Goal: Information Seeking & Learning: Learn about a topic

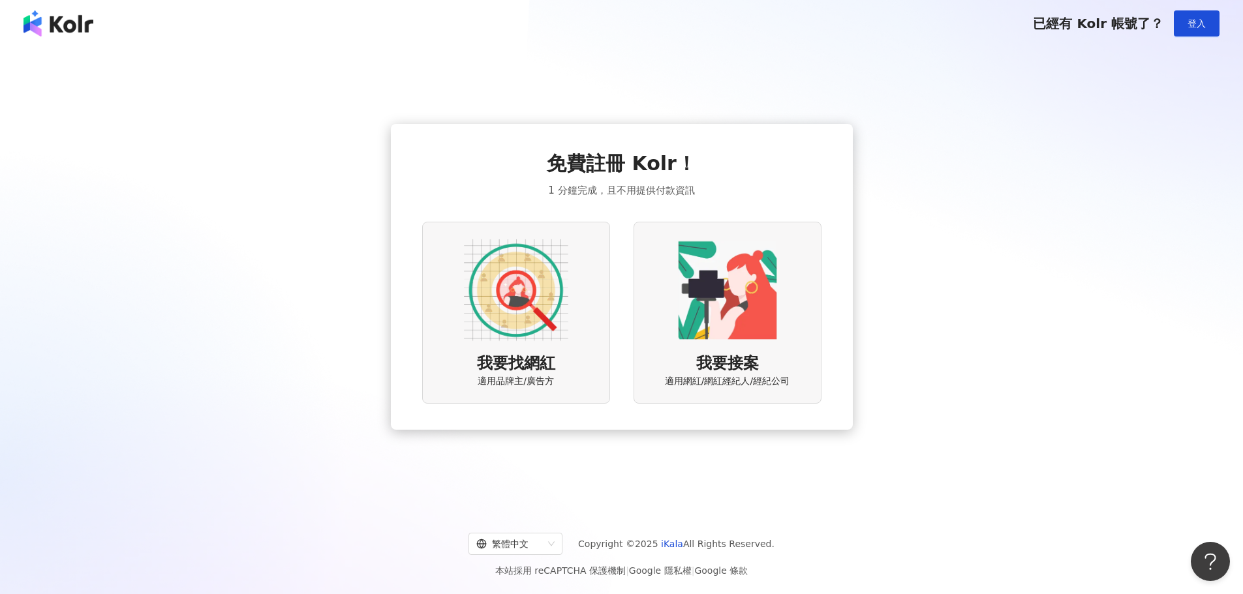
click at [525, 294] on img at bounding box center [516, 290] width 104 height 104
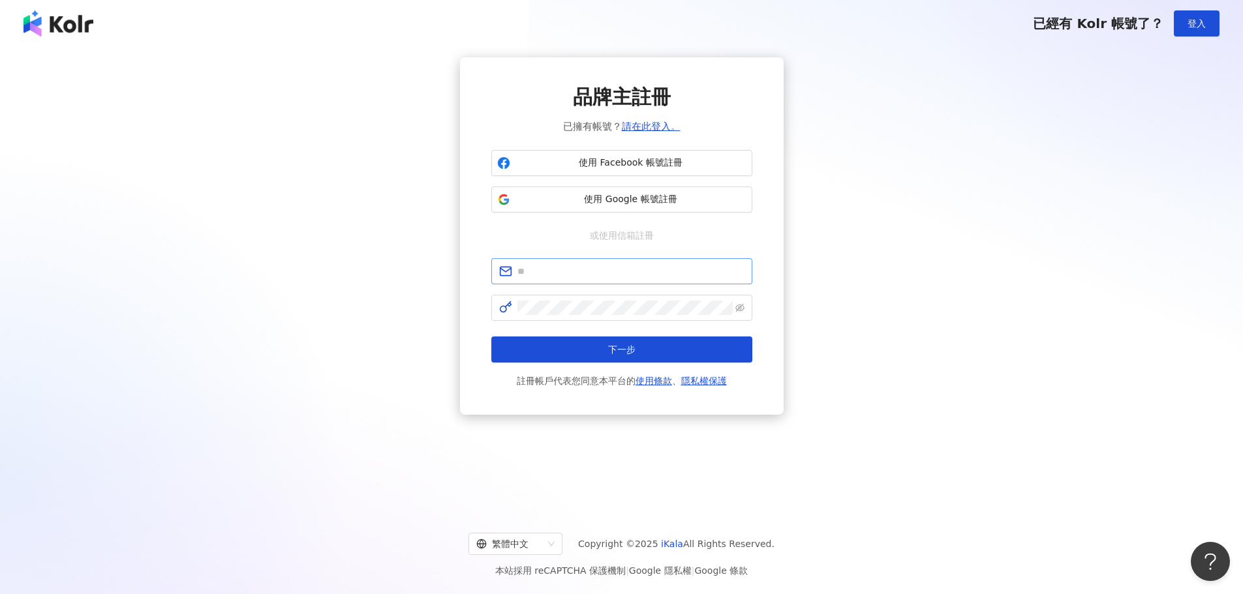
click at [637, 260] on span at bounding box center [621, 271] width 261 height 26
click at [639, 268] on input "text" at bounding box center [630, 271] width 227 height 14
click at [690, 196] on span "使用 Google 帳號註冊" at bounding box center [630, 199] width 231 height 13
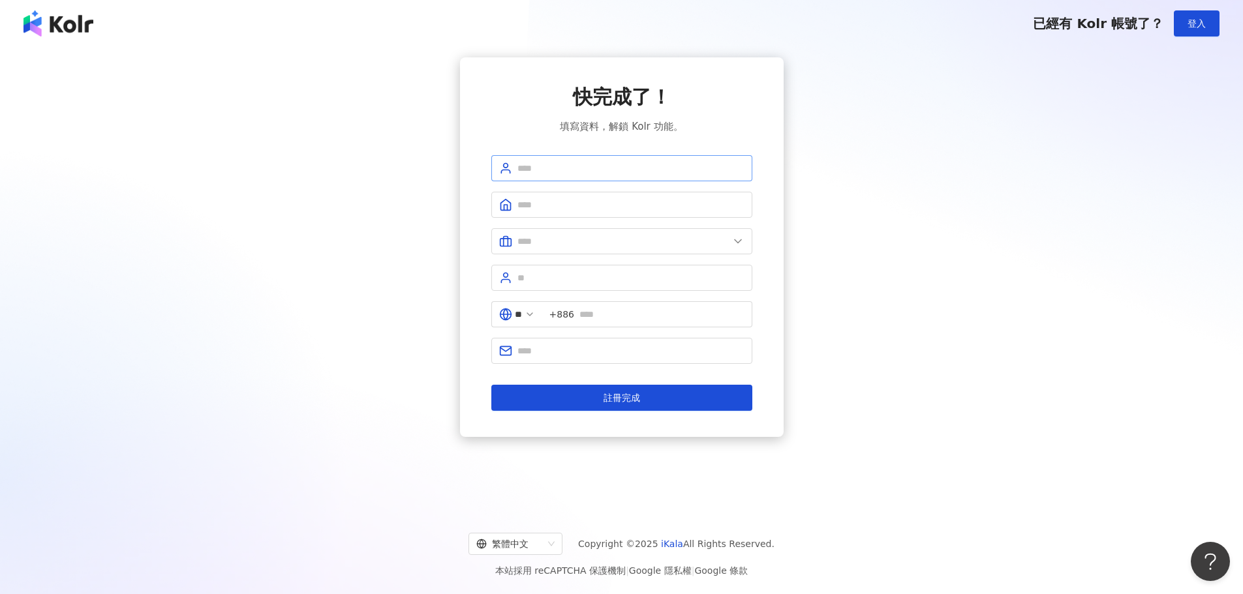
click at [623, 178] on span at bounding box center [621, 168] width 261 height 26
click at [623, 168] on input "text" at bounding box center [630, 168] width 227 height 14
click at [542, 173] on input "**********" at bounding box center [630, 168] width 227 height 14
type input "**********"
click at [609, 184] on form "**********" at bounding box center [621, 283] width 261 height 256
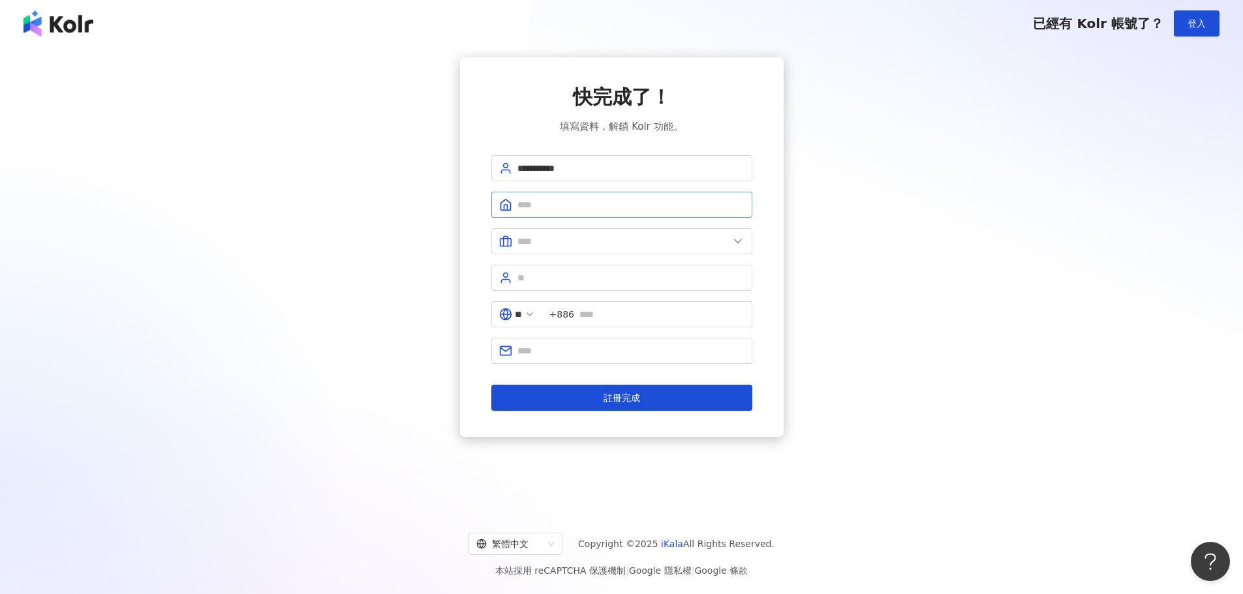
click at [615, 194] on span at bounding box center [621, 205] width 261 height 26
type input "*"
type input "********"
click at [714, 228] on span at bounding box center [621, 241] width 261 height 26
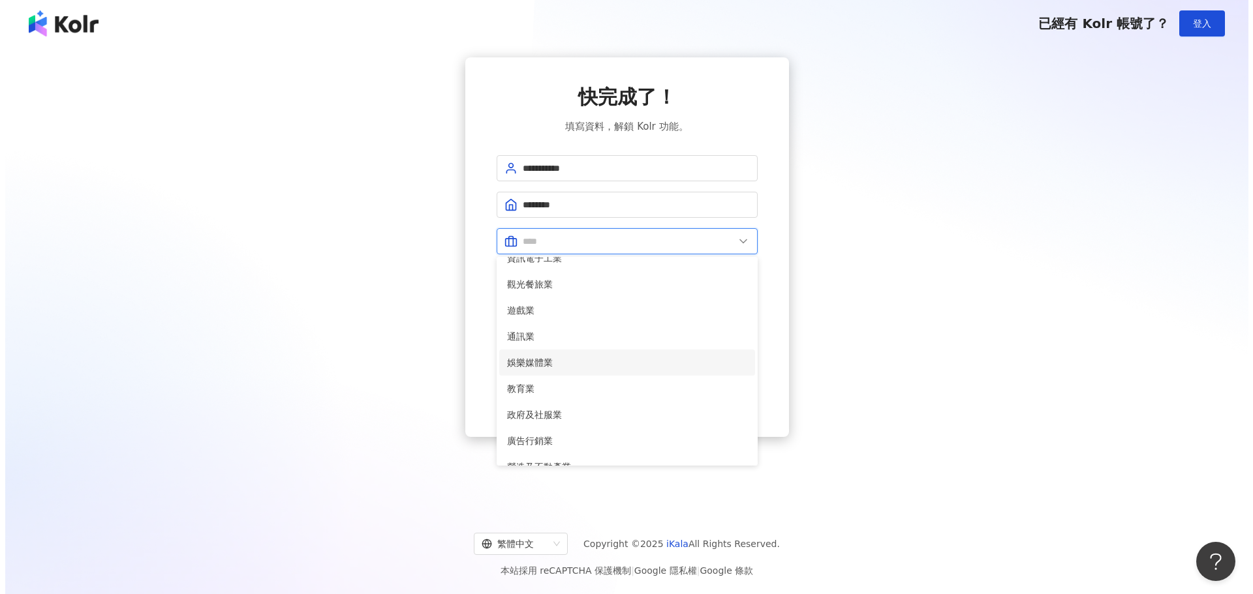
scroll to position [136, 0]
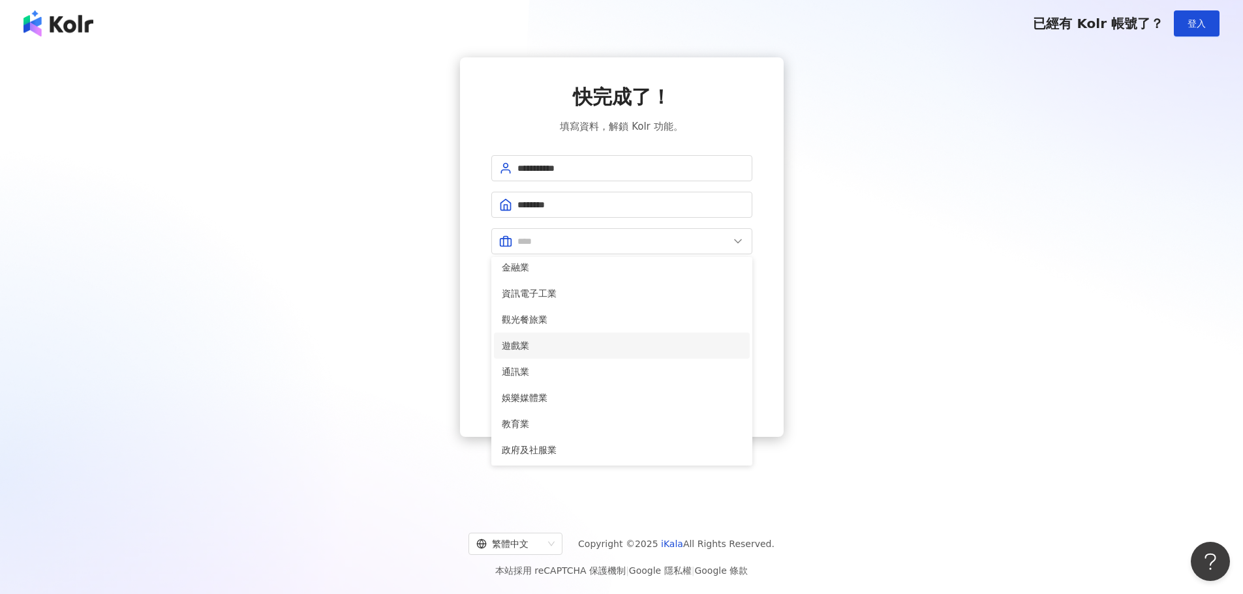
click at [599, 335] on li "遊戲業" at bounding box center [622, 346] width 256 height 26
type input "***"
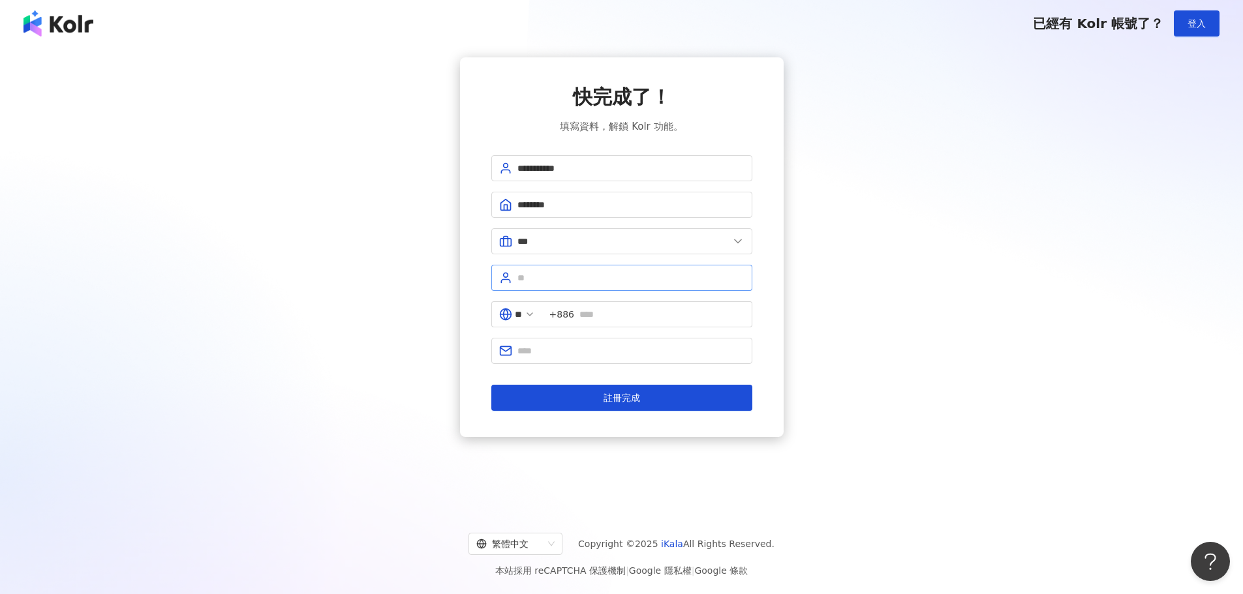
click at [572, 268] on span at bounding box center [621, 278] width 261 height 26
click at [588, 275] on input "text" at bounding box center [630, 278] width 227 height 14
type input "****"
click at [622, 311] on input "text" at bounding box center [661, 314] width 165 height 14
type input "*********"
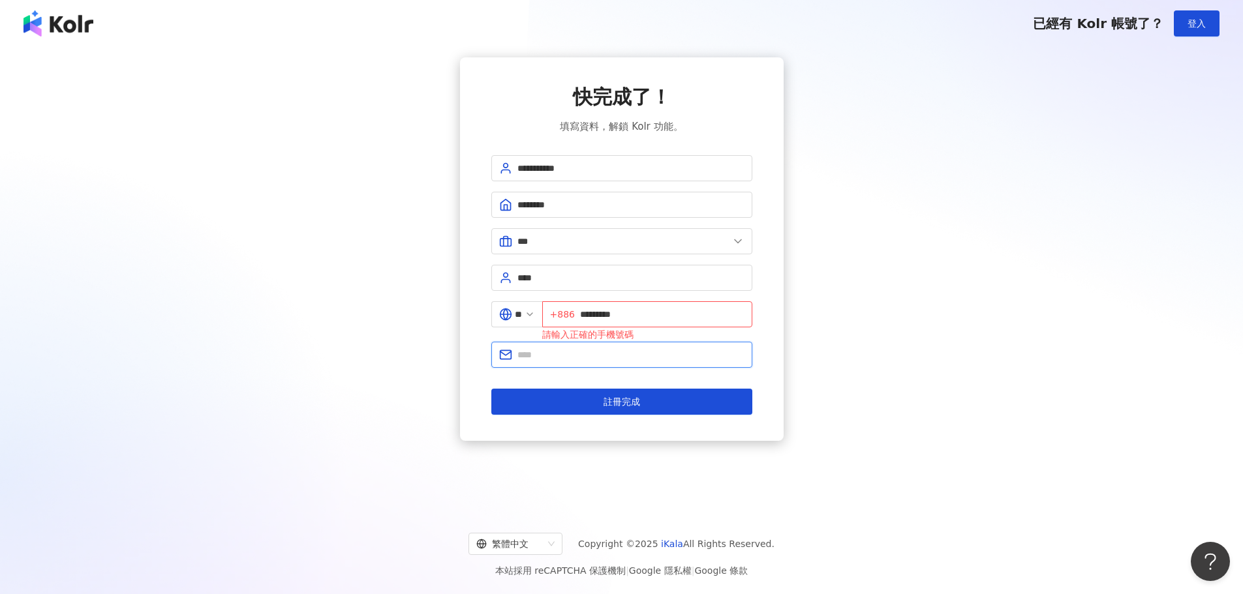
click at [638, 350] on input "text" at bounding box center [630, 355] width 227 height 14
type input "**********"
click at [586, 316] on input "*********" at bounding box center [662, 314] width 164 height 14
type input "**********"
click at [939, 299] on div "**********" at bounding box center [622, 249] width 1212 height 384
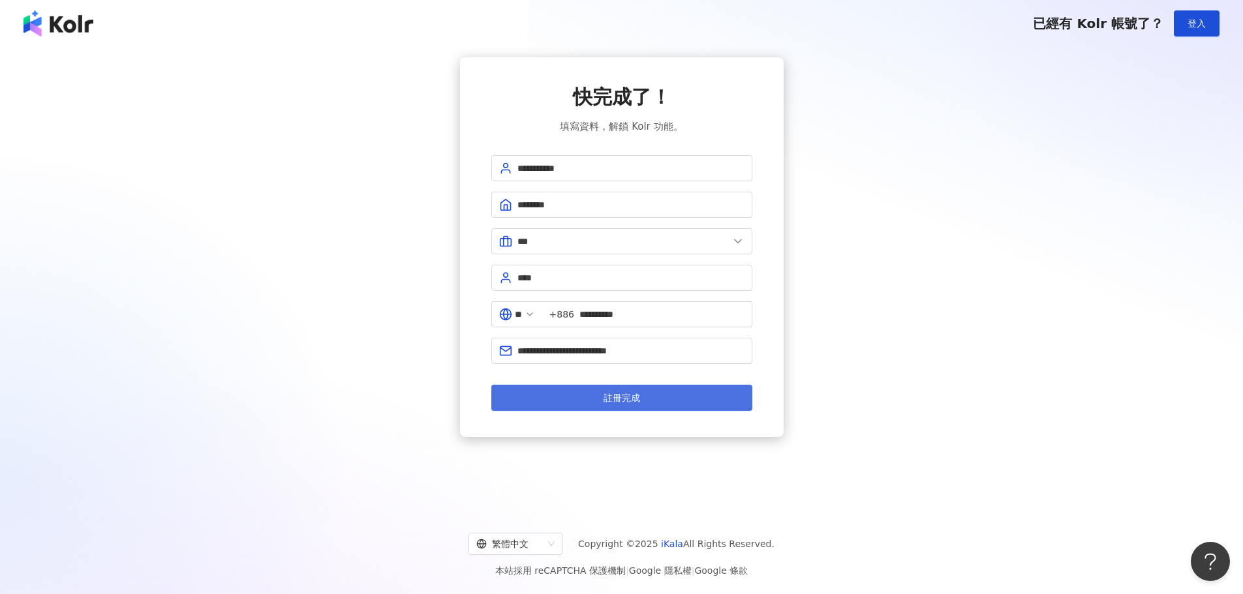
click at [686, 391] on button "註冊完成" at bounding box center [621, 398] width 261 height 26
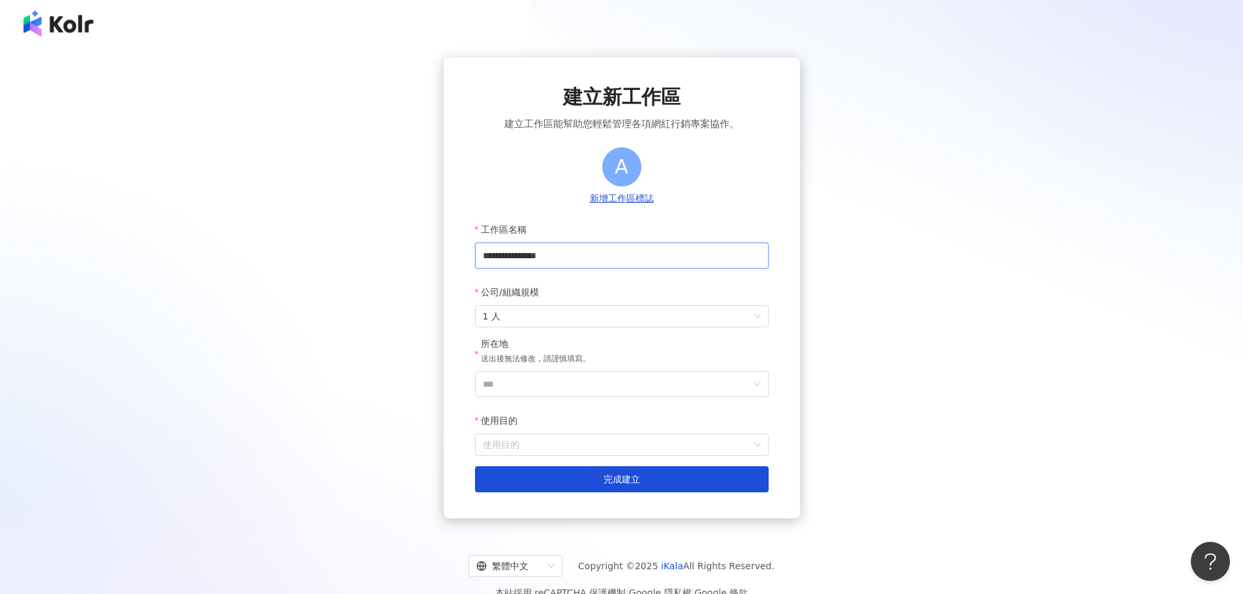
click at [581, 260] on input "**********" at bounding box center [622, 256] width 294 height 26
click at [587, 258] on input "**********" at bounding box center [622, 256] width 294 height 26
drag, startPoint x: 571, startPoint y: 256, endPoint x: 548, endPoint y: 259, distance: 23.0
click at [548, 259] on input "**********" at bounding box center [622, 256] width 294 height 26
click at [613, 388] on input "***" at bounding box center [617, 384] width 268 height 25
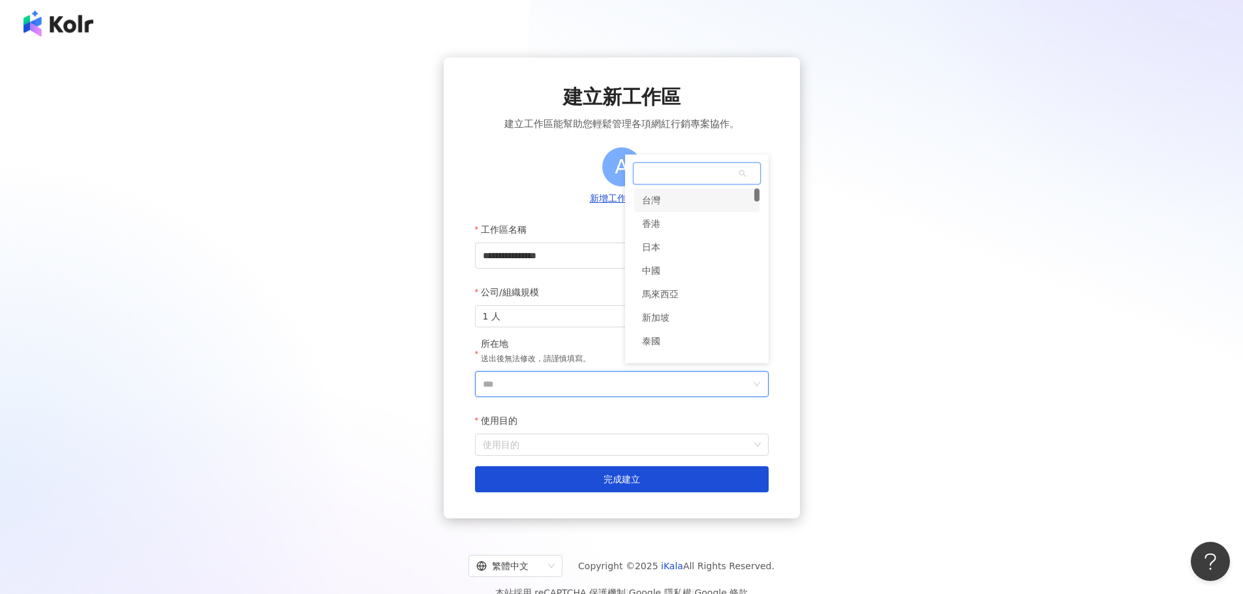
click at [670, 202] on div "台灣" at bounding box center [696, 200] width 125 height 23
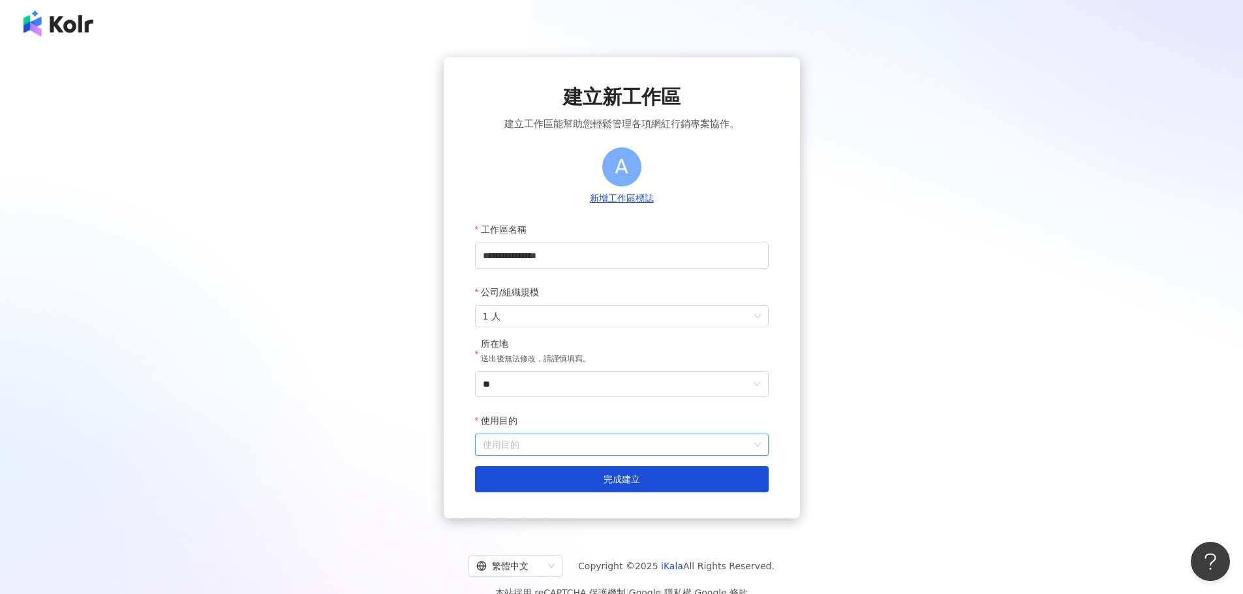
click at [544, 441] on input "使用目的" at bounding box center [622, 445] width 278 height 21
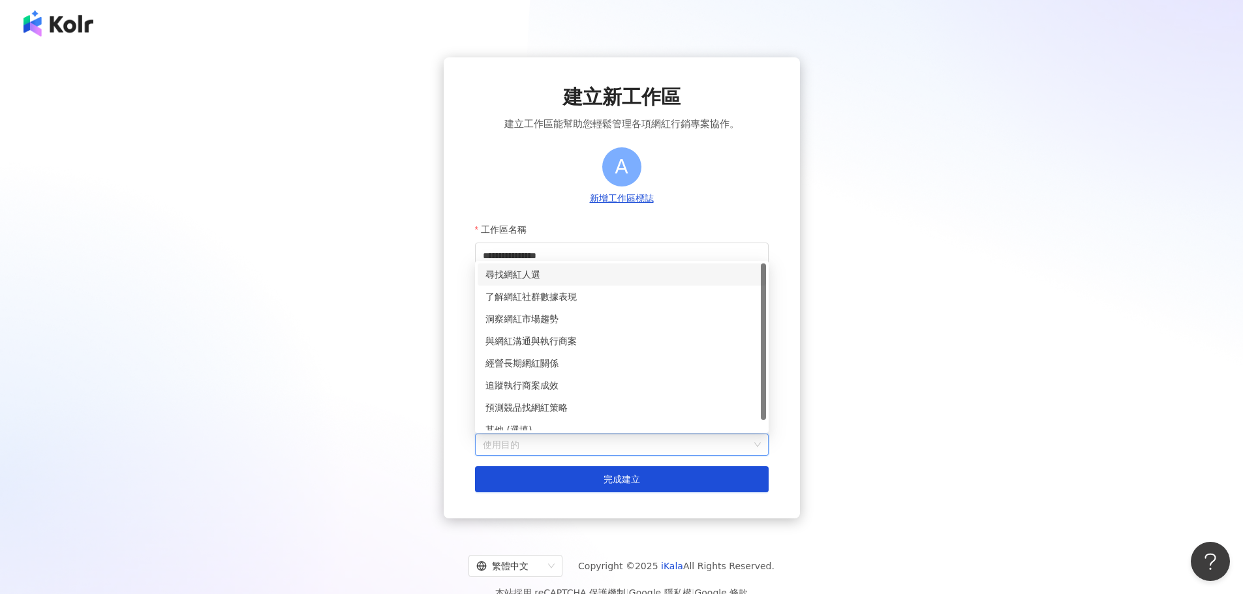
click at [583, 279] on div "尋找網紅人選" at bounding box center [621, 275] width 273 height 14
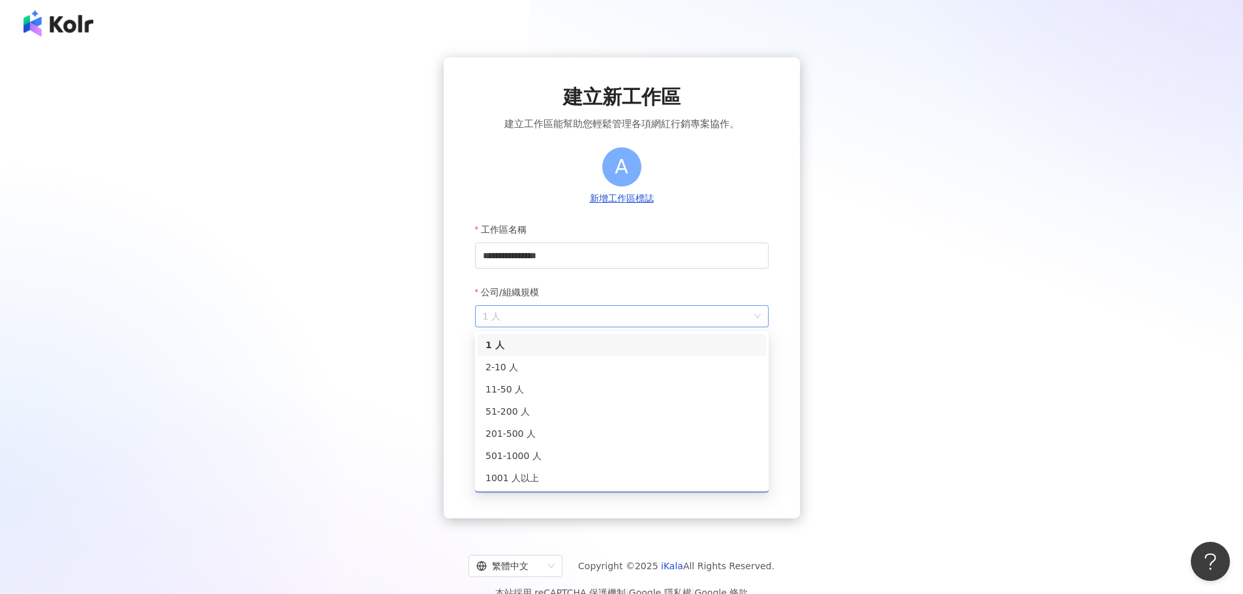
click at [575, 306] on div "1 人" at bounding box center [622, 316] width 294 height 22
click at [542, 390] on div "11-50 人" at bounding box center [621, 389] width 273 height 14
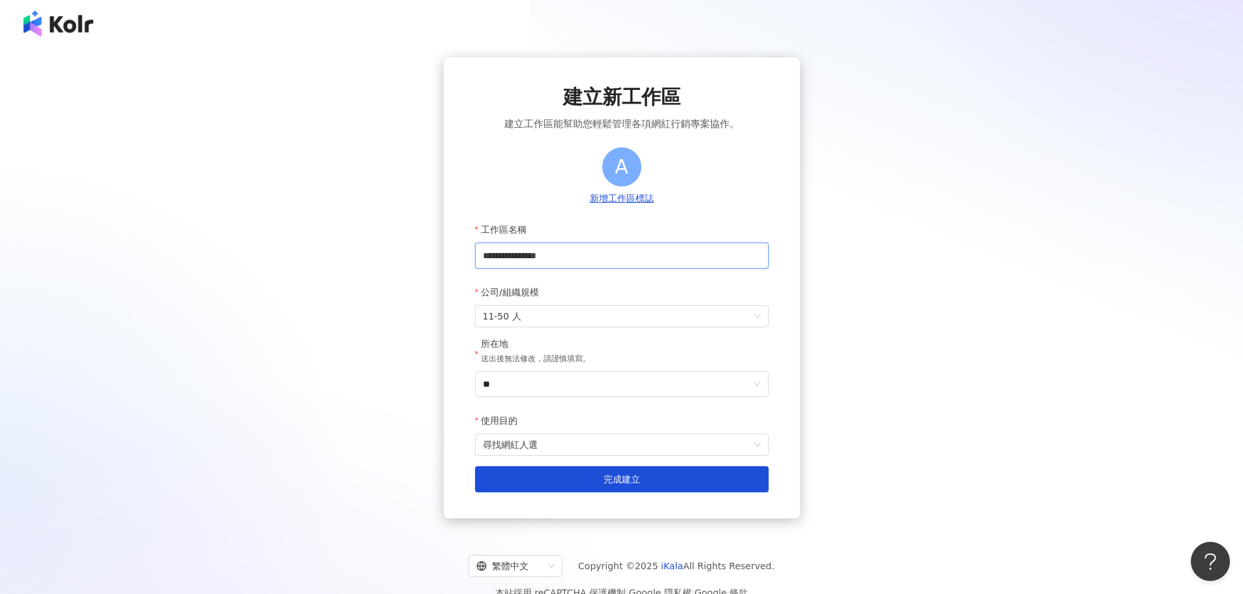
drag, startPoint x: 600, startPoint y: 256, endPoint x: 471, endPoint y: 254, distance: 128.6
click at [471, 254] on div "**********" at bounding box center [622, 287] width 356 height 461
type input "*"
type input "**"
click at [1034, 288] on div "建立新工作區 建立工作區能幫助您輕鬆管理各項網紅行銷專案協作。 A 新增工作區標誌 工作區名稱 ** 公司/組織規模 11-50 人 所在地 送出後無法修改，…" at bounding box center [622, 287] width 1212 height 461
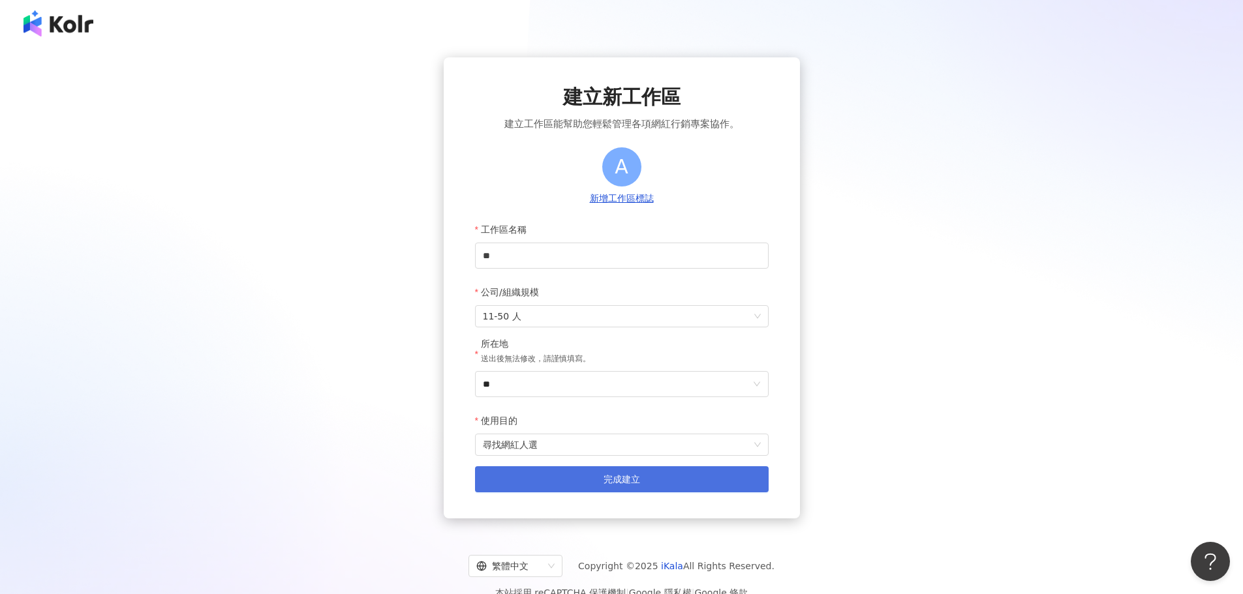
click at [641, 489] on button "完成建立" at bounding box center [622, 480] width 294 height 26
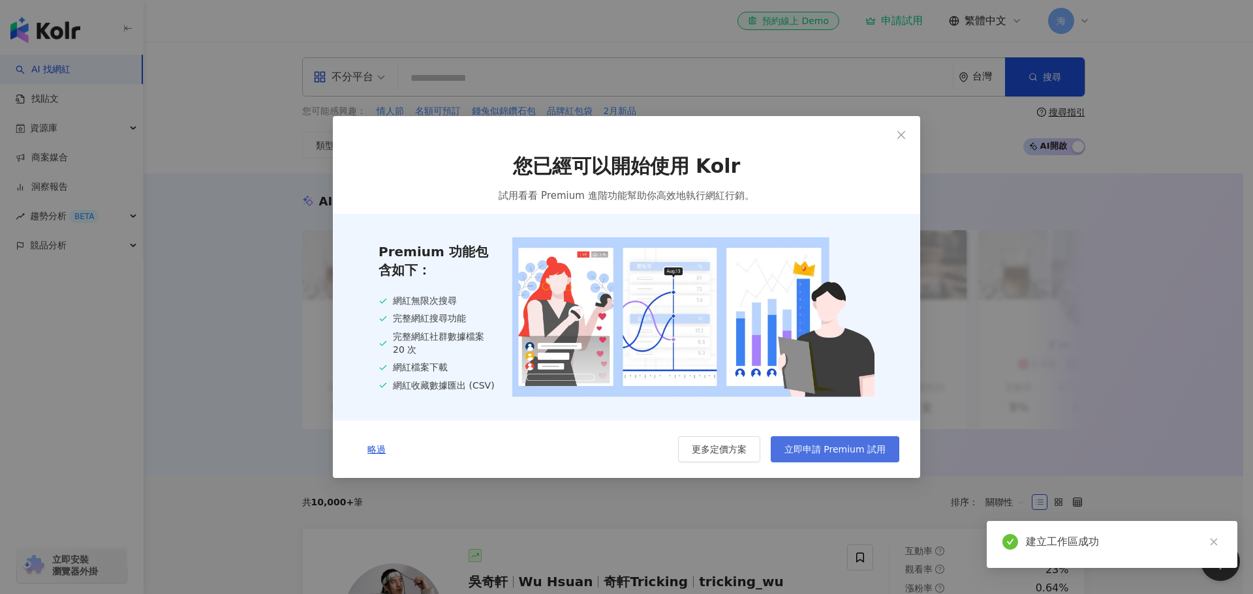
click at [853, 453] on span "立即申請 Premium 試用" at bounding box center [834, 449] width 101 height 10
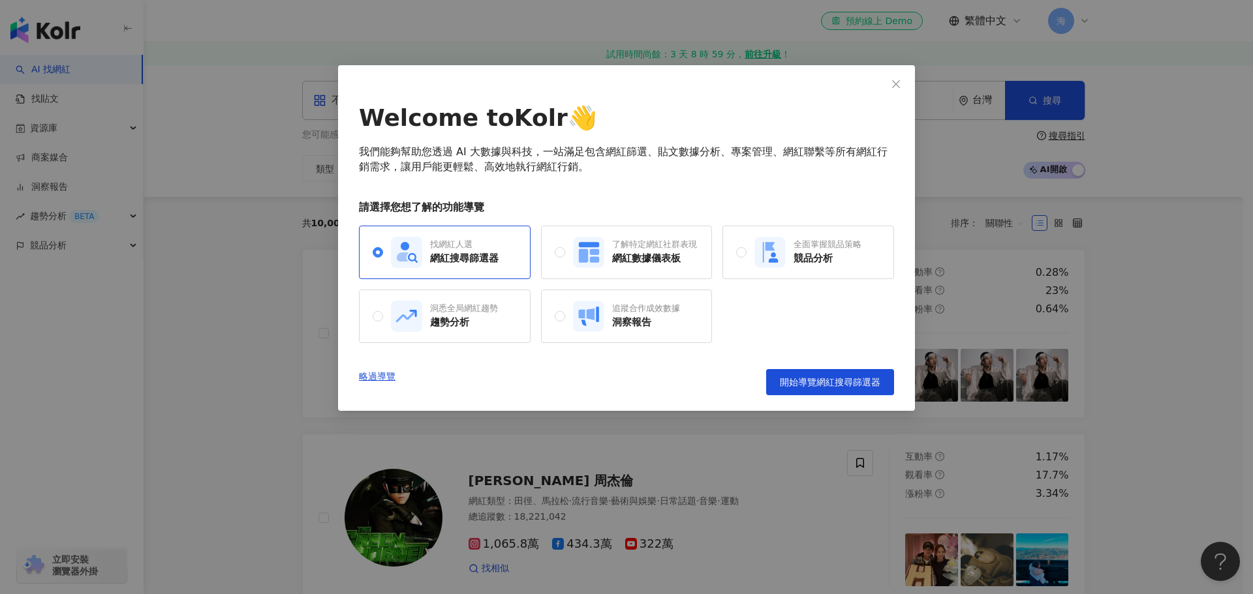
click at [558, 220] on div "Welcome to Kolr 👋 我們能夠幫助您透過 AI 大數據與科技，一站滿足包含網紅篩選、貼文數據分析、專案管理、網紅聯繫等所有網紅行銷需求，讓用戶能…" at bounding box center [626, 249] width 535 height 294
click at [583, 251] on icon at bounding box center [582, 256] width 9 height 14
click at [482, 262] on div "網紅搜尋篩選器" at bounding box center [464, 259] width 69 height 14
click at [815, 378] on span "開始導覽網紅搜尋篩選器" at bounding box center [830, 382] width 100 height 10
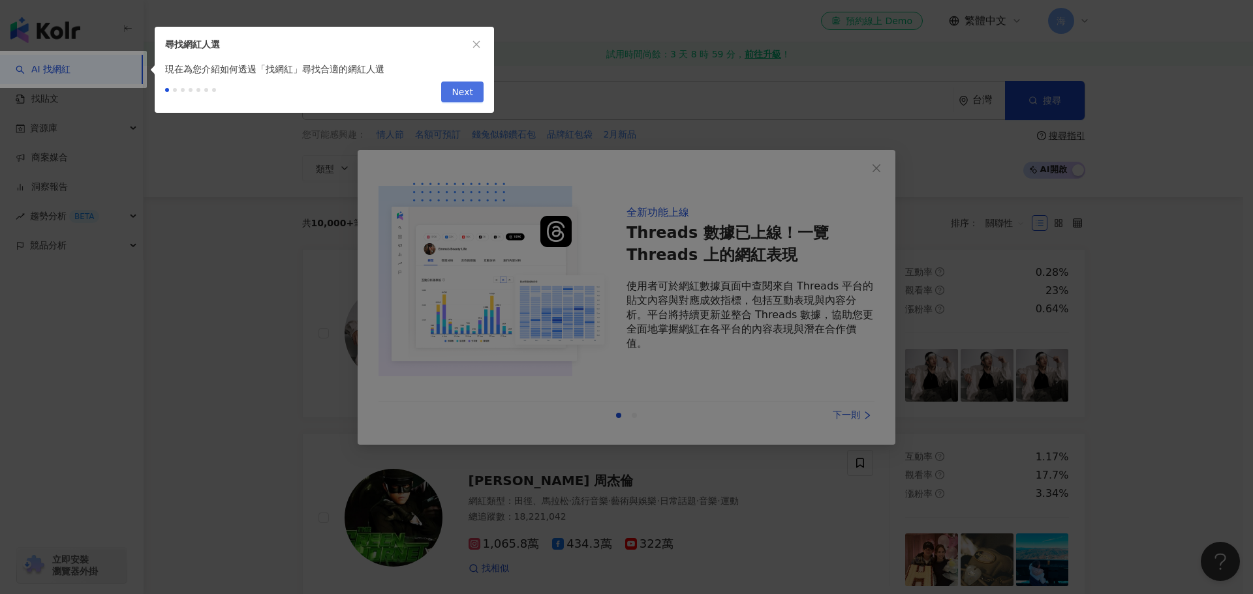
click at [468, 96] on span "Next" at bounding box center [463, 92] width 22 height 21
type input "*********"
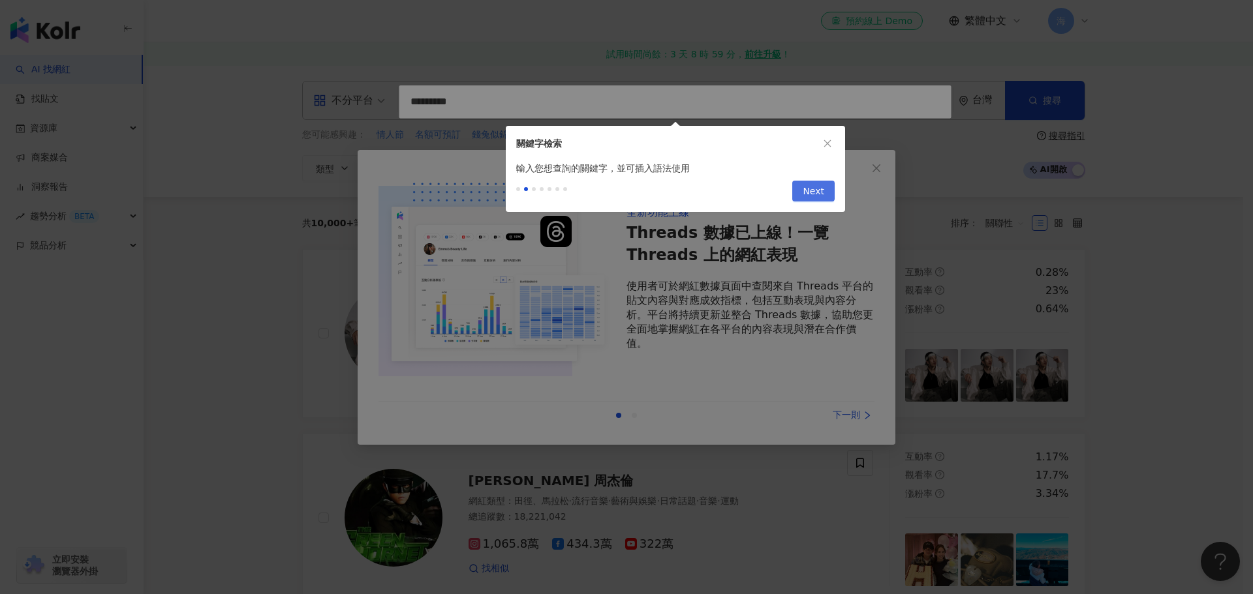
click at [801, 197] on button "Next" at bounding box center [813, 191] width 42 height 21
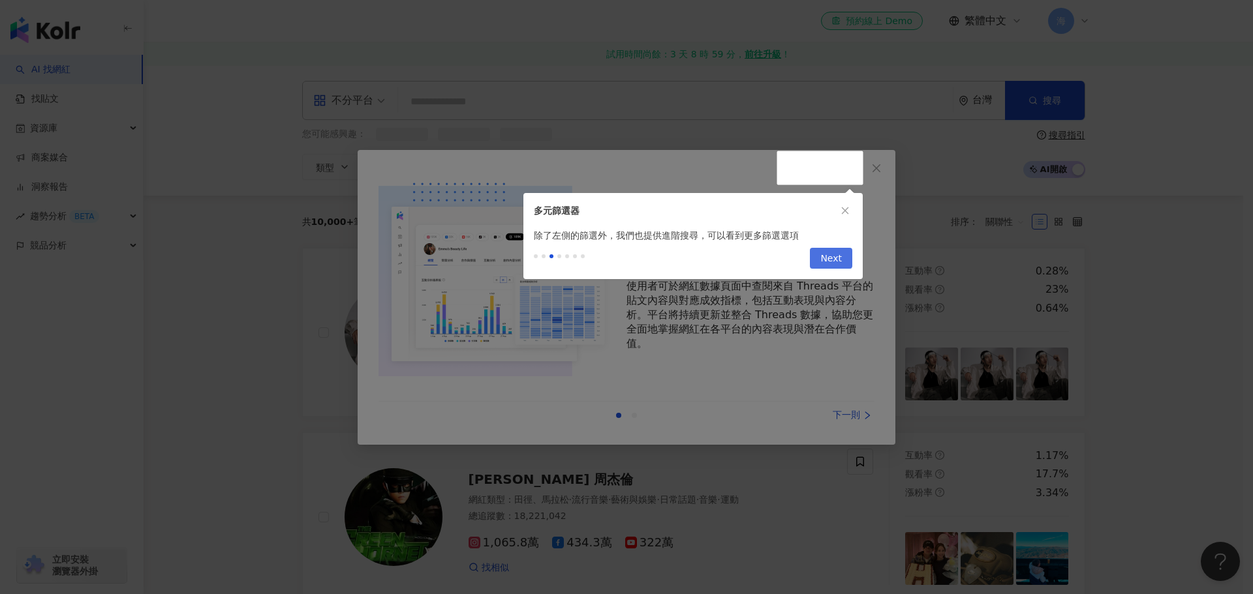
click at [836, 261] on span "Next" at bounding box center [831, 259] width 22 height 21
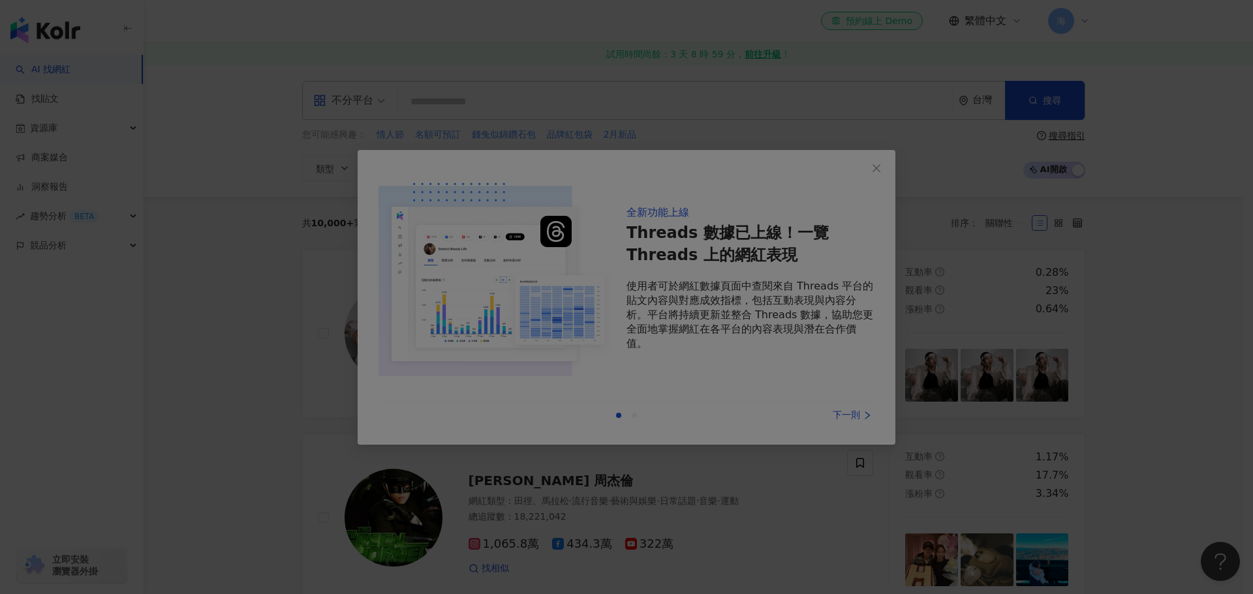
click at [826, 279] on div at bounding box center [626, 297] width 1253 height 594
click at [846, 437] on div at bounding box center [626, 297] width 1253 height 594
drag, startPoint x: 903, startPoint y: 346, endPoint x: 904, endPoint y: 352, distance: 6.6
click at [903, 350] on div at bounding box center [626, 297] width 1253 height 594
click at [863, 216] on div at bounding box center [626, 297] width 1253 height 594
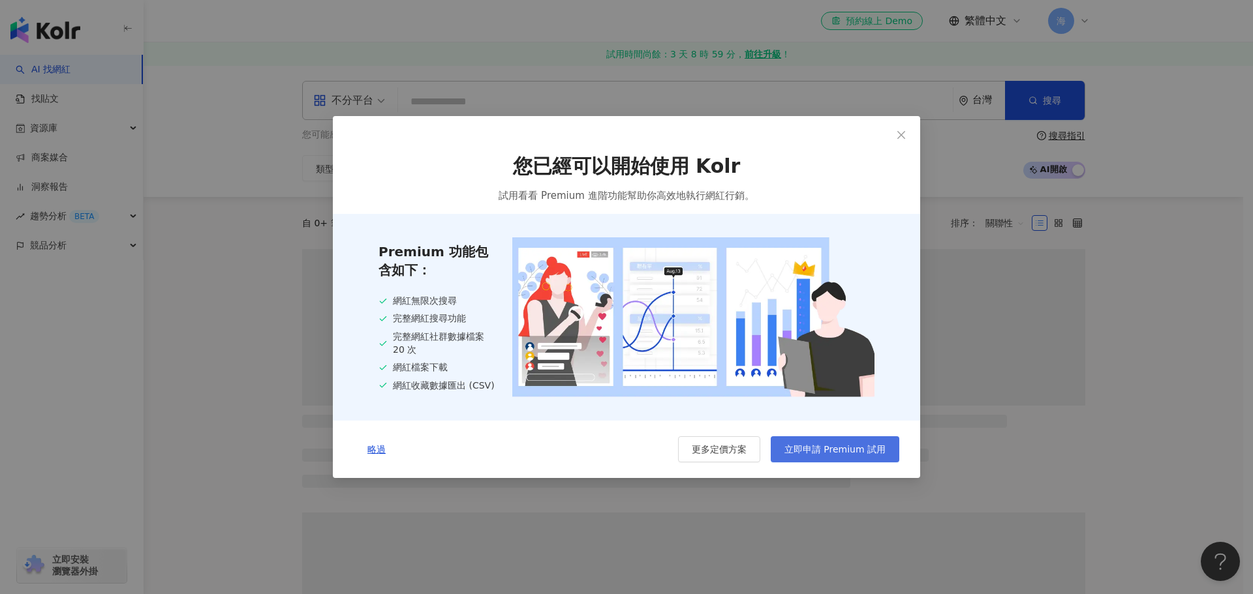
click at [836, 457] on button "立即申請 Premium 試用" at bounding box center [835, 450] width 129 height 26
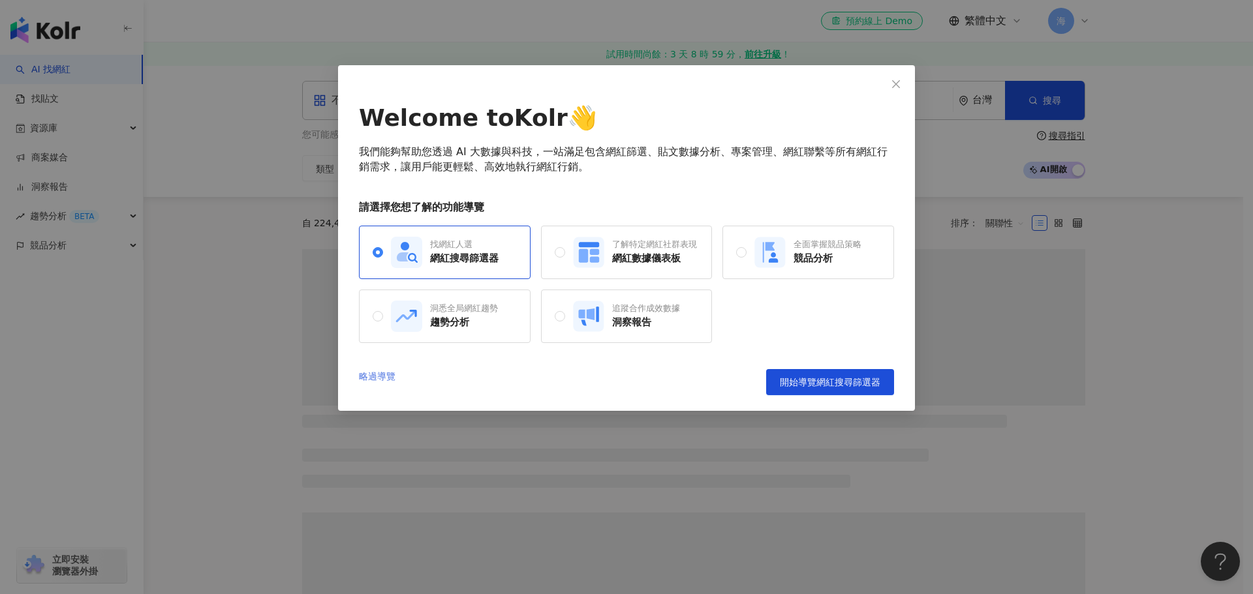
click at [384, 376] on link "略過導覽" at bounding box center [377, 382] width 37 height 26
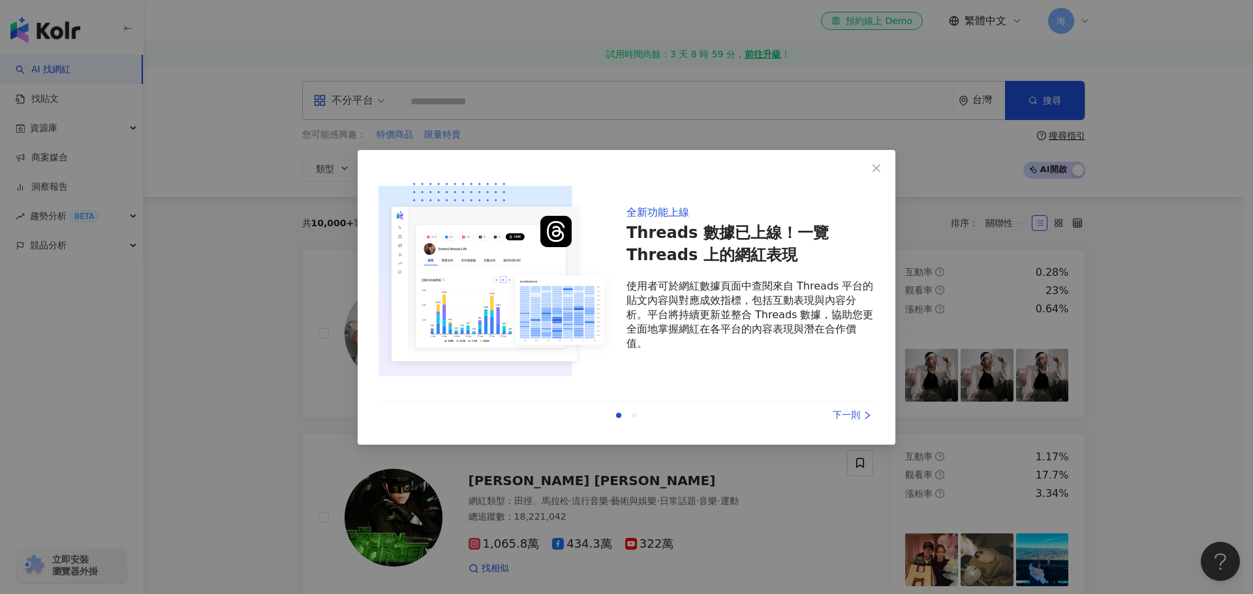
click at [840, 411] on div "下一則" at bounding box center [825, 415] width 98 height 14
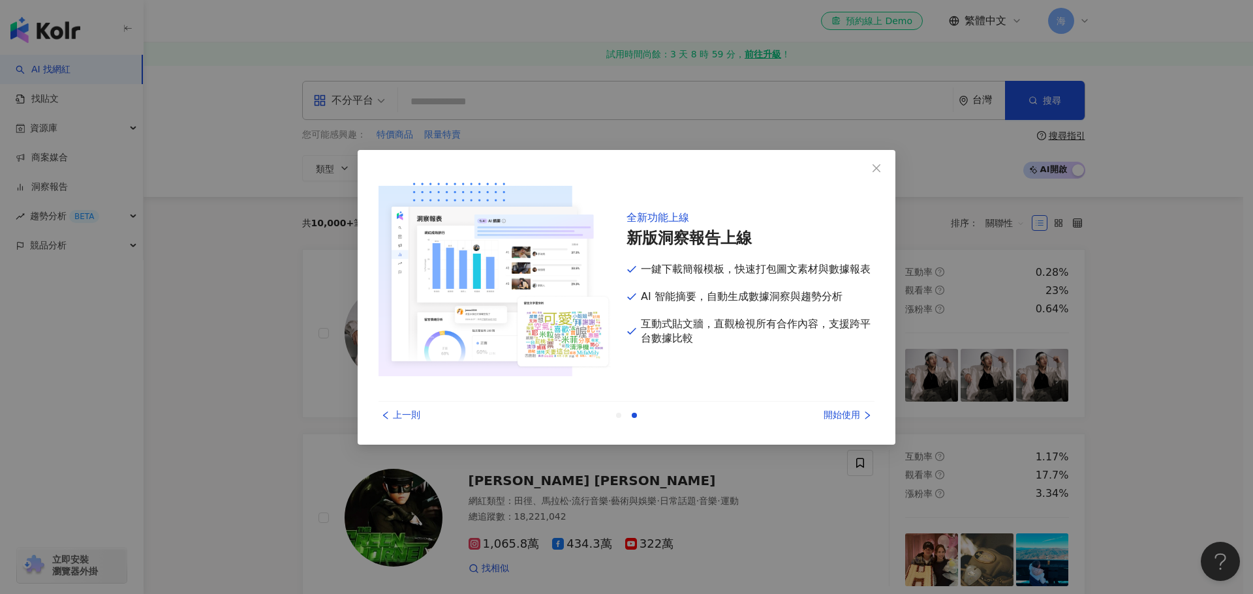
click at [840, 411] on div "開始使用" at bounding box center [825, 415] width 98 height 14
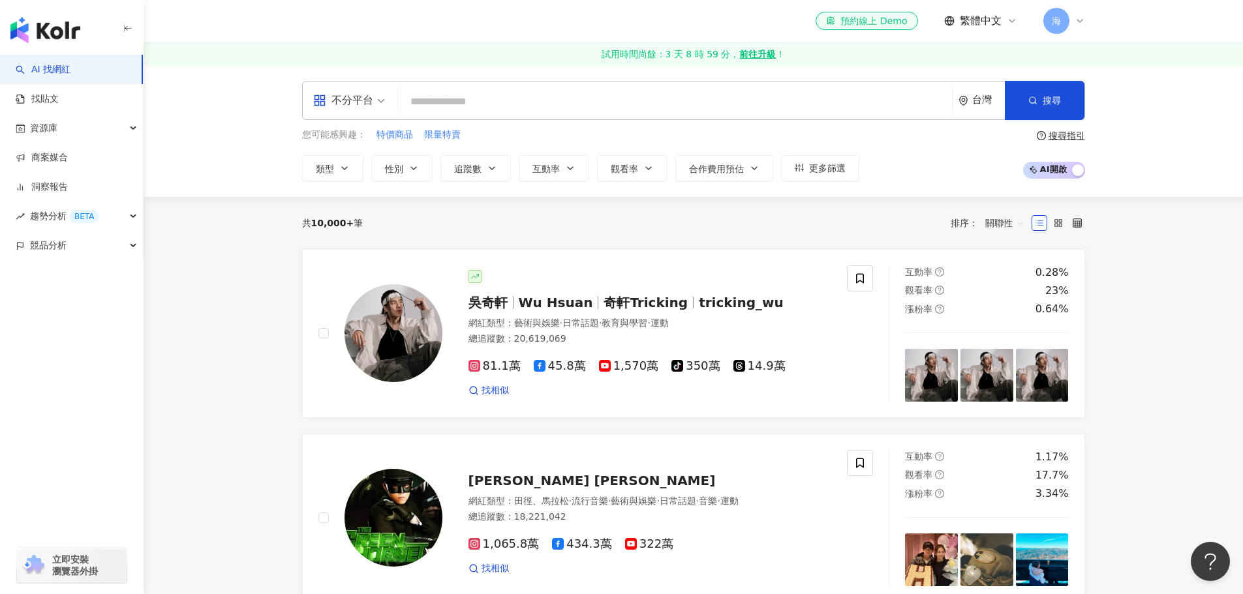
click at [421, 167] on button "性別" at bounding box center [401, 168] width 61 height 26
click at [401, 271] on span "男" at bounding box center [405, 273] width 20 height 14
click at [354, 165] on button "類型" at bounding box center [332, 168] width 61 height 26
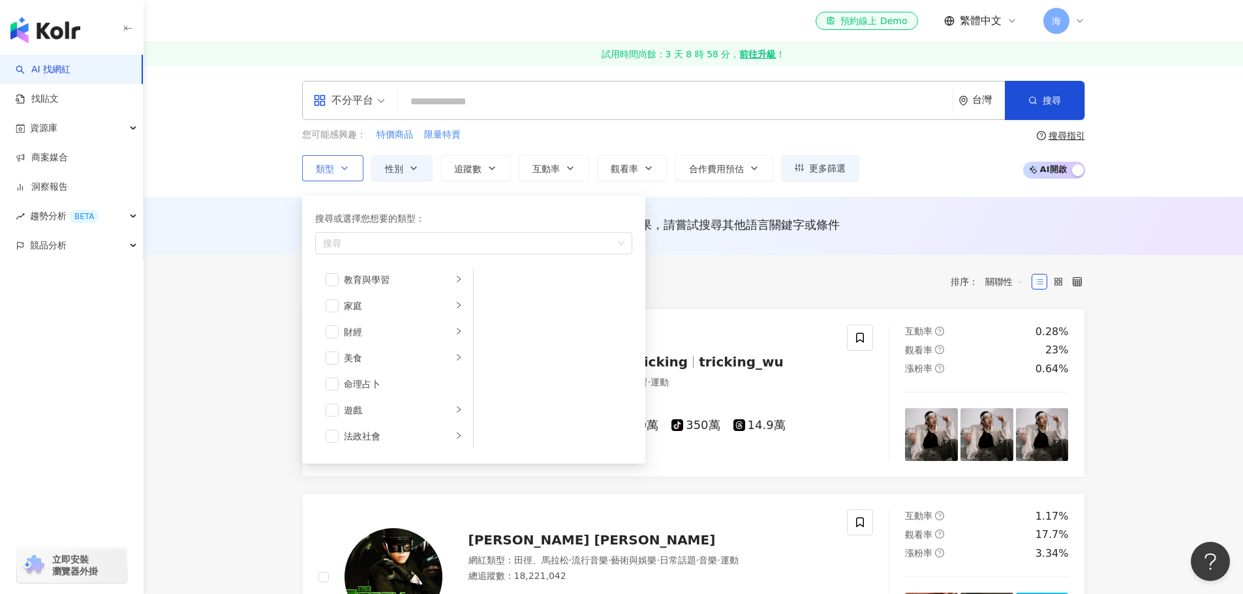
scroll to position [130, 0]
click at [333, 390] on span "button" at bounding box center [332, 388] width 13 height 13
click at [912, 186] on div "不分平台 台灣 搜尋 您可能感興趣： 特價商品 限量特賣 類型 搜尋或選擇您想要的類型： 遊戲 藝術與娛樂 美妝時尚 氣候和環境 日常話題 教育與學習 家庭 …" at bounding box center [693, 131] width 1099 height 132
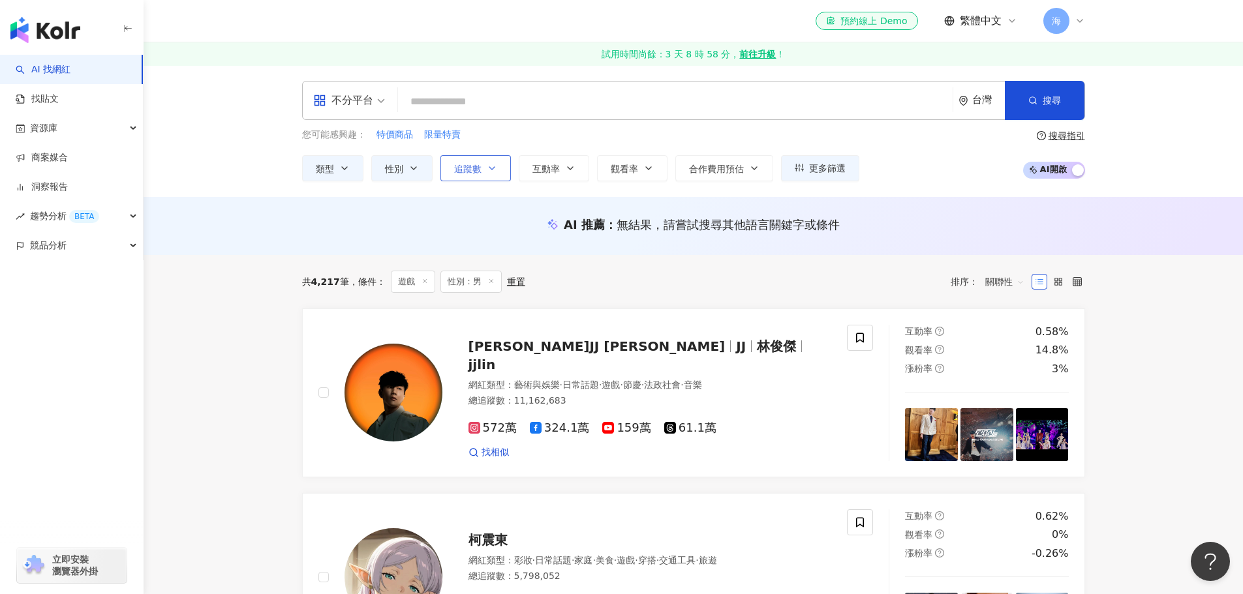
click at [495, 167] on icon "button" at bounding box center [492, 168] width 10 height 10
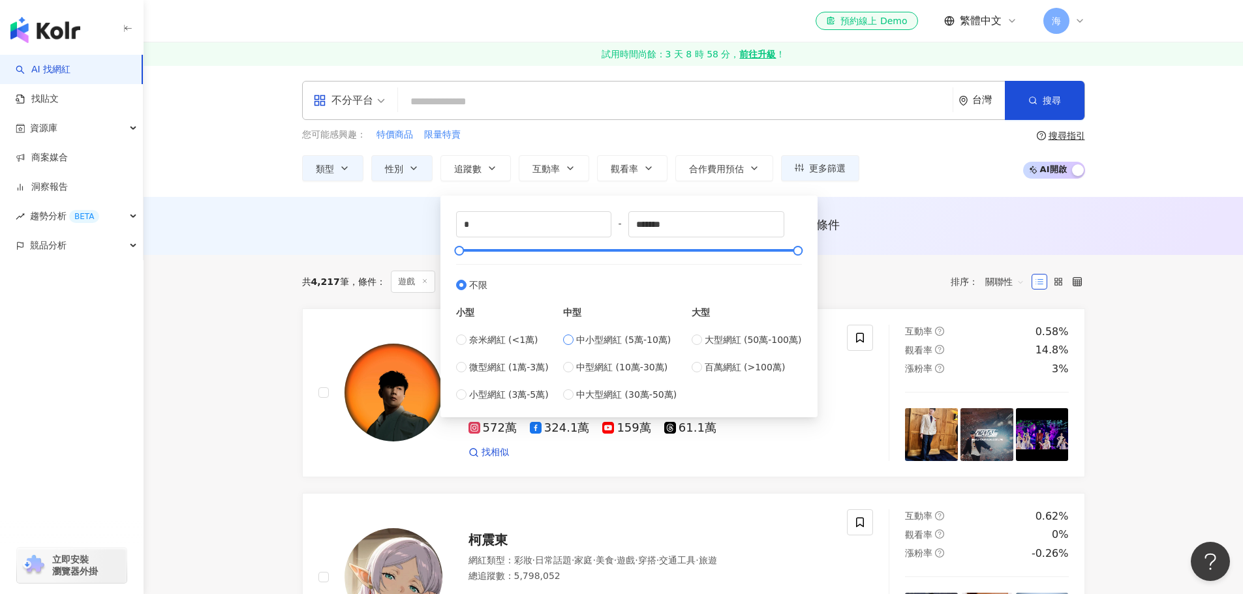
click at [606, 342] on span "中小型網紅 (5萬-10萬)" at bounding box center [623, 340] width 95 height 14
type input "*****"
click at [597, 375] on div "中小型網紅 (5萬-10萬) 中型網紅 (10萬-30萬) 中大型網紅 (30萬-50萬)" at bounding box center [620, 367] width 114 height 69
click at [600, 369] on span "中型網紅 (10萬-30萬)" at bounding box center [621, 367] width 91 height 14
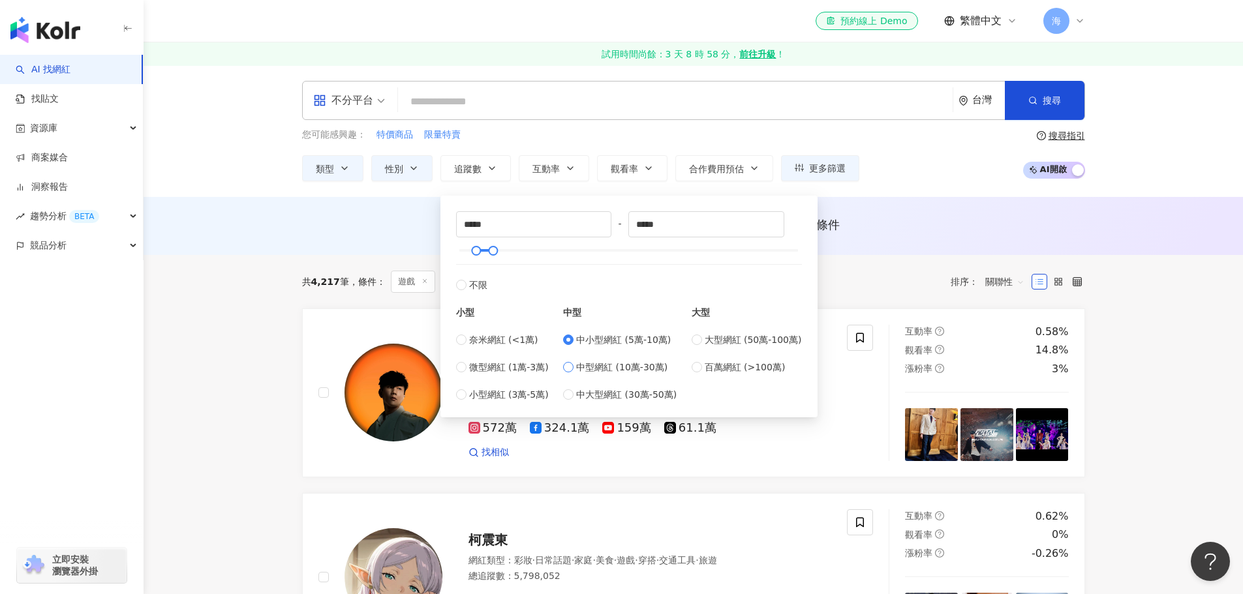
type input "******"
click at [722, 160] on button "合作費用預估" at bounding box center [724, 168] width 98 height 26
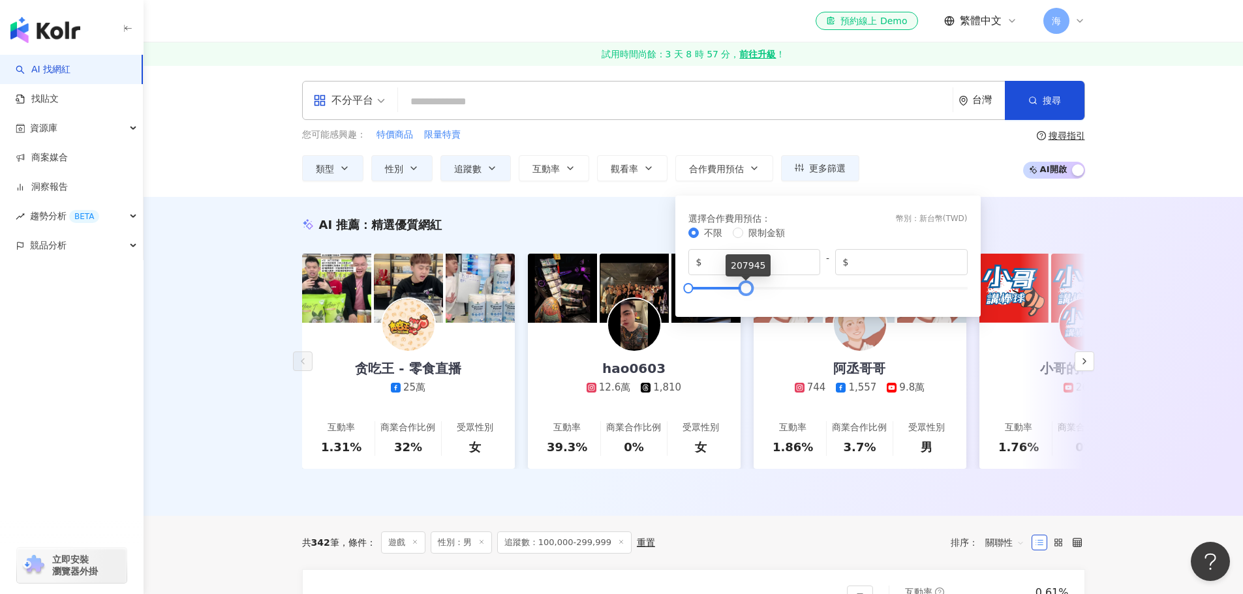
type input "******"
drag, startPoint x: 968, startPoint y: 284, endPoint x: 745, endPoint y: 314, distance: 225.2
click at [745, 314] on div "選擇合作費用預估 ： 幣別 ： 新台幣 ( TWD ) 不限 限制金額 $ * - $ ******" at bounding box center [827, 256] width 305 height 121
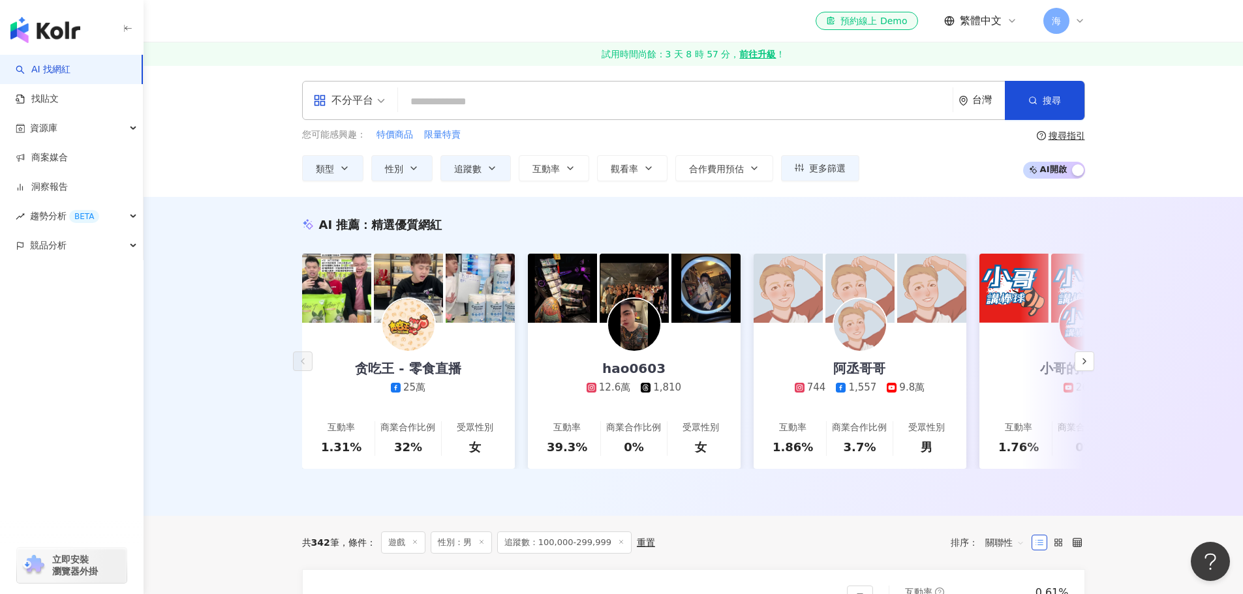
click at [1121, 243] on div "AI 推薦 ： 精選優質網紅 贪吃王 - 零食直播 25萬 互動率 1.31% 商業合作比例 32% 受眾性別 女 hao0603 12.6萬 1,810 互…" at bounding box center [693, 356] width 1099 height 319
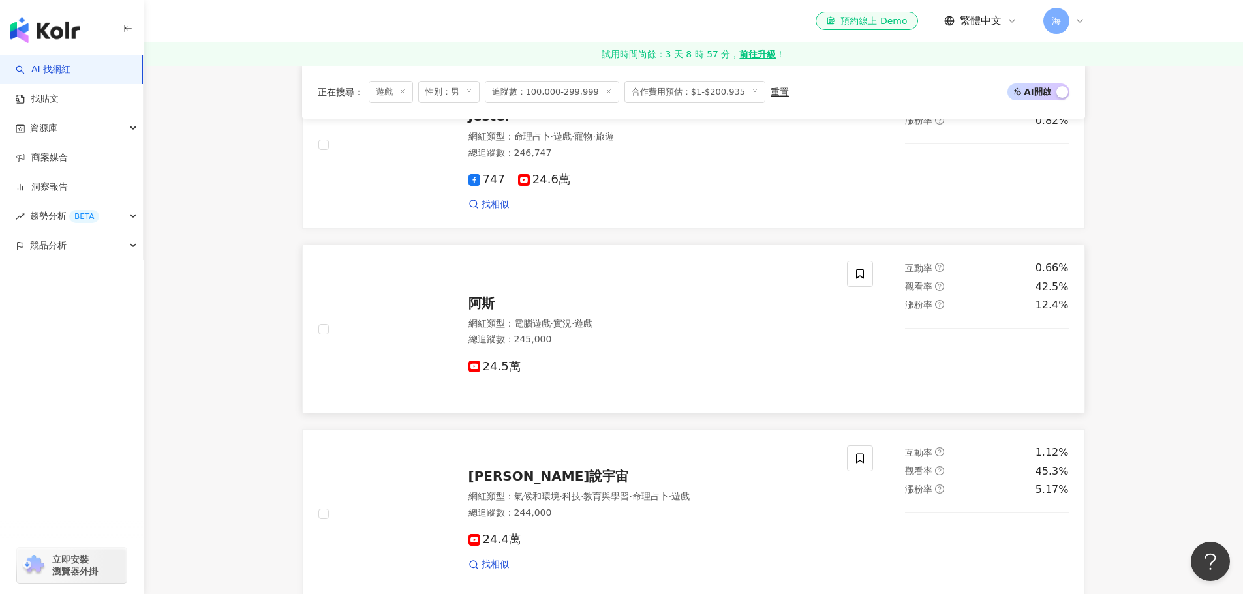
scroll to position [2479, 0]
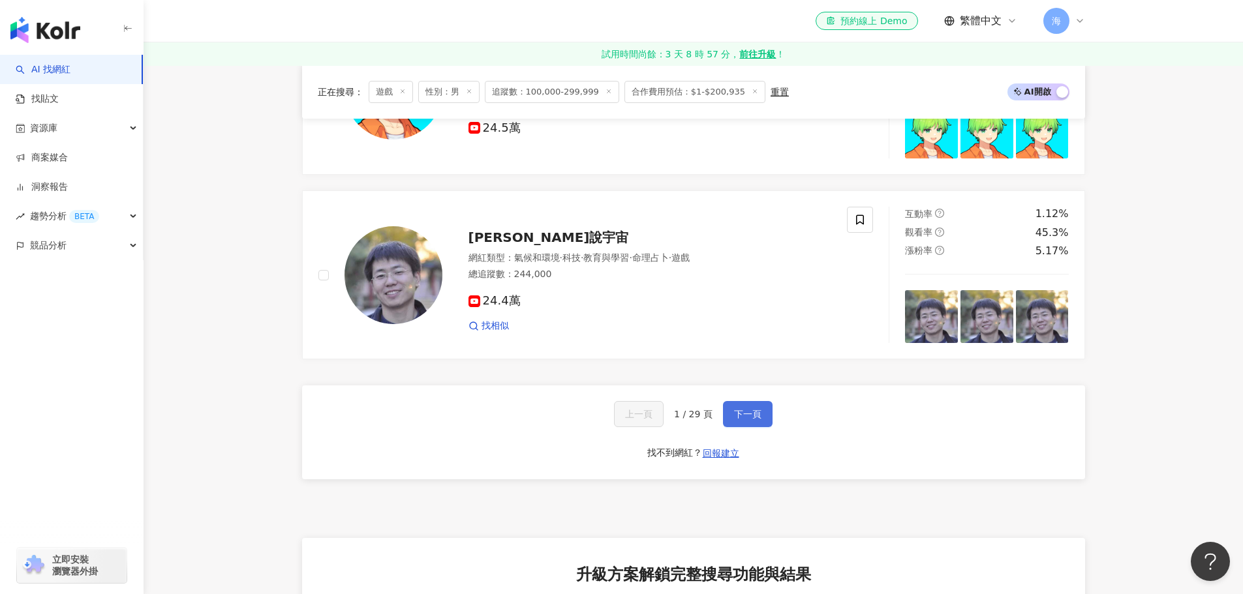
click at [738, 419] on span "下一頁" at bounding box center [747, 414] width 27 height 10
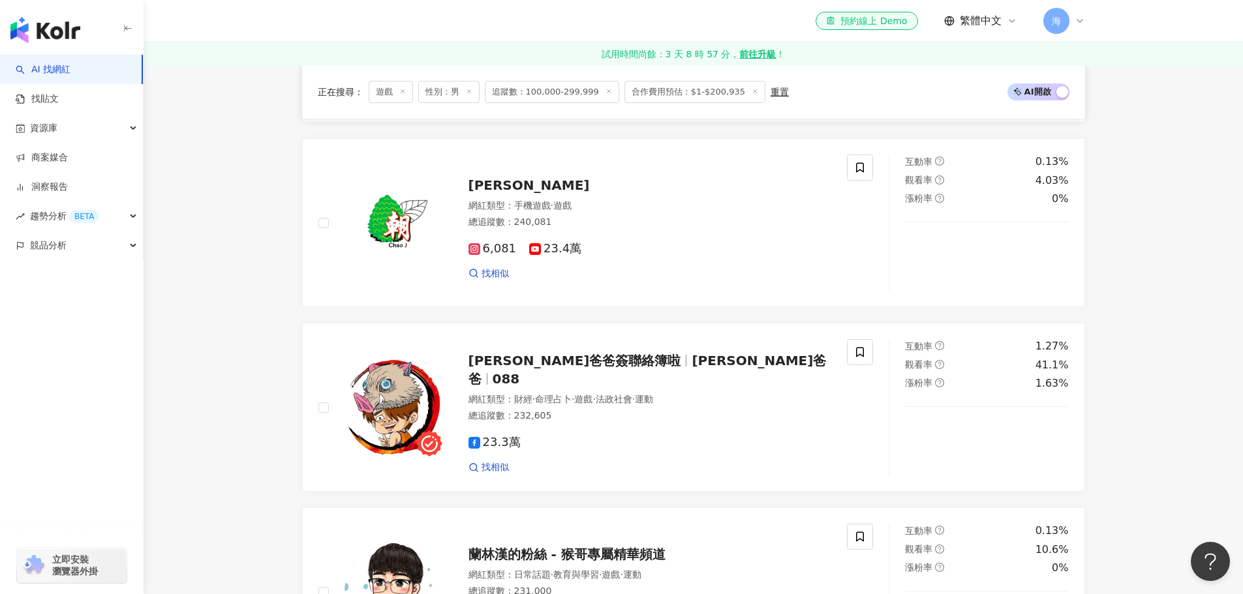
scroll to position [2369, 0]
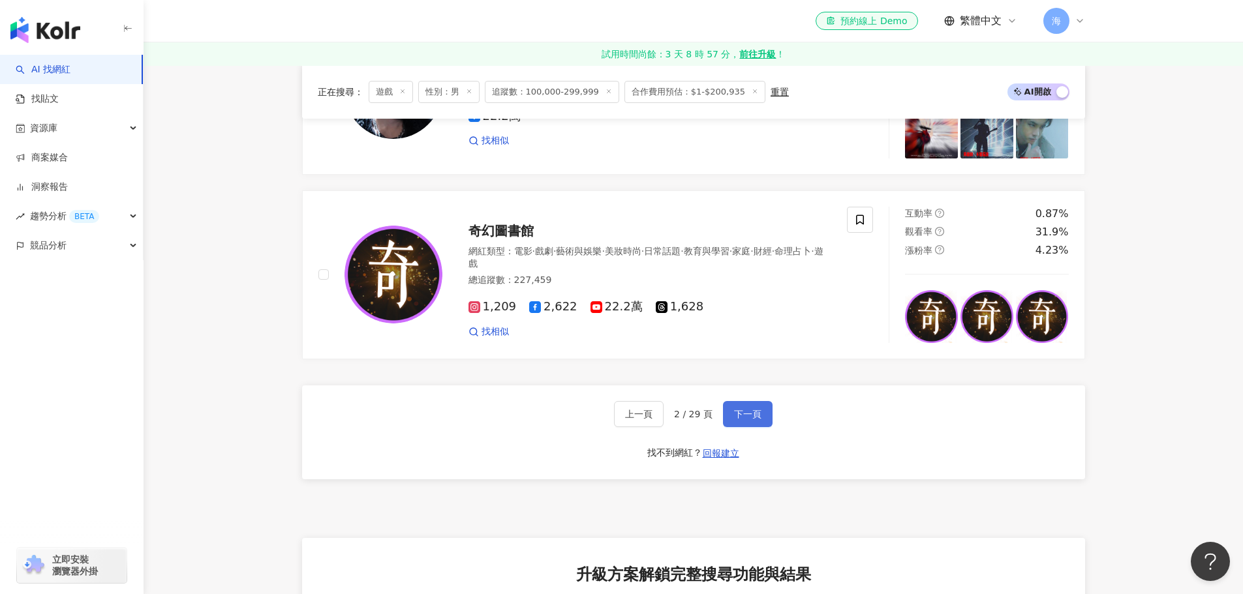
click at [743, 418] on span "下一頁" at bounding box center [747, 414] width 27 height 10
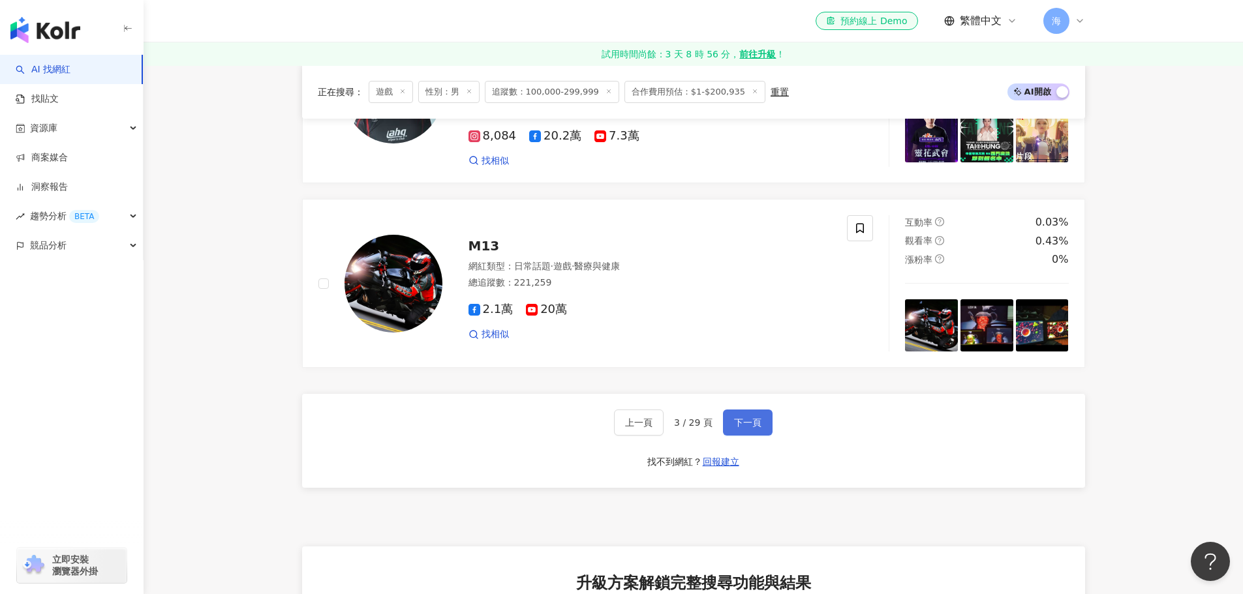
click at [759, 411] on button "下一頁" at bounding box center [748, 423] width 50 height 26
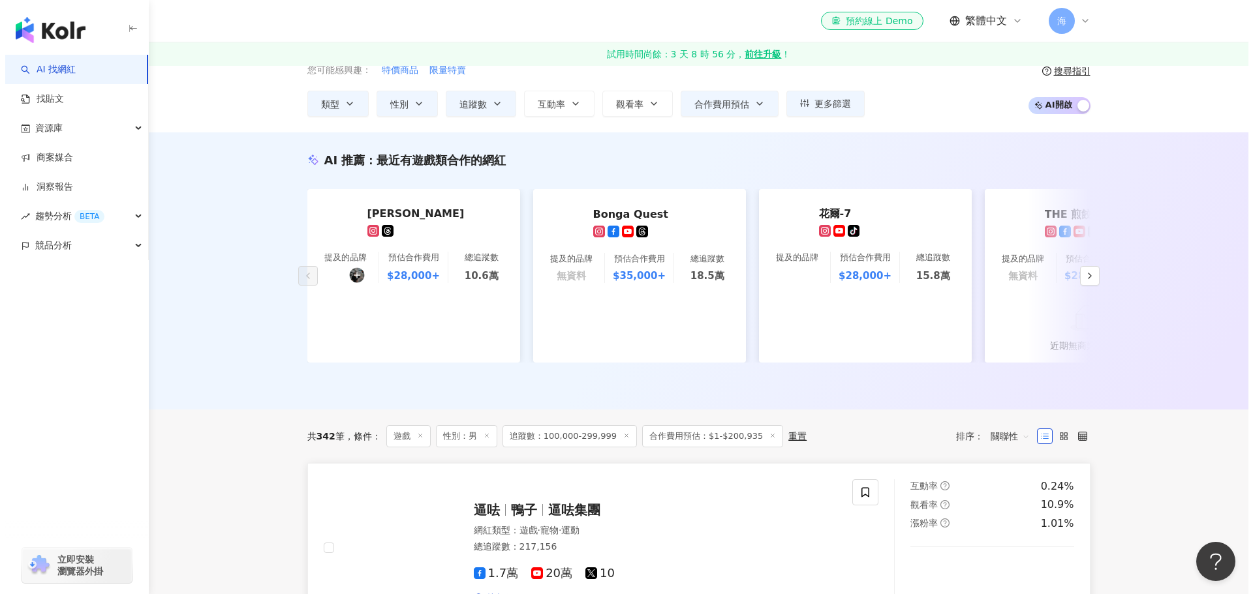
scroll to position [58, 0]
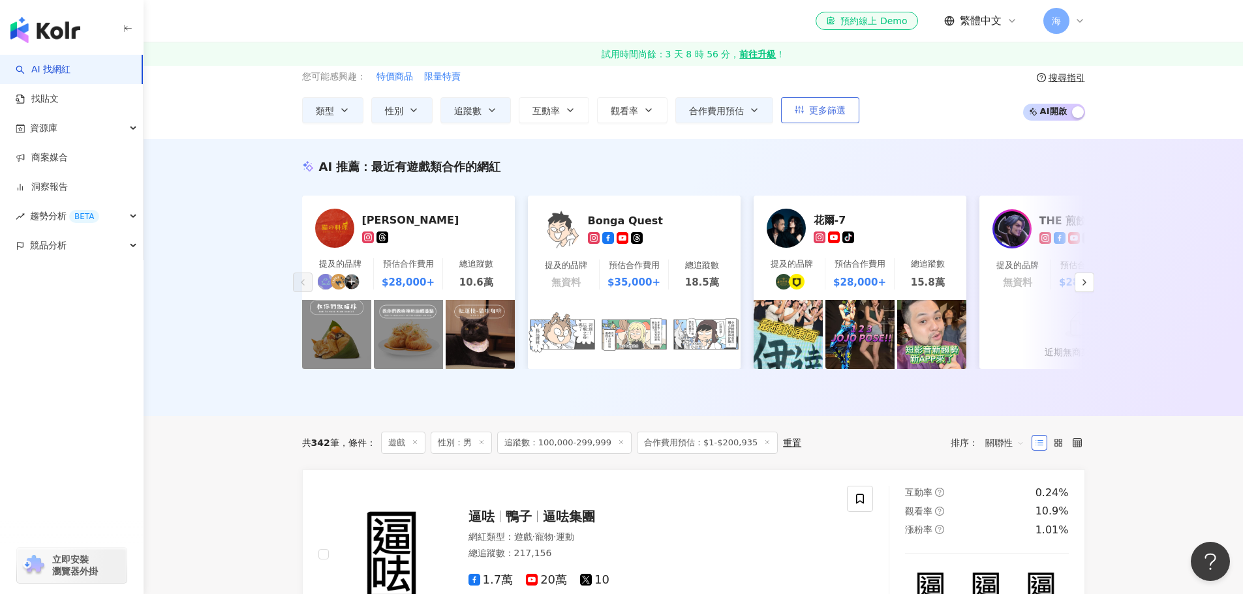
click at [836, 115] on span "更多篩選" at bounding box center [827, 110] width 37 height 10
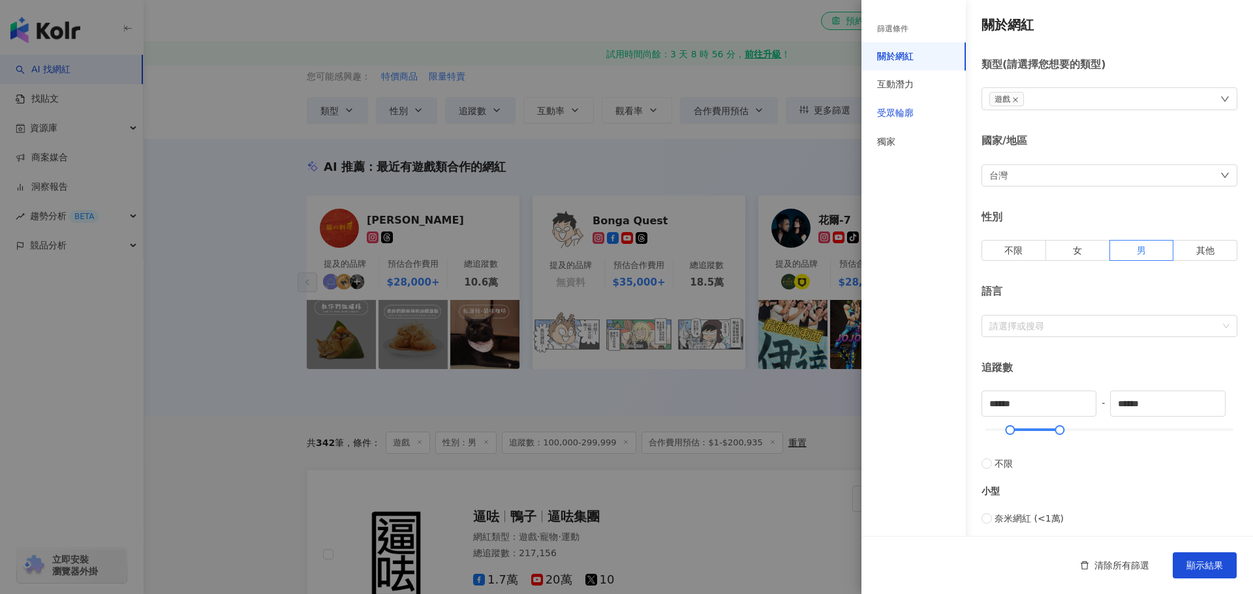
click at [912, 110] on div "受眾輪廓" at bounding box center [895, 113] width 37 height 13
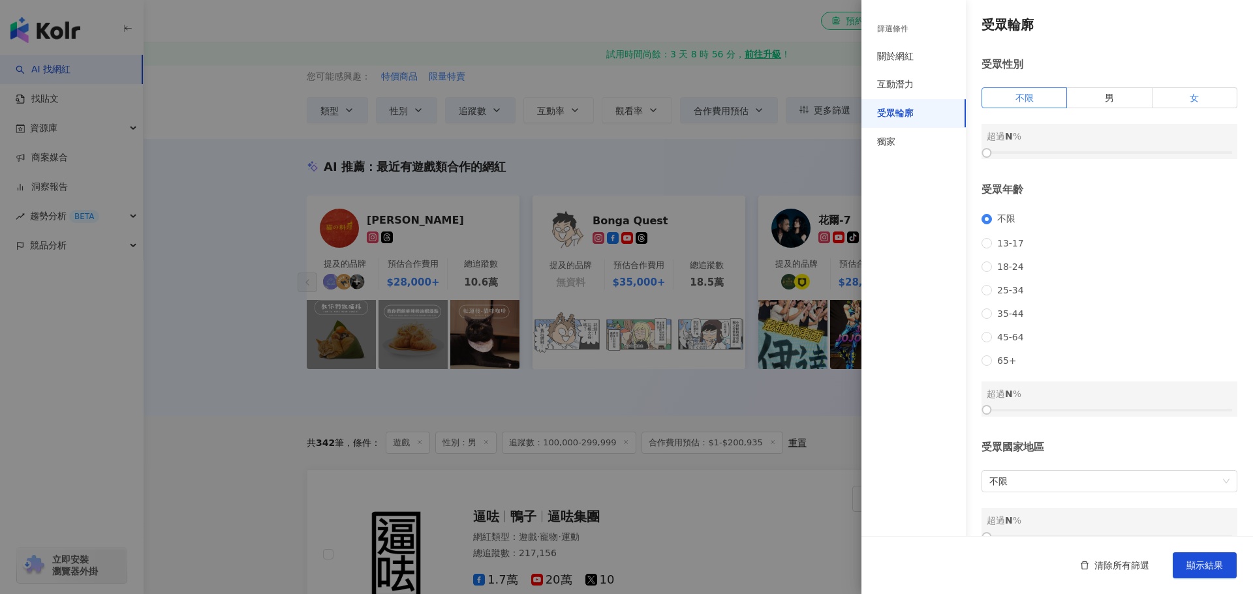
click at [1197, 97] on label "女" at bounding box center [1194, 97] width 85 height 21
drag, startPoint x: 989, startPoint y: 152, endPoint x: 1104, endPoint y: 162, distance: 115.3
click at [1104, 162] on div "受眾輪廓 受眾性別 不限 男 女 女 超過 49 % 受眾年齡 不限 13-17 18-24 25-34 35-44 45-64 65+ 超過 N % 受眾國…" at bounding box center [1056, 279] width 391 height 559
click at [1005, 249] on span "13-17" at bounding box center [1010, 243] width 37 height 10
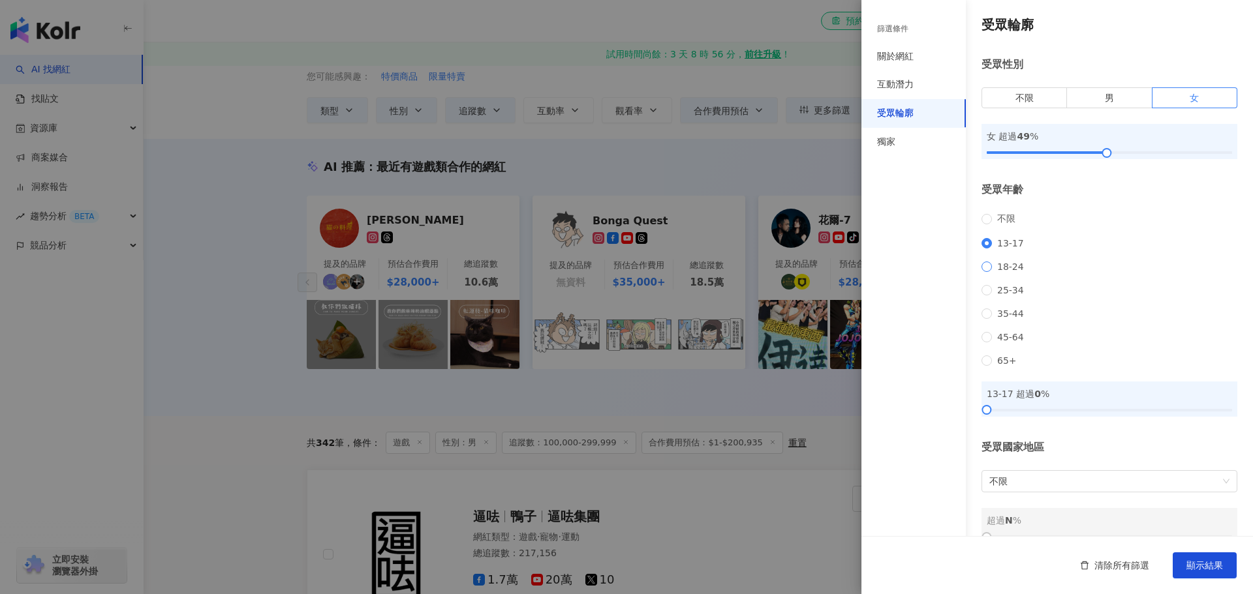
click at [1004, 269] on span "18-24" at bounding box center [1010, 267] width 37 height 10
click at [995, 221] on span "不限" at bounding box center [1006, 219] width 29 height 12
click at [1005, 249] on span "13-17" at bounding box center [1010, 243] width 37 height 10
drag, startPoint x: 989, startPoint y: 426, endPoint x: 1098, endPoint y: 430, distance: 109.7
click at [1098, 414] on div at bounding box center [1101, 409] width 7 height 7
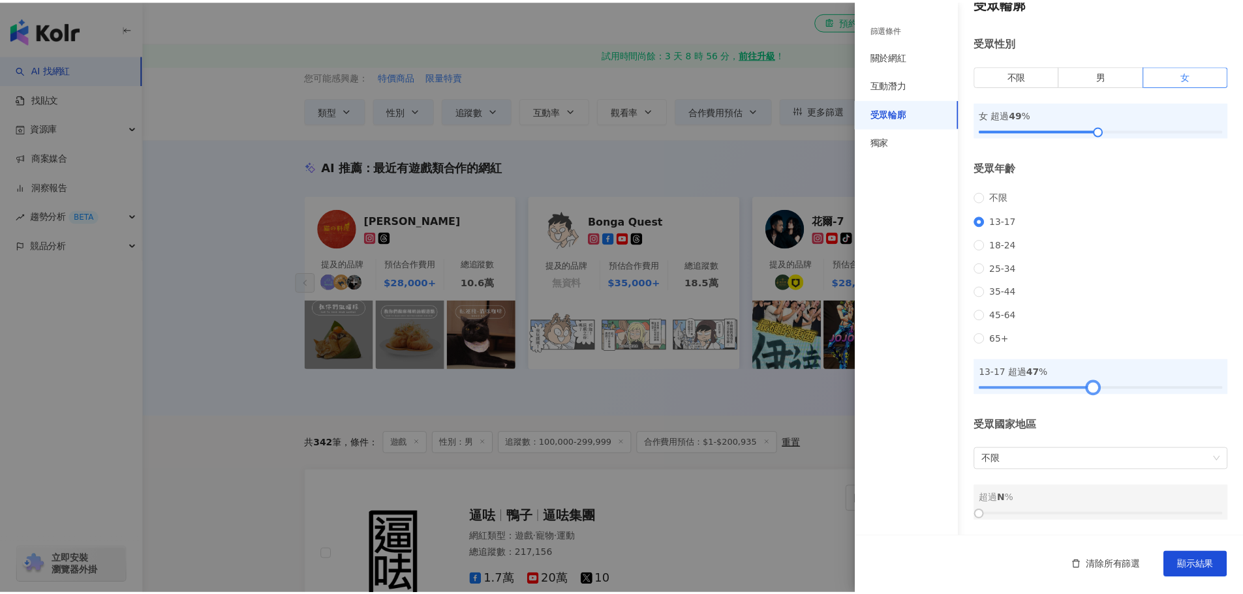
scroll to position [39, 0]
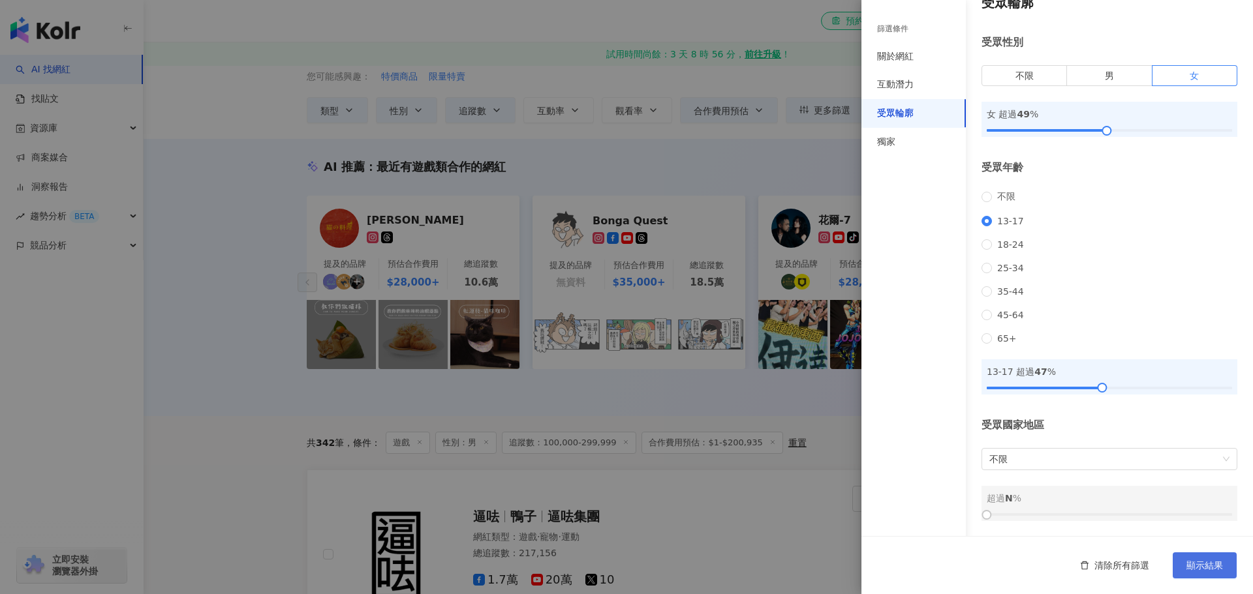
click at [1205, 564] on span "顯示結果" at bounding box center [1204, 565] width 37 height 10
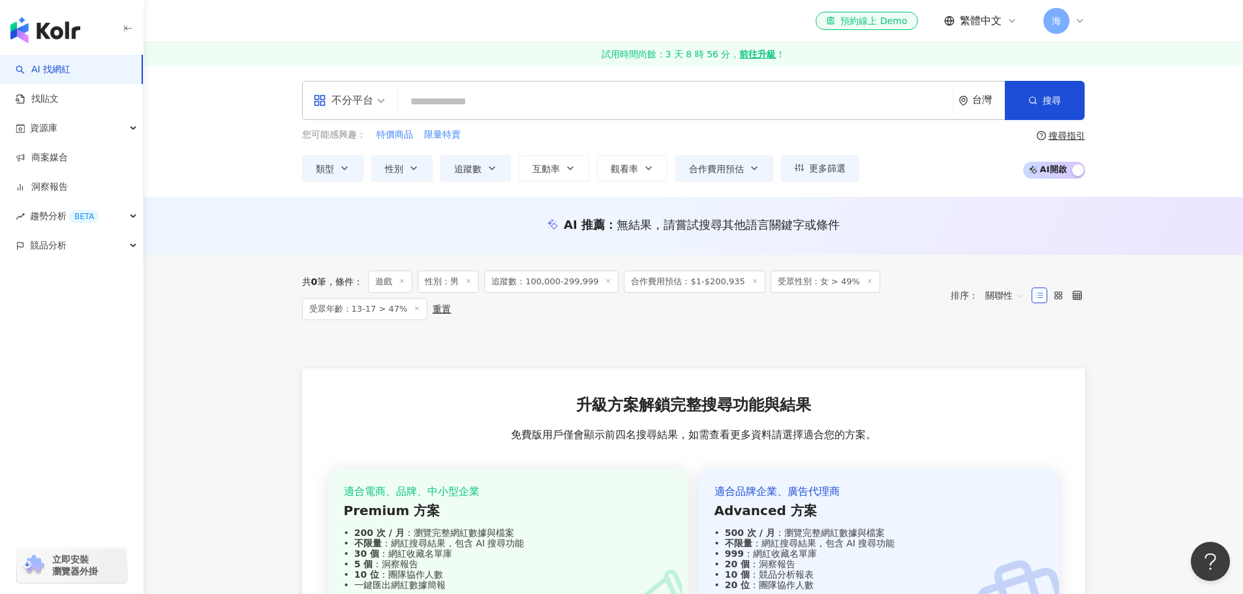
click at [414, 307] on icon at bounding box center [417, 308] width 7 height 7
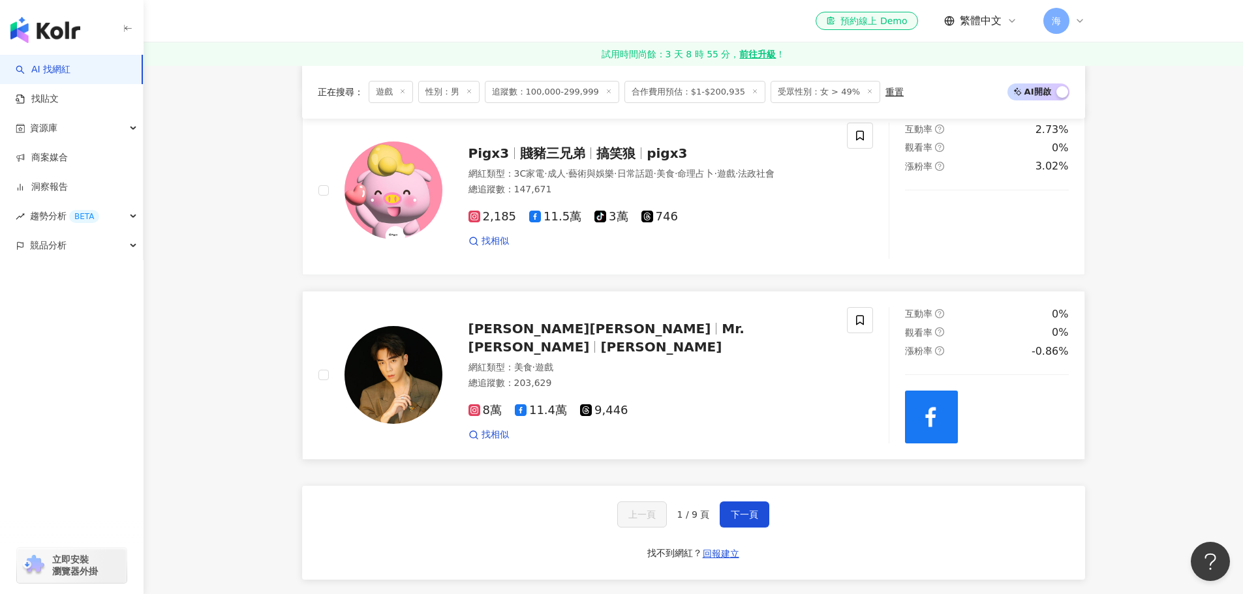
scroll to position [2284, 0]
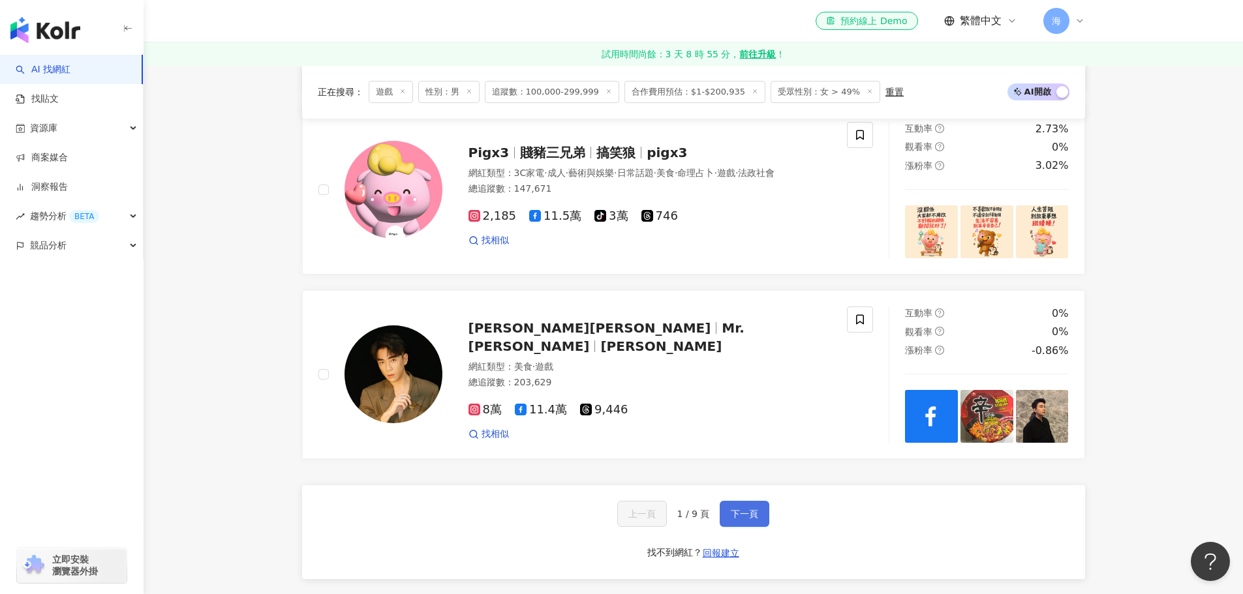
click at [743, 509] on span "下一頁" at bounding box center [744, 514] width 27 height 10
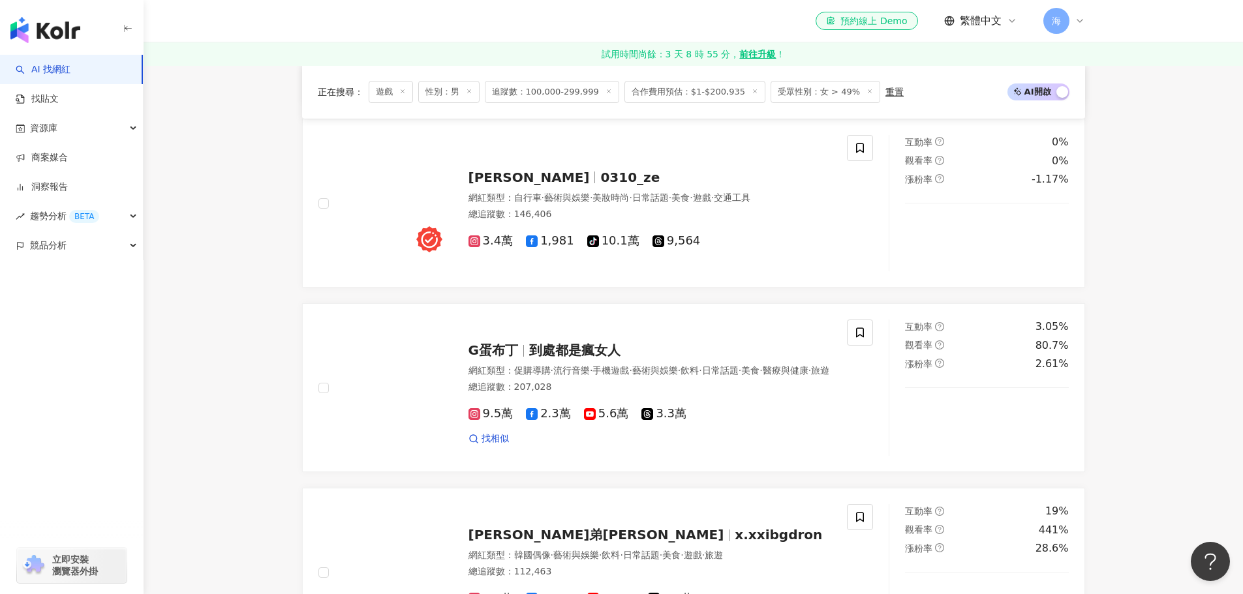
scroll to position [979, 0]
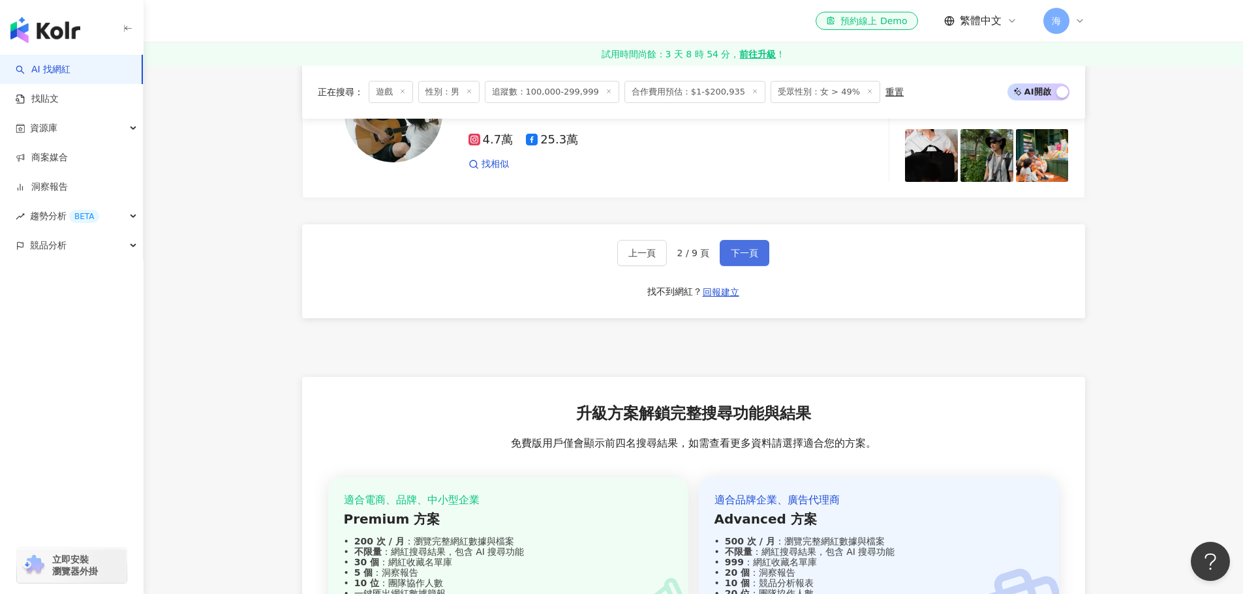
click at [752, 240] on button "下一頁" at bounding box center [745, 253] width 50 height 26
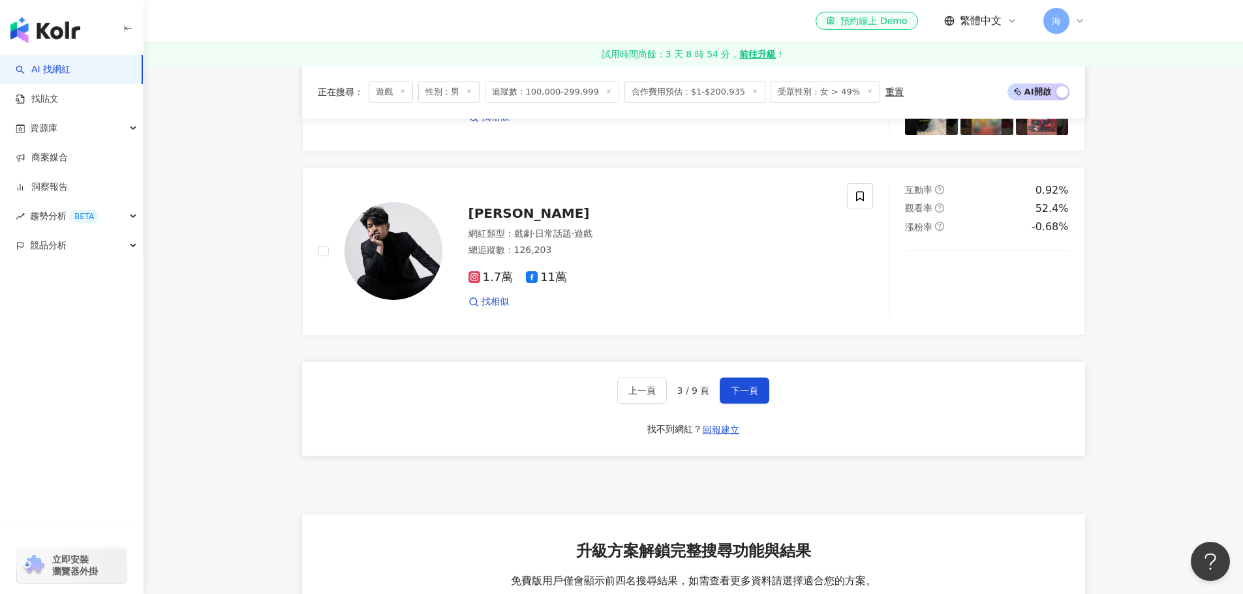
scroll to position [2422, 0]
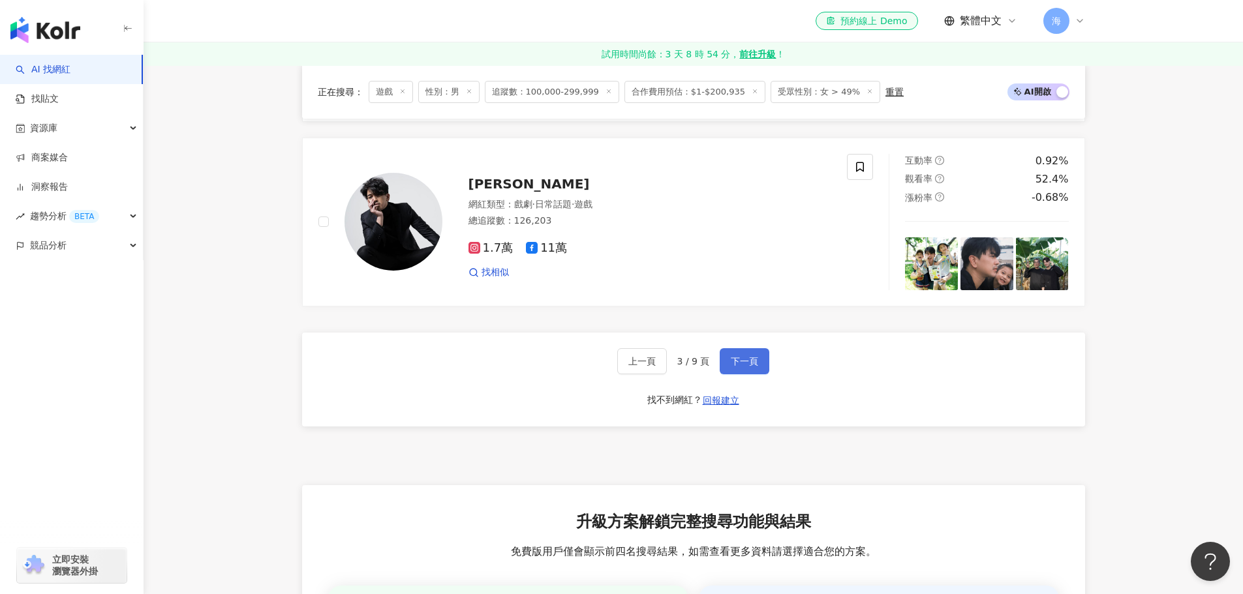
click at [750, 367] on span "下一頁" at bounding box center [744, 361] width 27 height 10
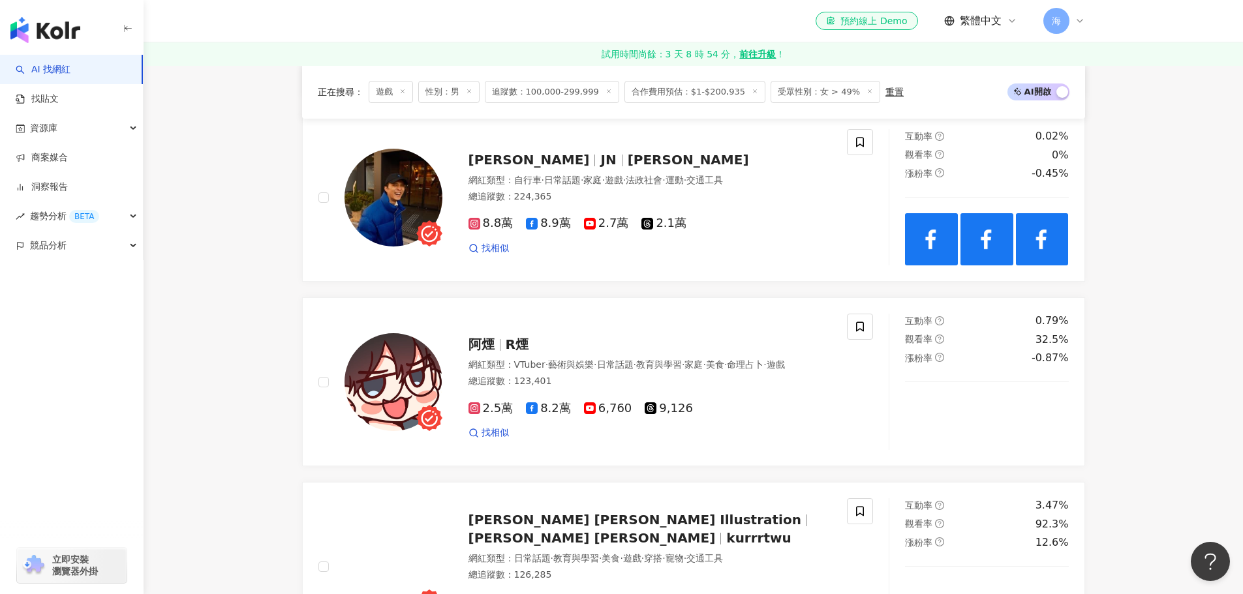
scroll to position [2479, 0]
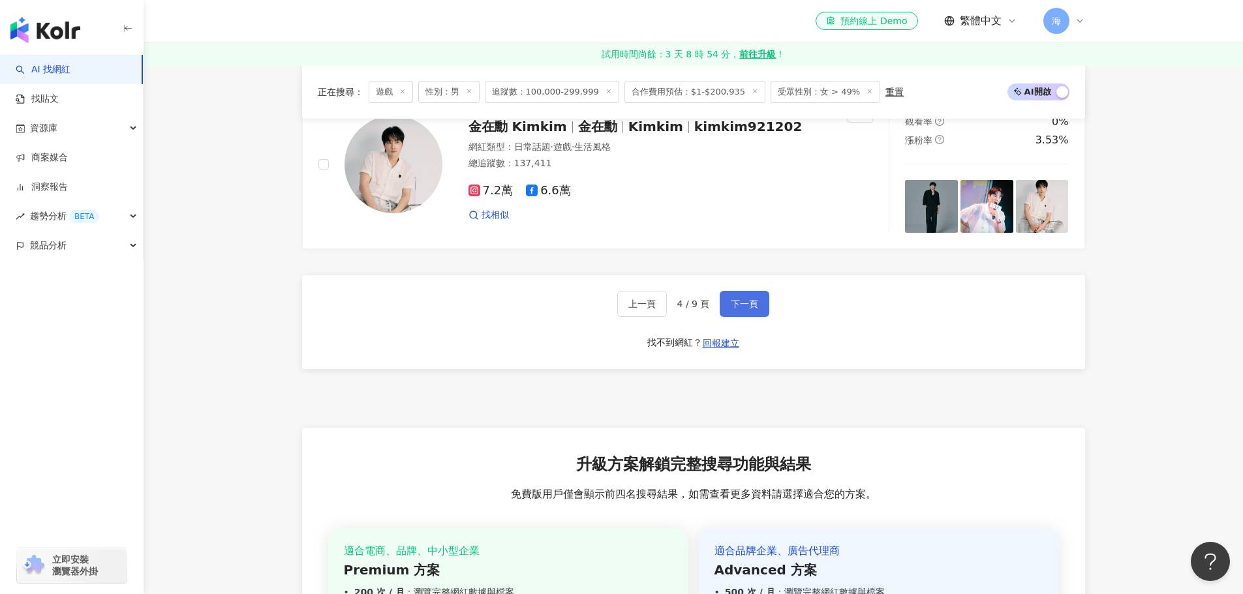
click at [743, 309] on span "下一頁" at bounding box center [744, 304] width 27 height 10
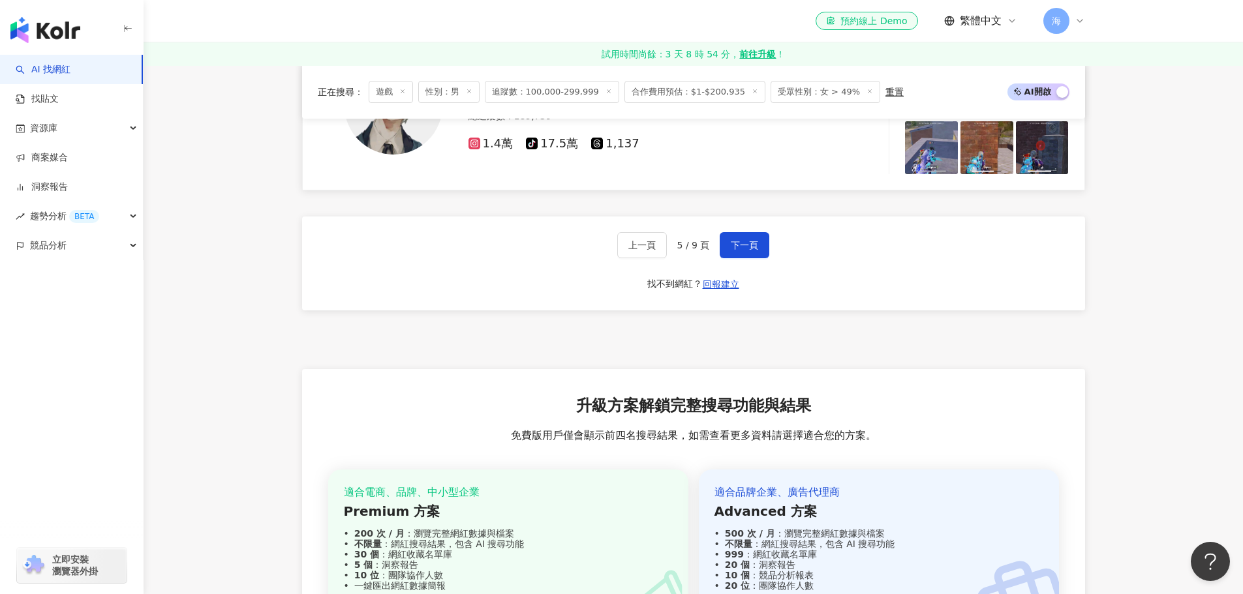
scroll to position [2269, 0]
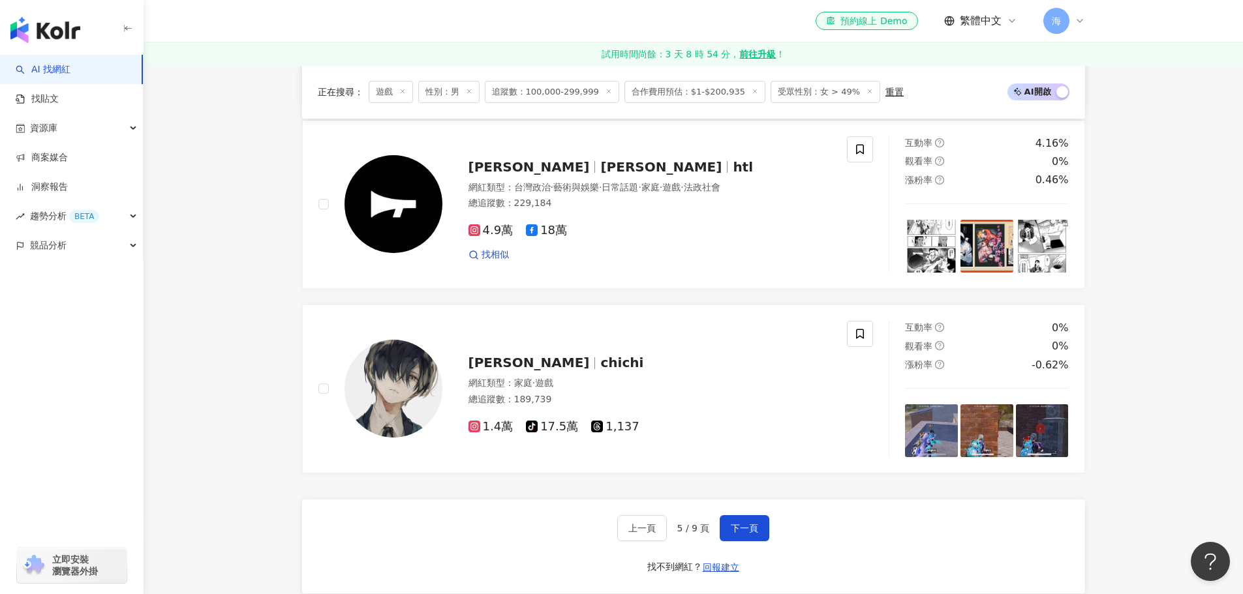
click at [705, 507] on div "上一頁 5 / 9 頁 下一頁 找不到網紅？ 回報建立" at bounding box center [693, 547] width 783 height 94
click at [722, 516] on button "下一頁" at bounding box center [745, 528] width 50 height 26
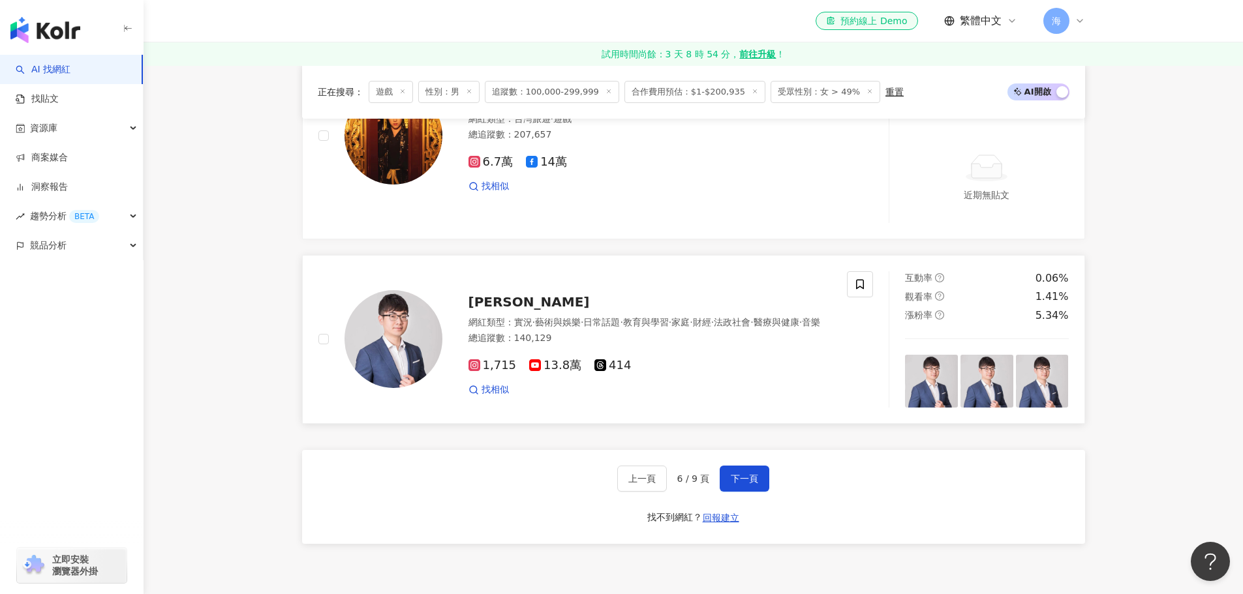
scroll to position [2345, 0]
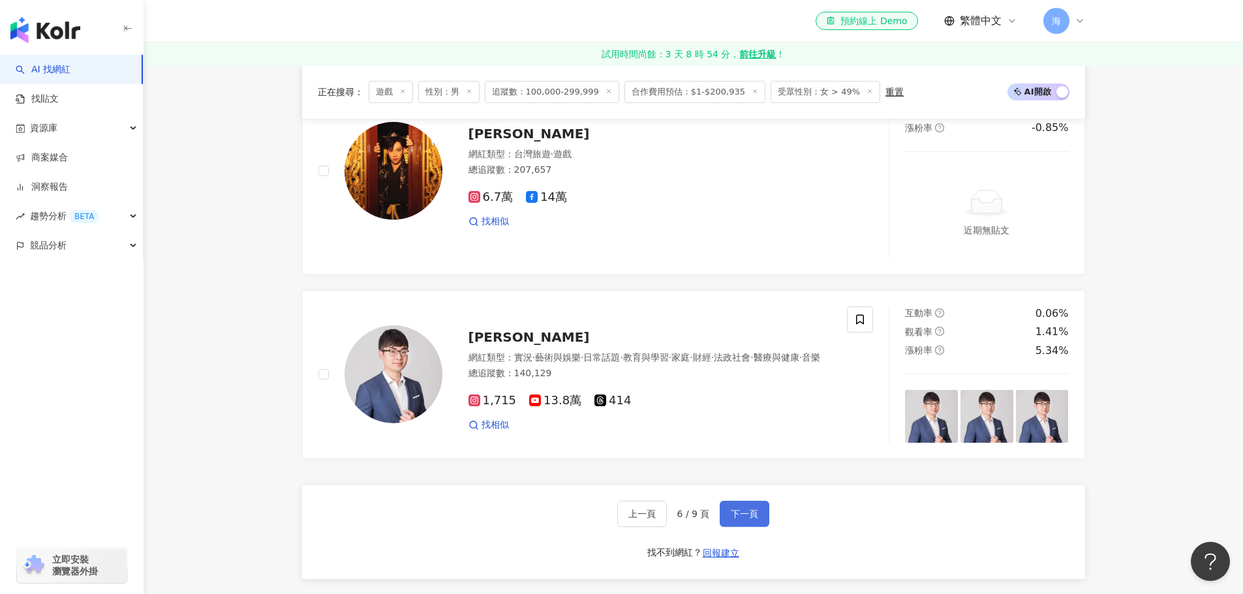
click at [750, 519] on span "下一頁" at bounding box center [744, 514] width 27 height 10
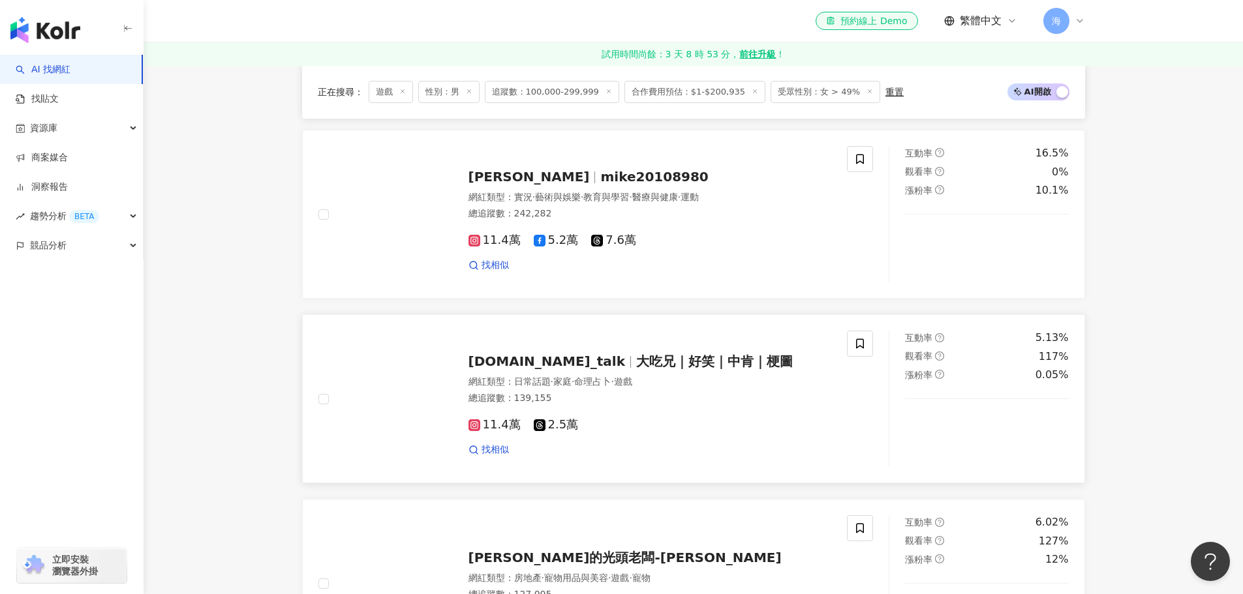
scroll to position [1662, 0]
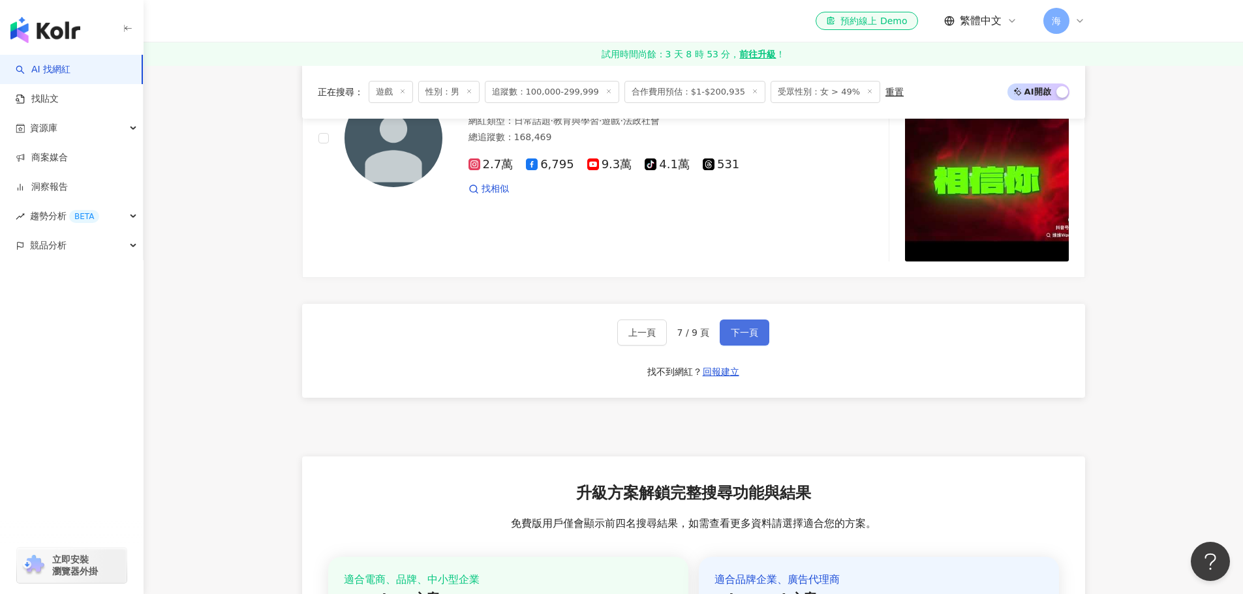
click at [752, 328] on span "下一頁" at bounding box center [744, 333] width 27 height 10
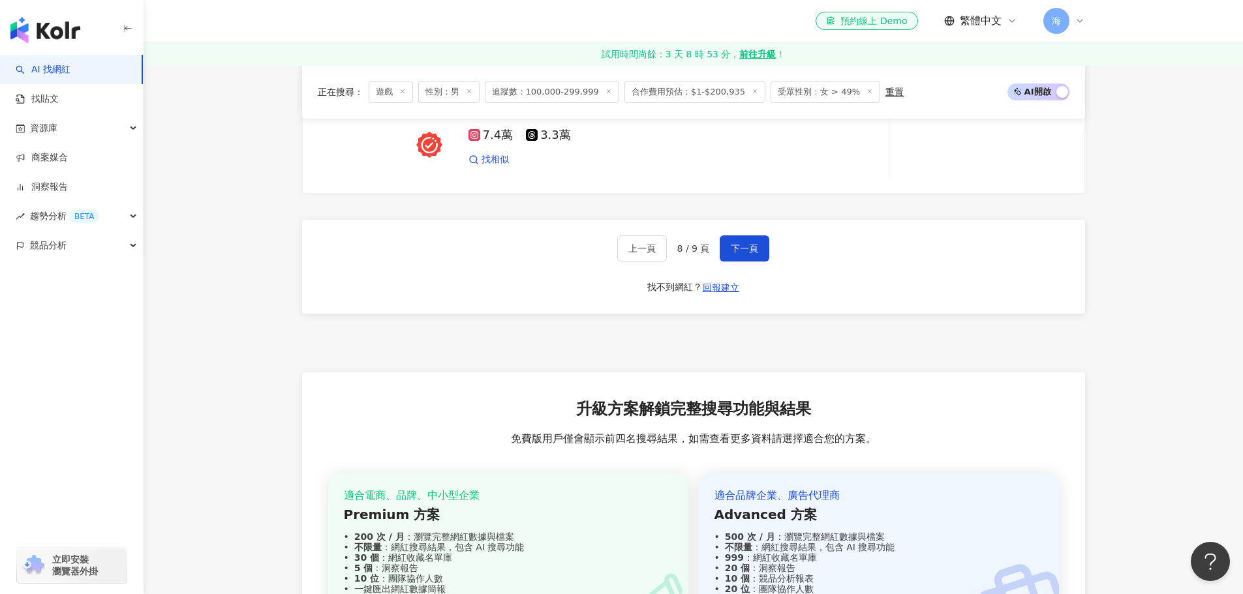
scroll to position [2400, 0]
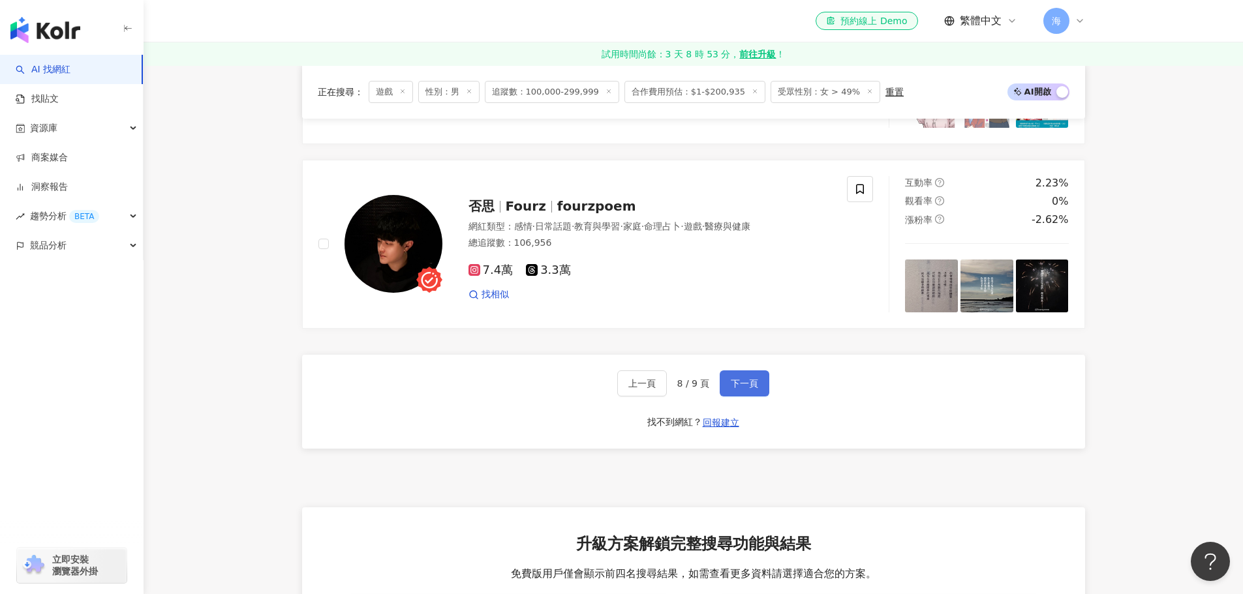
click at [748, 389] on span "下一頁" at bounding box center [744, 383] width 27 height 10
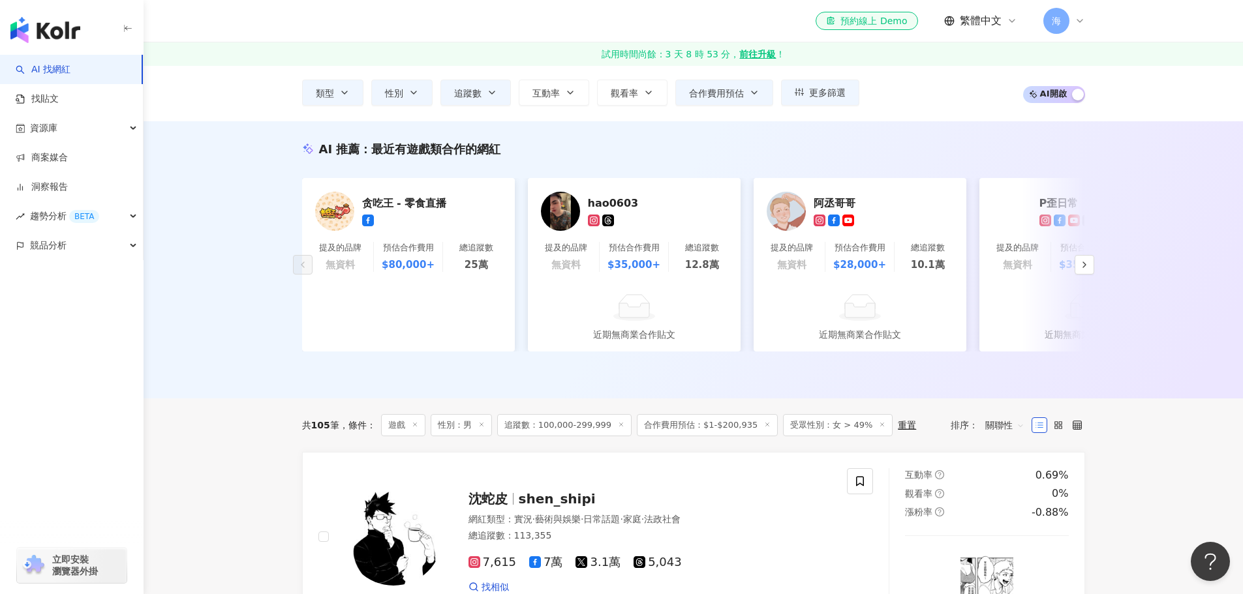
scroll to position [196, 0]
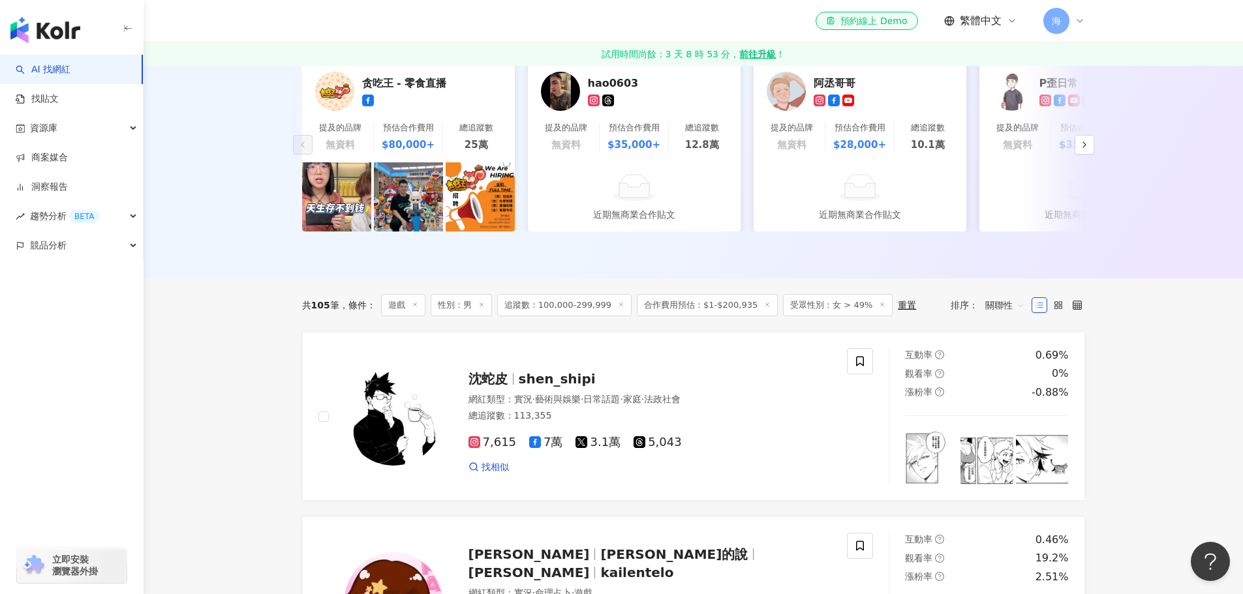
click at [766, 307] on line at bounding box center [767, 304] width 3 height 3
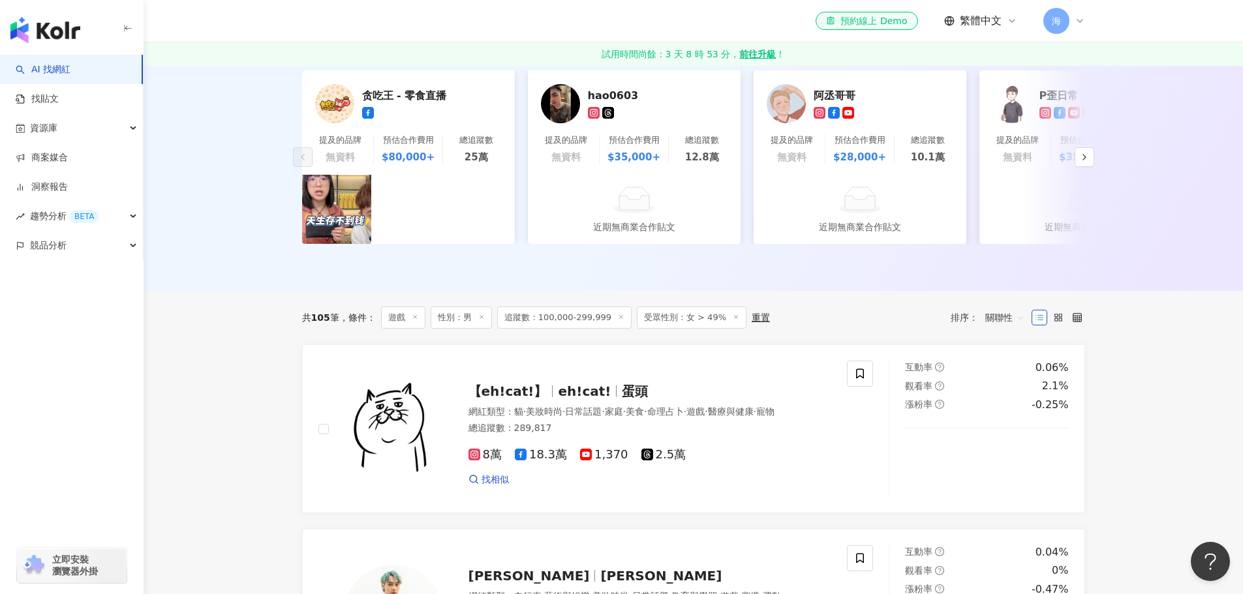
scroll to position [326, 0]
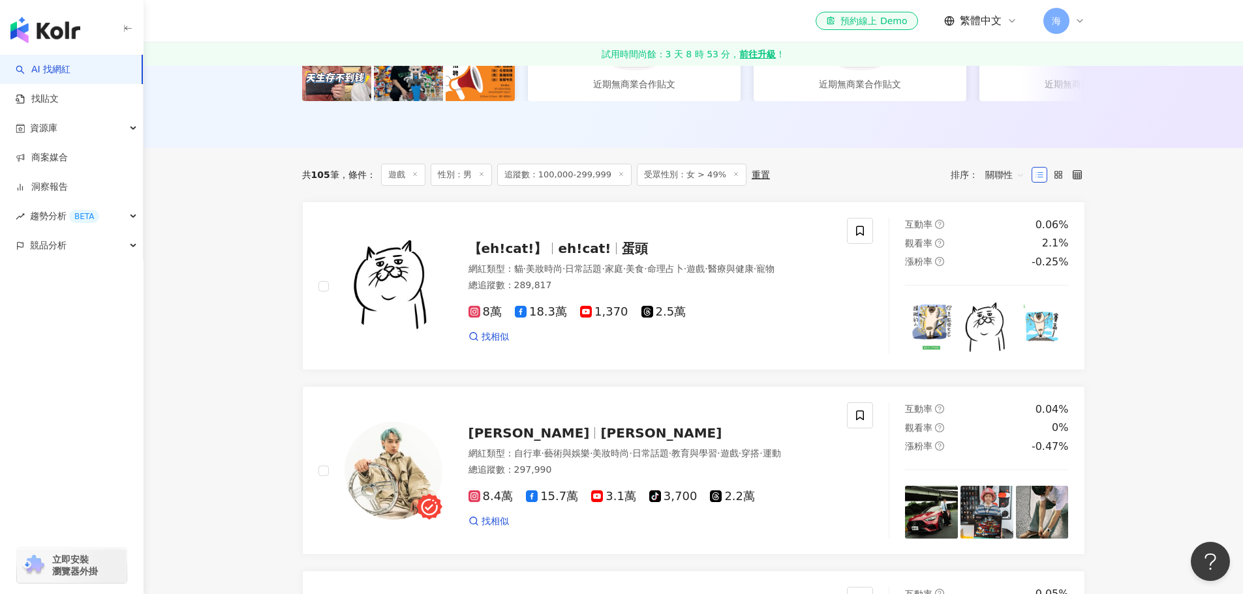
click at [994, 178] on span "關聯性" at bounding box center [1004, 174] width 39 height 21
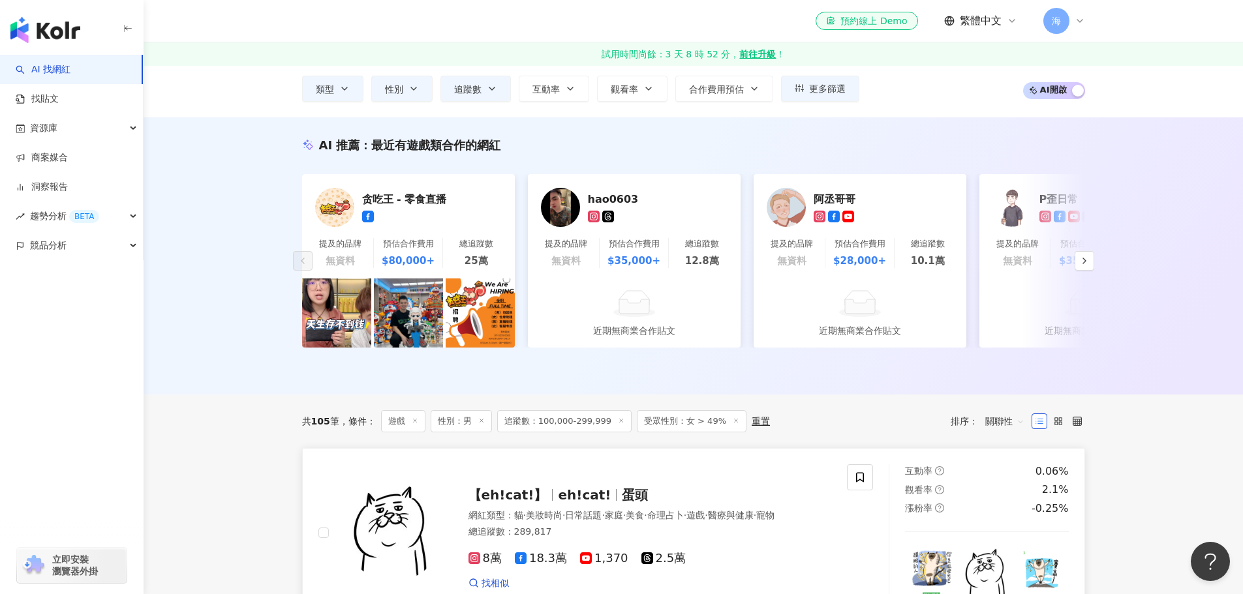
scroll to position [196, 0]
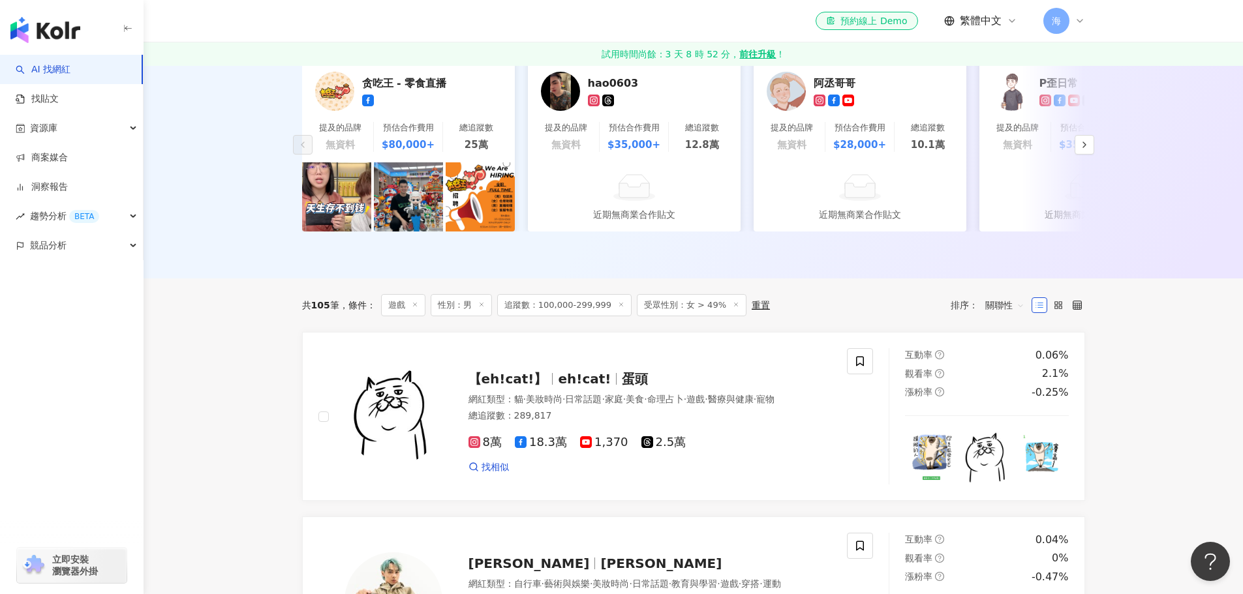
click at [482, 307] on line at bounding box center [481, 304] width 3 height 3
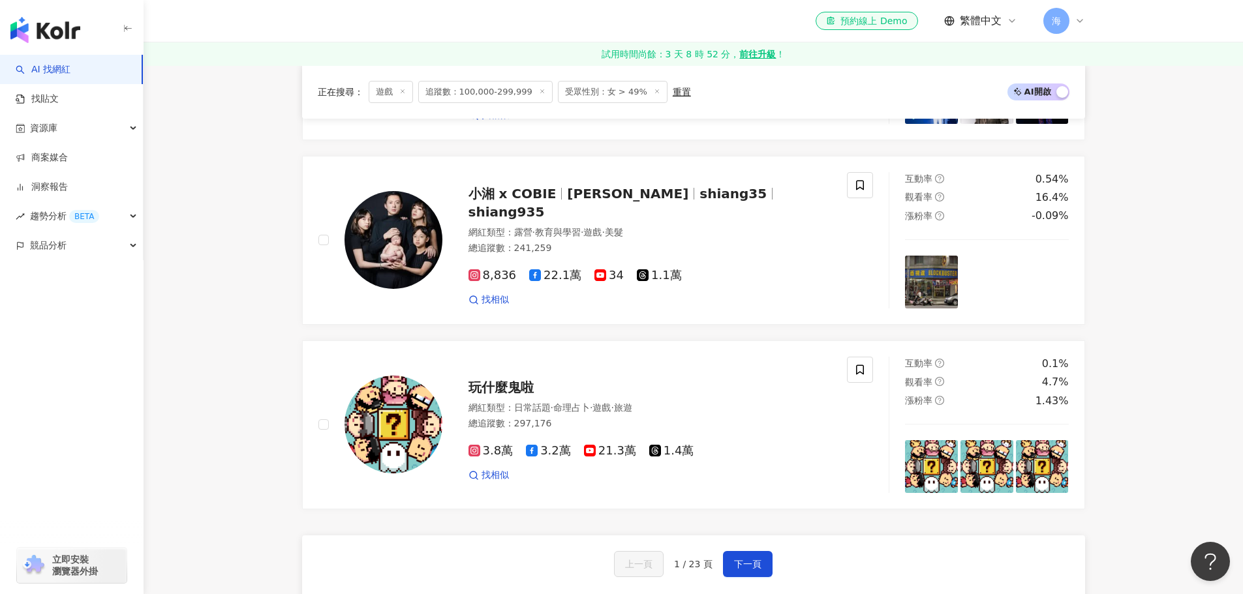
scroll to position [2414, 0]
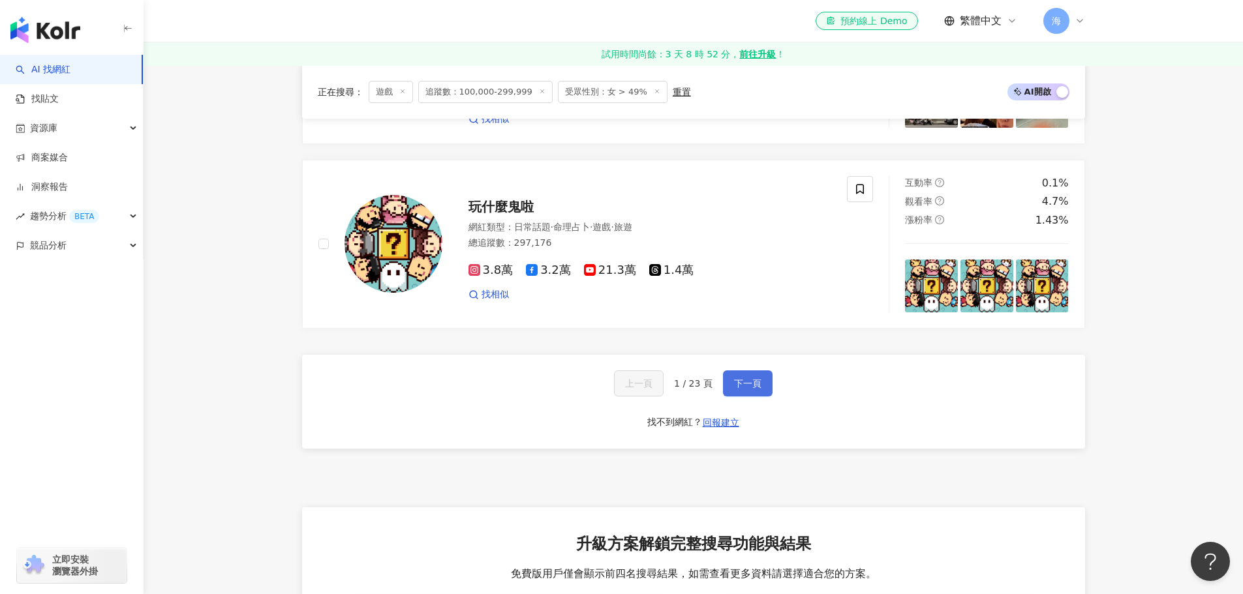
click at [763, 371] on button "下一頁" at bounding box center [748, 384] width 50 height 26
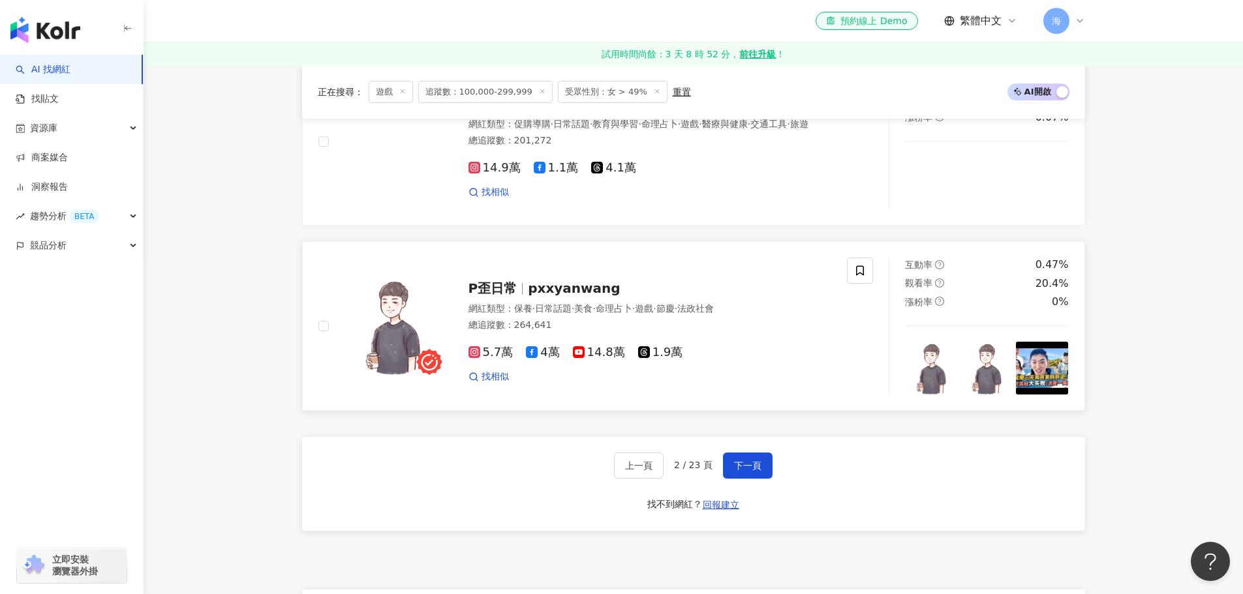
scroll to position [2545, 0]
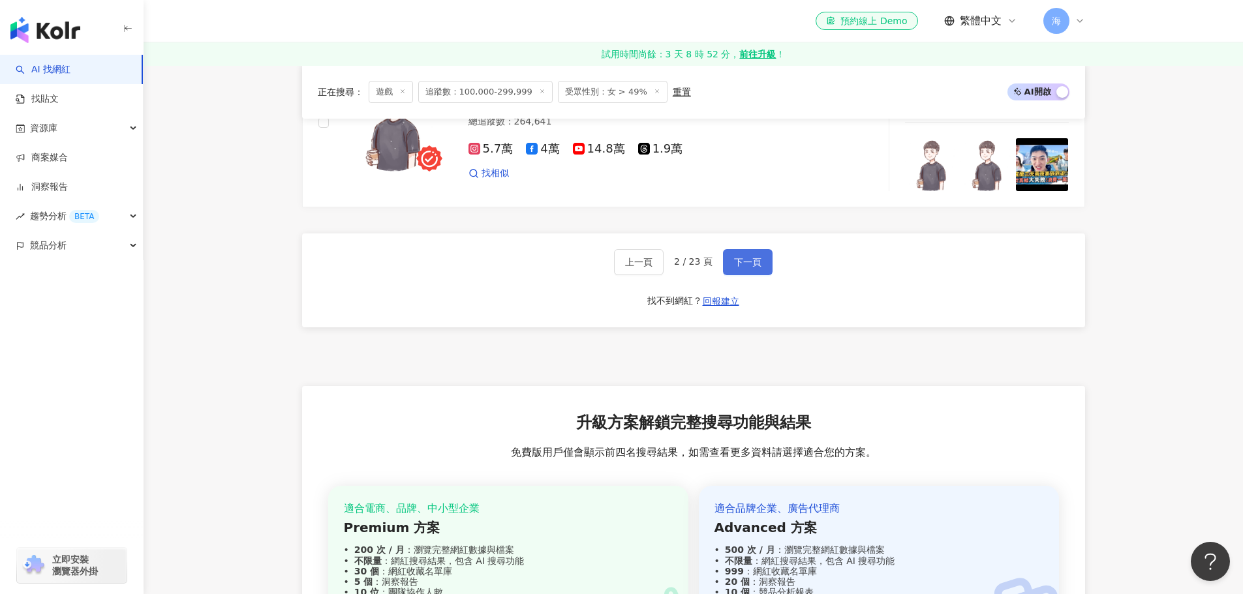
click at [749, 257] on span "下一頁" at bounding box center [747, 262] width 27 height 10
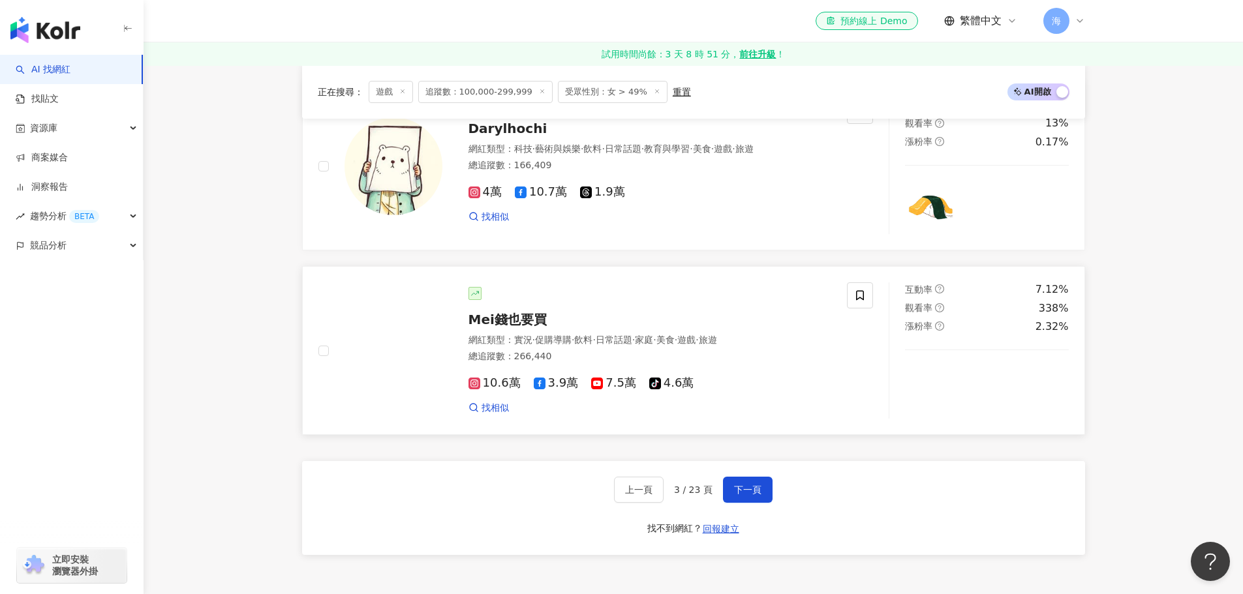
scroll to position [2610, 0]
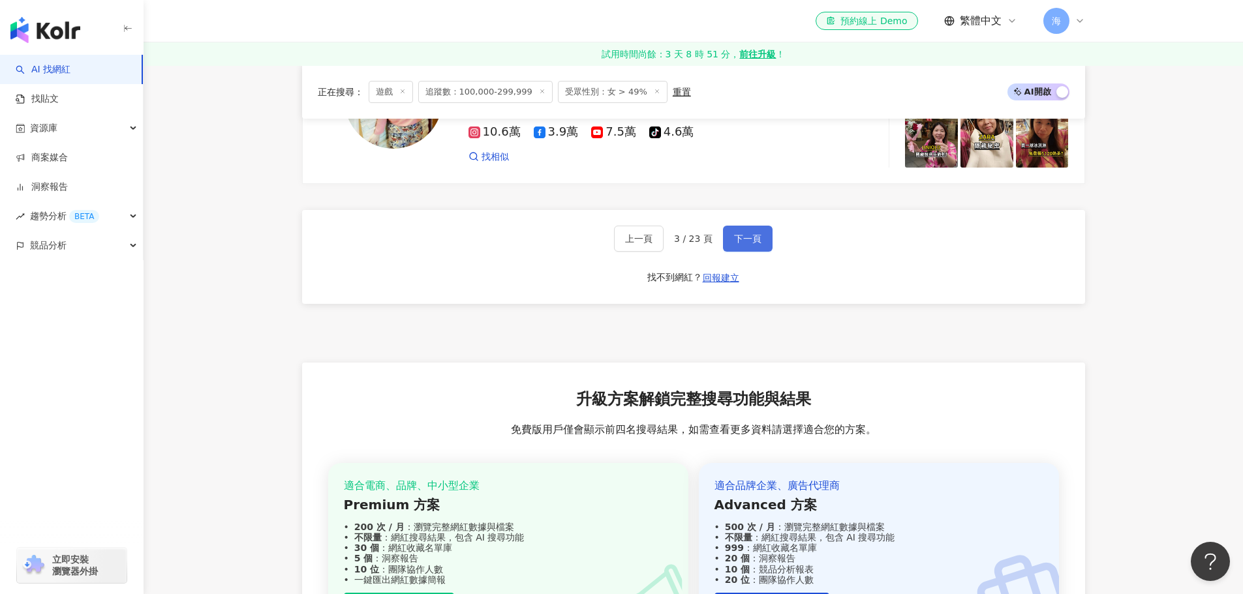
click at [757, 240] on button "下一頁" at bounding box center [748, 239] width 50 height 26
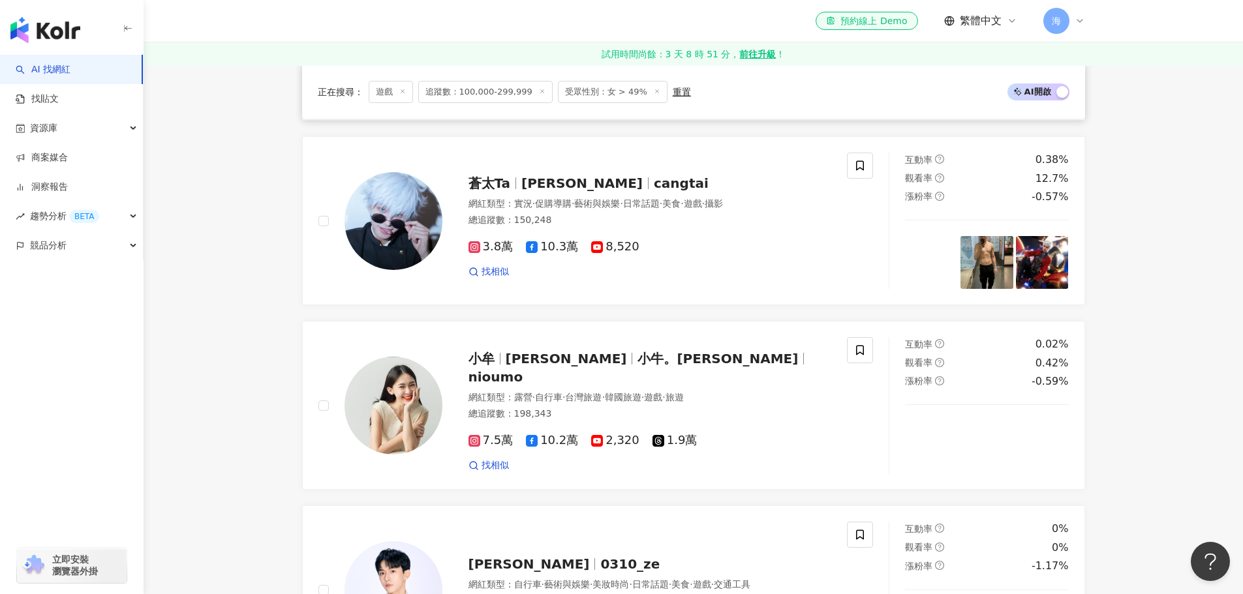
scroll to position [399, 0]
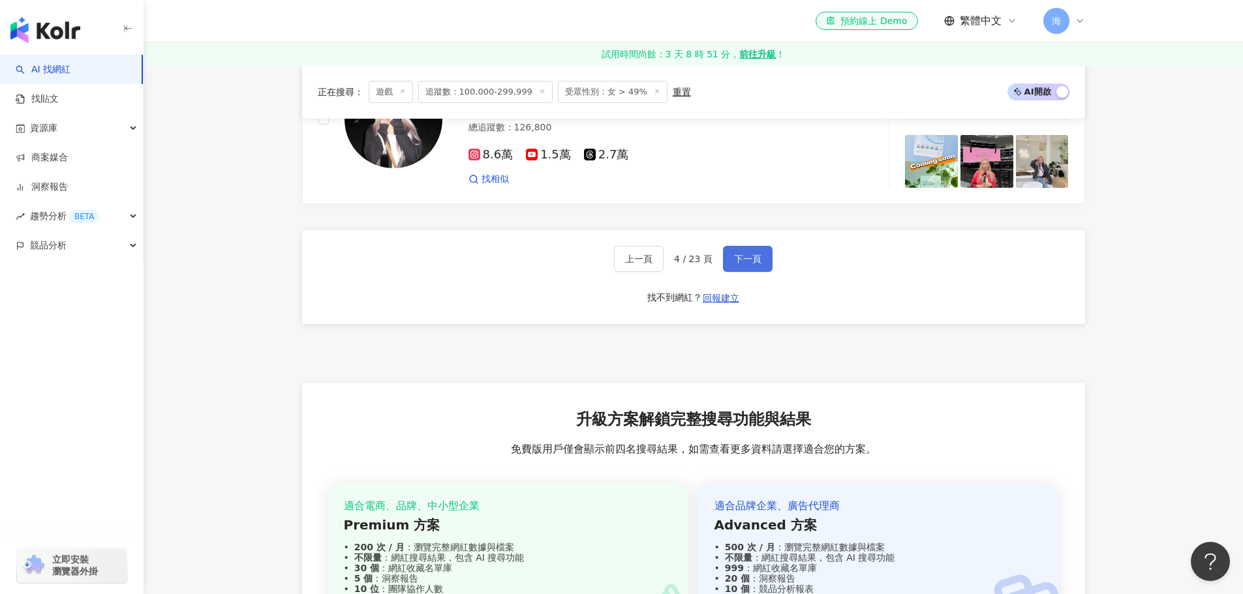
click at [748, 258] on span "下一頁" at bounding box center [747, 259] width 27 height 10
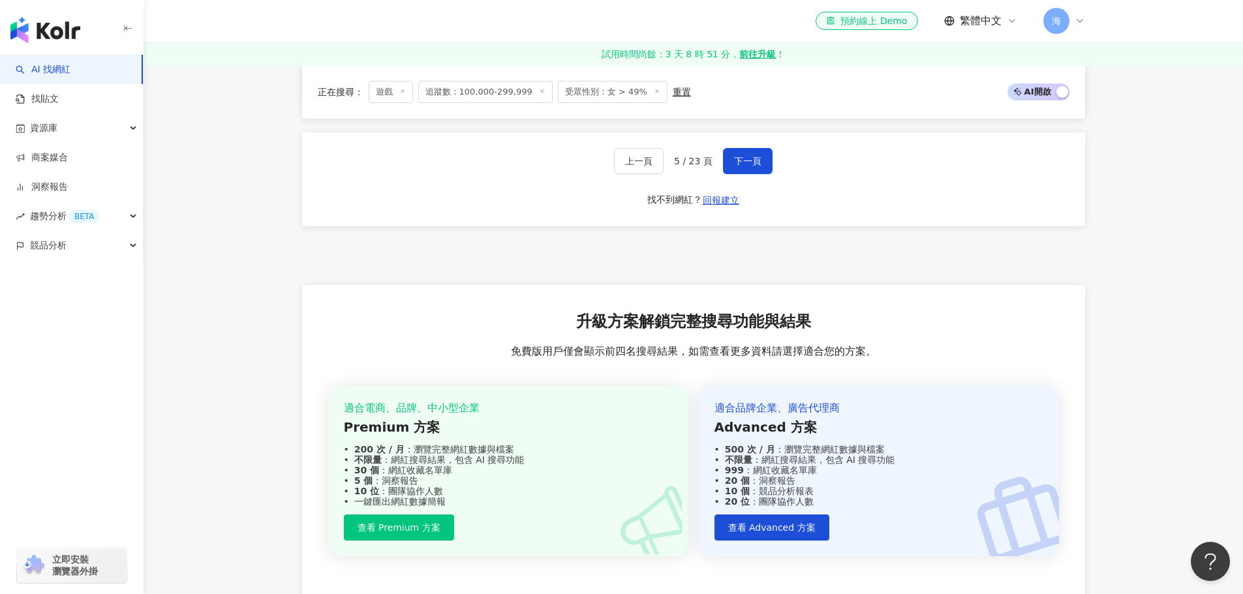
scroll to position [2596, 0]
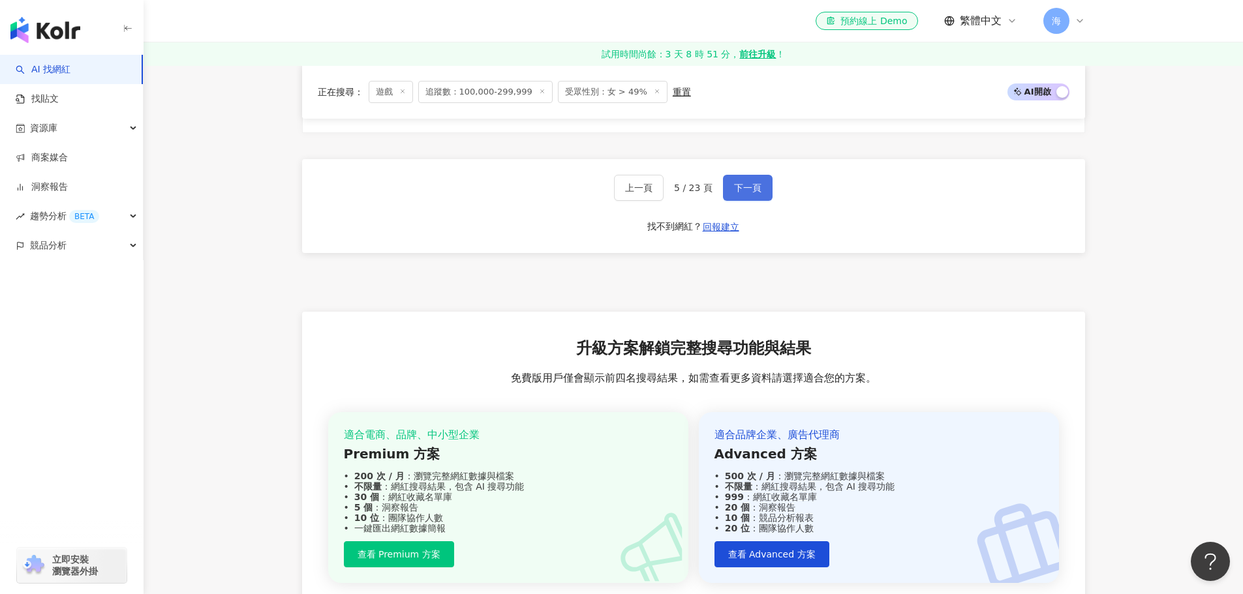
click at [750, 193] on span "下一頁" at bounding box center [747, 188] width 27 height 10
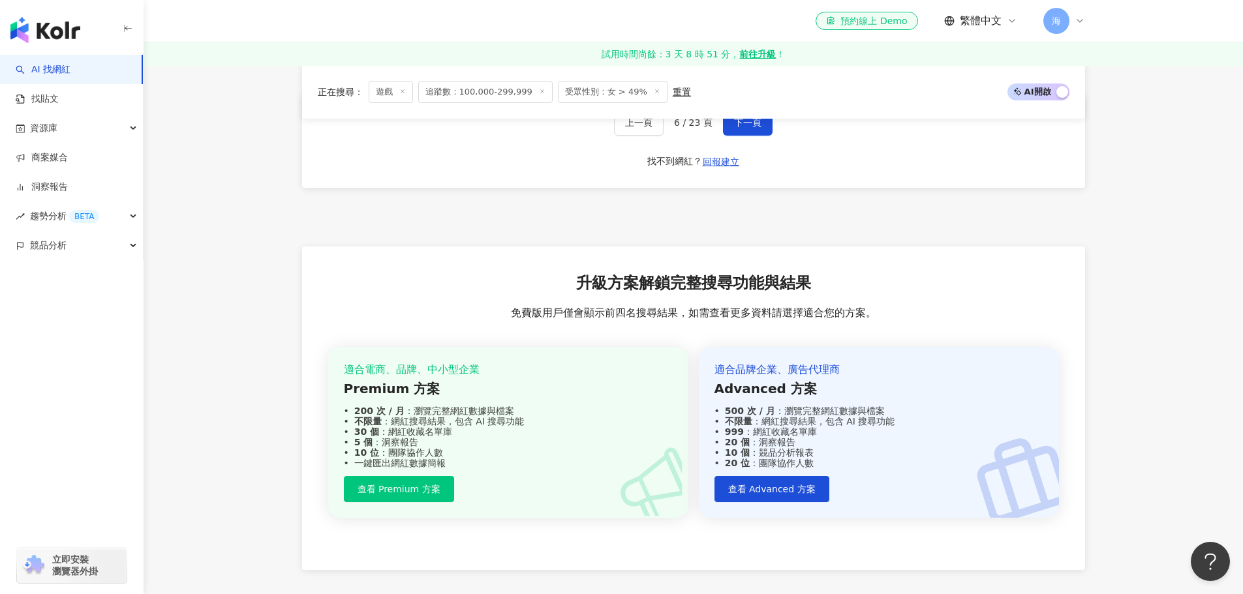
scroll to position [2530, 0]
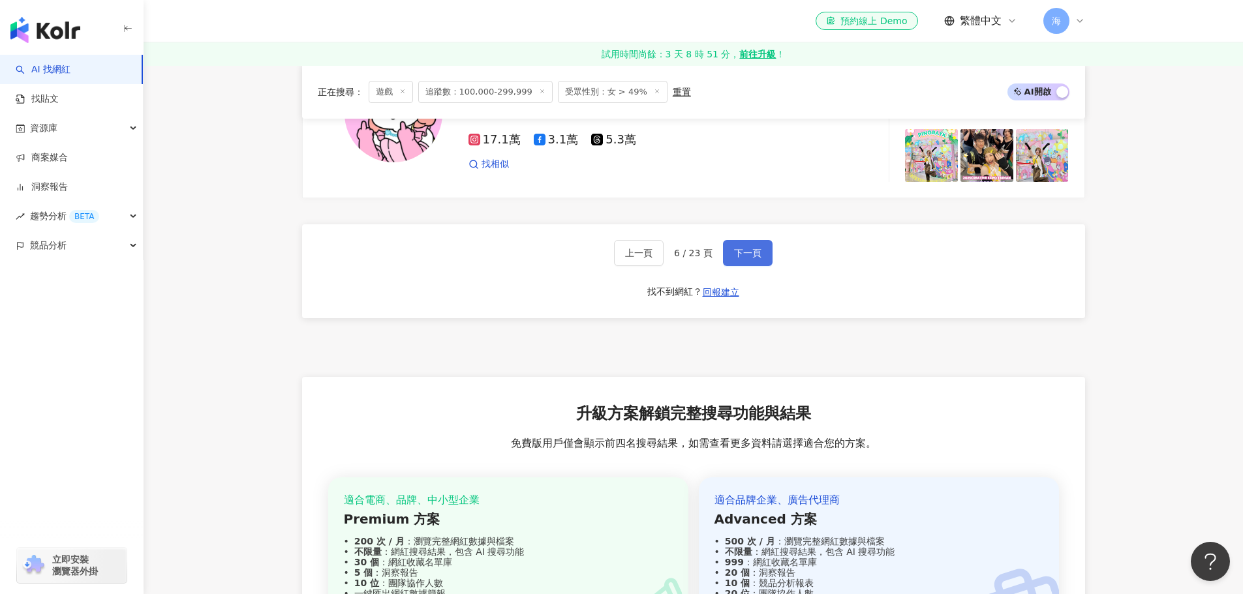
click at [725, 254] on button "下一頁" at bounding box center [748, 253] width 50 height 26
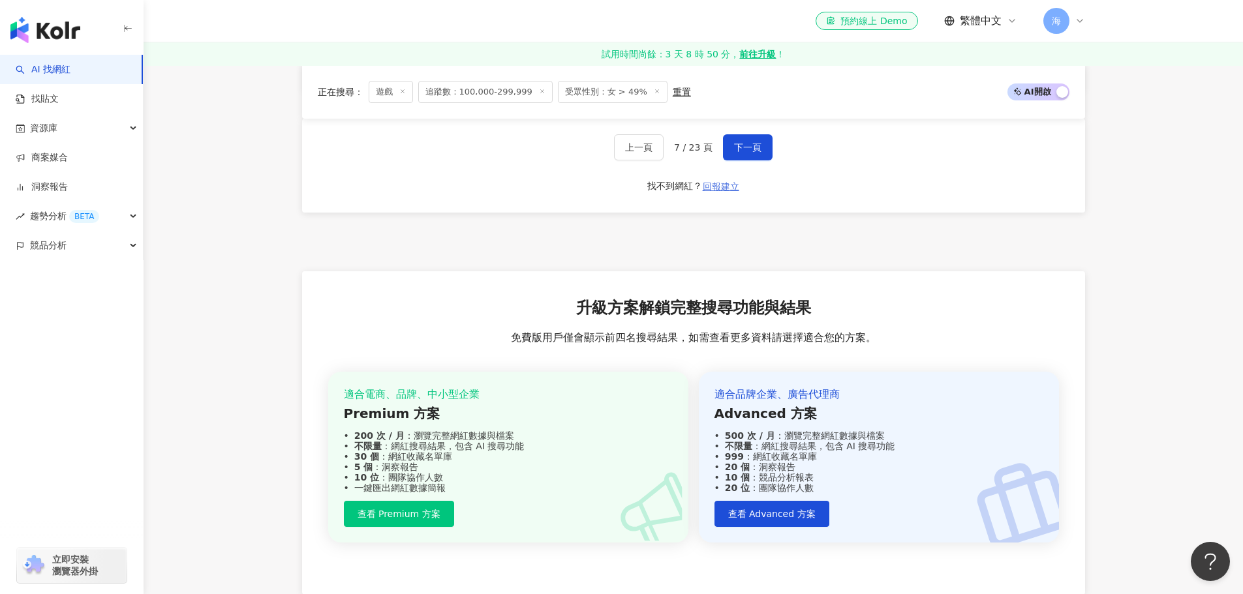
scroll to position [2642, 0]
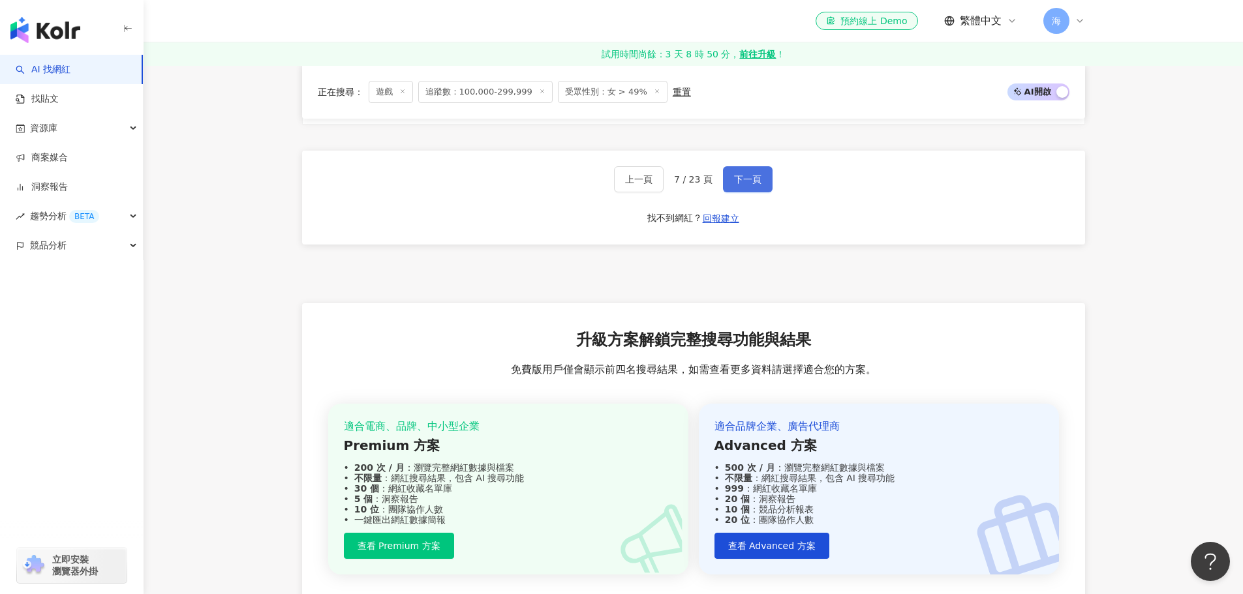
click at [734, 185] on span "下一頁" at bounding box center [747, 179] width 27 height 10
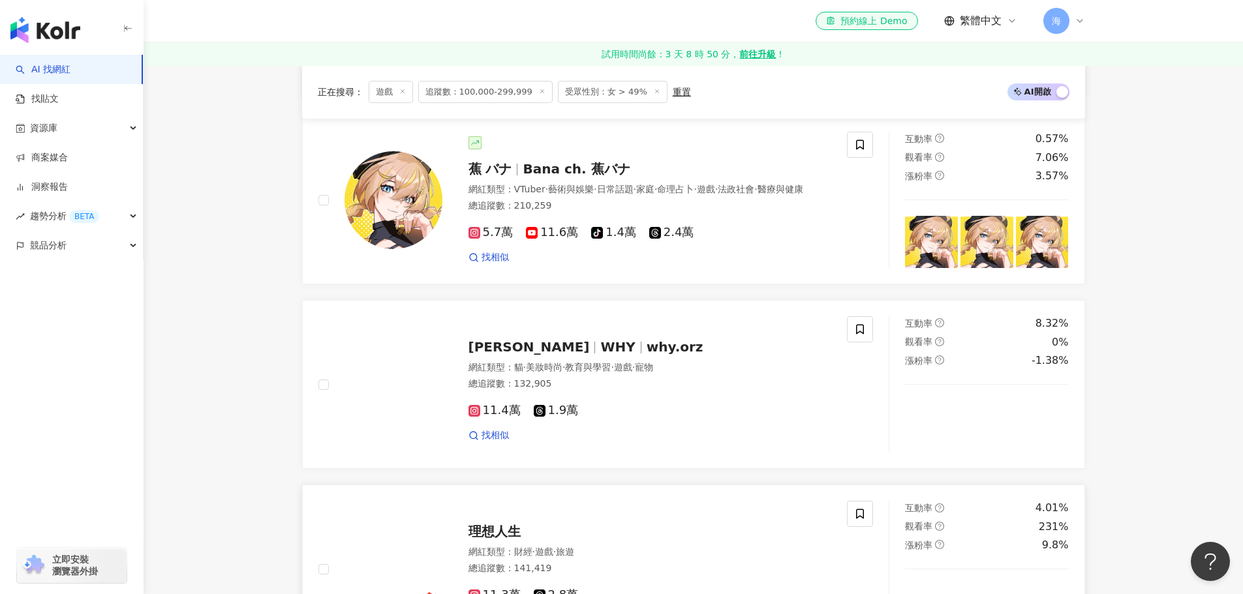
scroll to position [1489, 0]
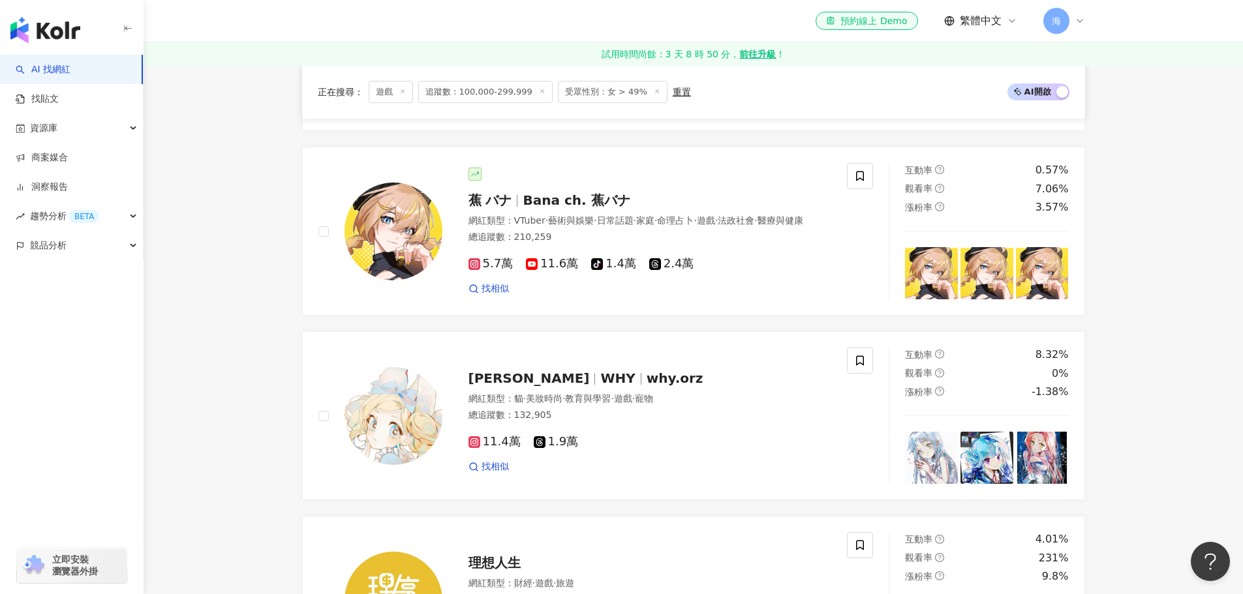
click at [283, 289] on div "正在搜尋 ： 遊戲 追蹤數：100,000-299,999 受眾性別：女 > 49% 重置 AI 開啟 AI 關閉 正方形 鄭婕彤 正方形x鄭婕彤 網紅類型 …" at bounding box center [693, 363] width 835 height 2757
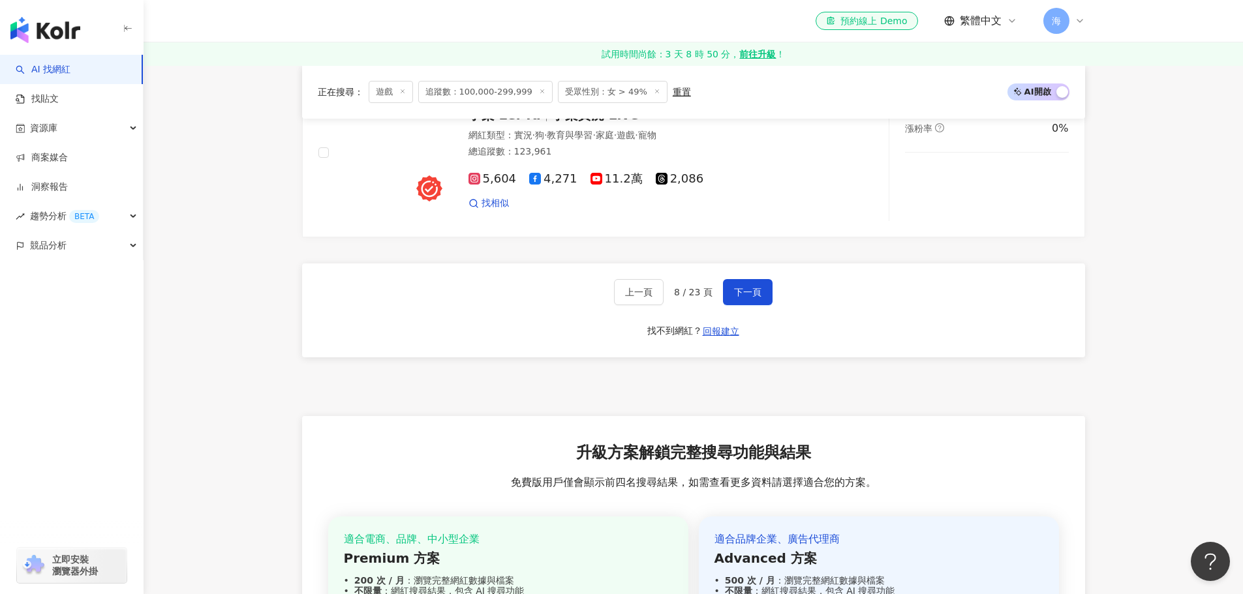
scroll to position [2468, 0]
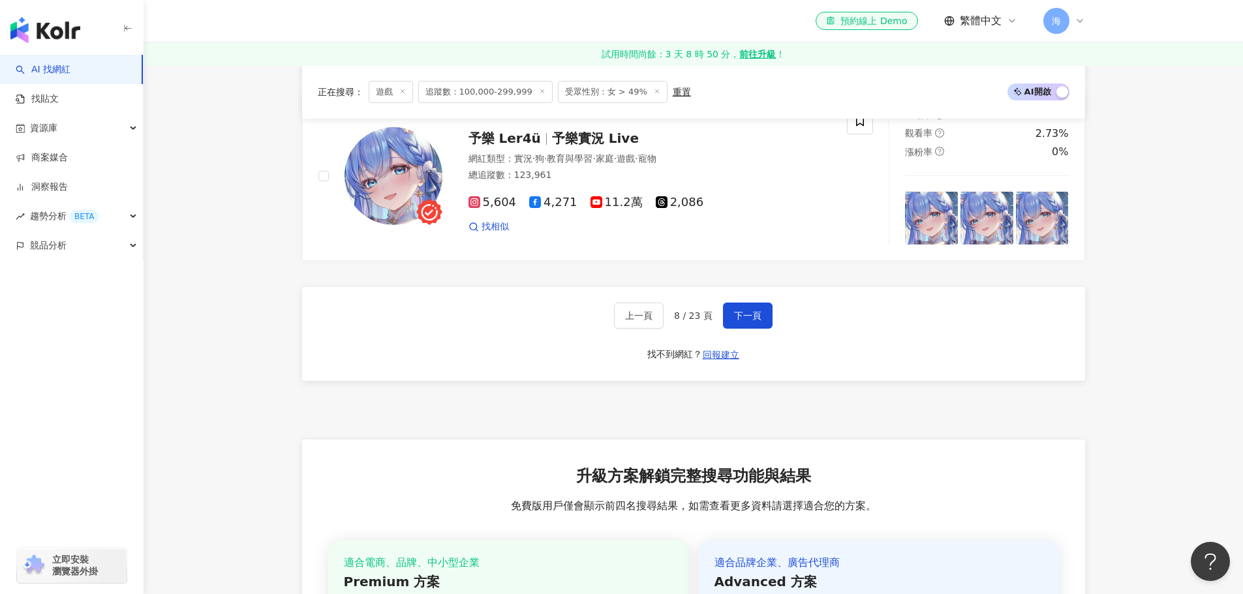
click at [716, 325] on div "上一頁 8 / 23 頁 下一頁" at bounding box center [693, 316] width 159 height 26
click at [750, 321] on span "下一頁" at bounding box center [747, 316] width 27 height 10
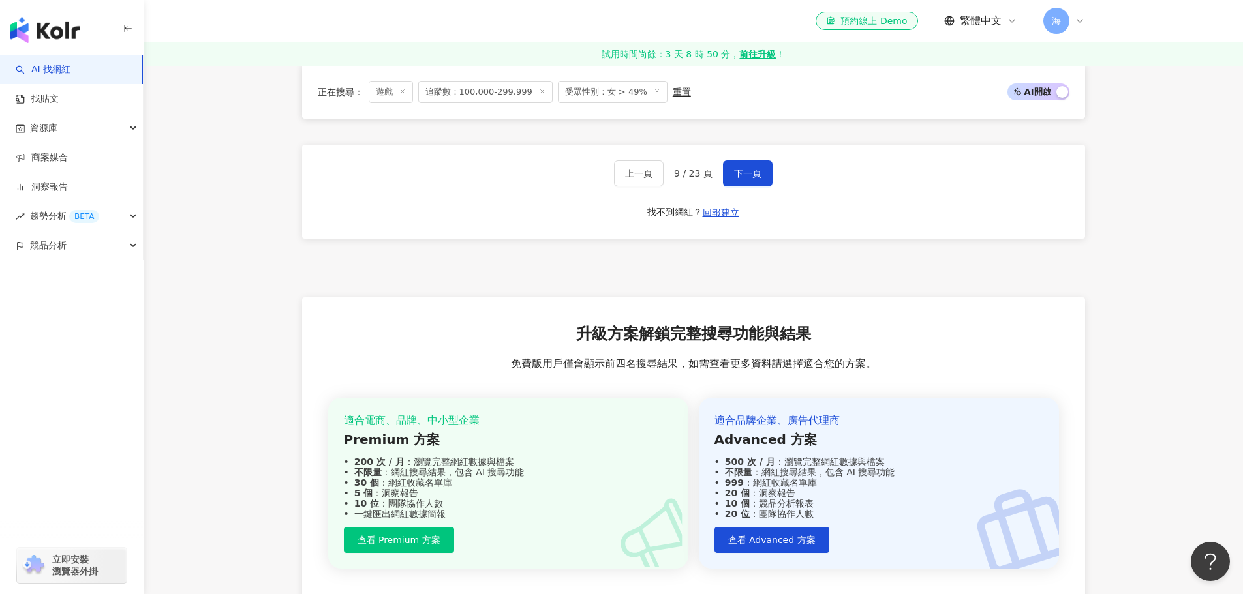
scroll to position [2400, 0]
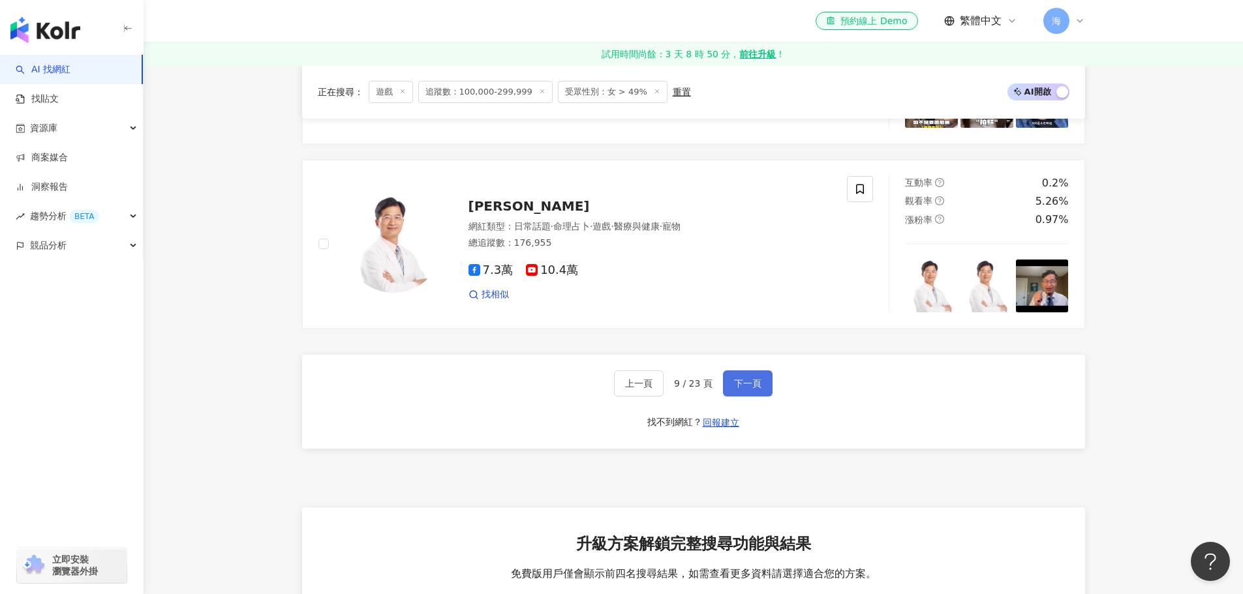
click at [762, 397] on button "下一頁" at bounding box center [748, 384] width 50 height 26
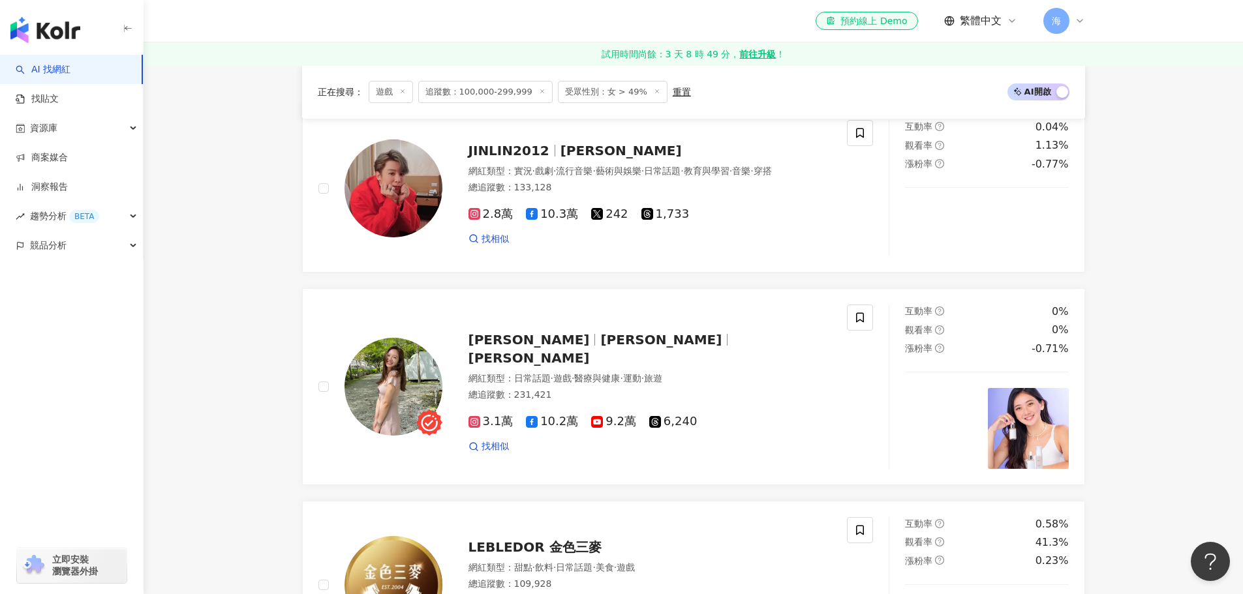
scroll to position [405, 0]
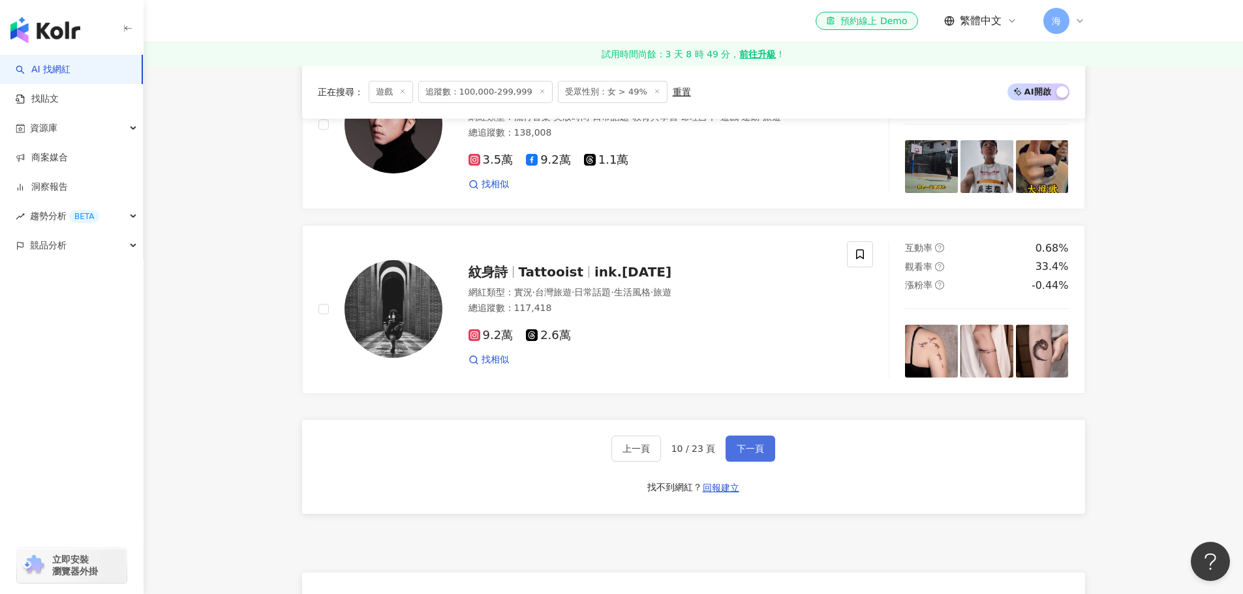
click at [735, 450] on button "下一頁" at bounding box center [751, 449] width 50 height 26
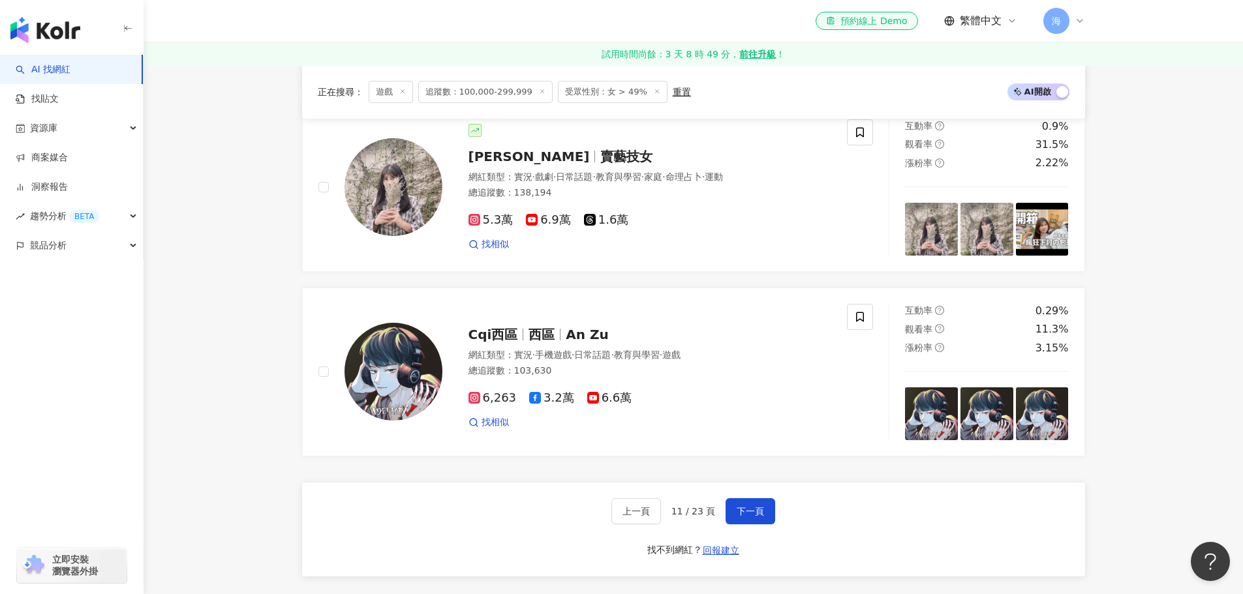
scroll to position [2669, 0]
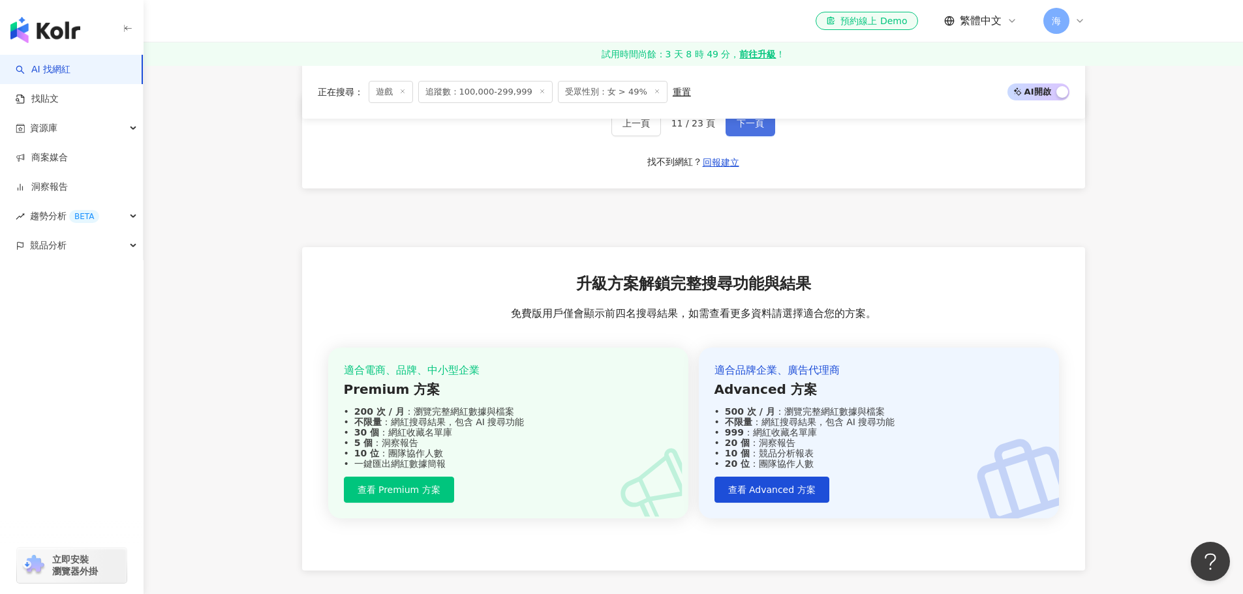
click at [741, 129] on span "下一頁" at bounding box center [750, 123] width 27 height 10
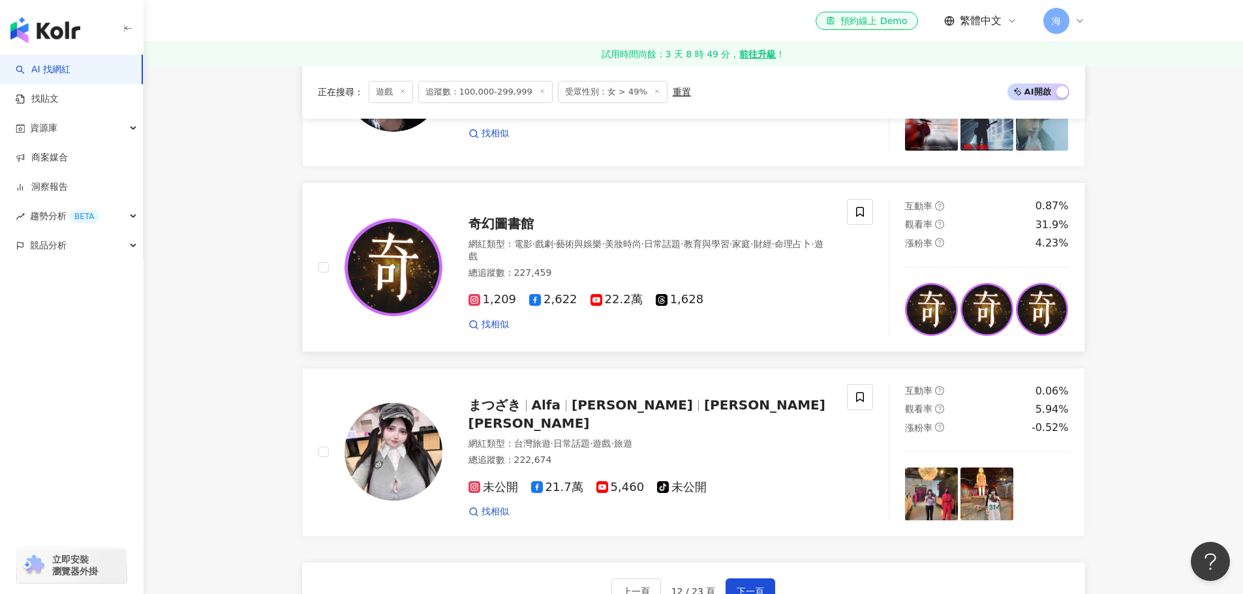
scroll to position [2139, 0]
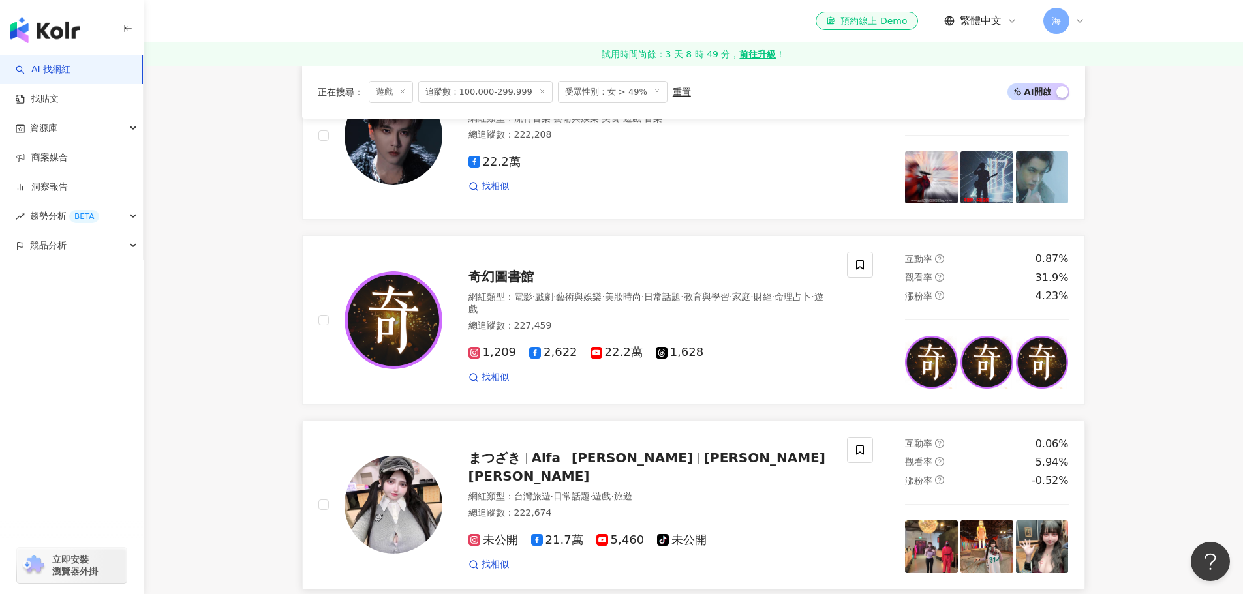
click at [1058, 555] on img at bounding box center [1042, 547] width 53 height 53
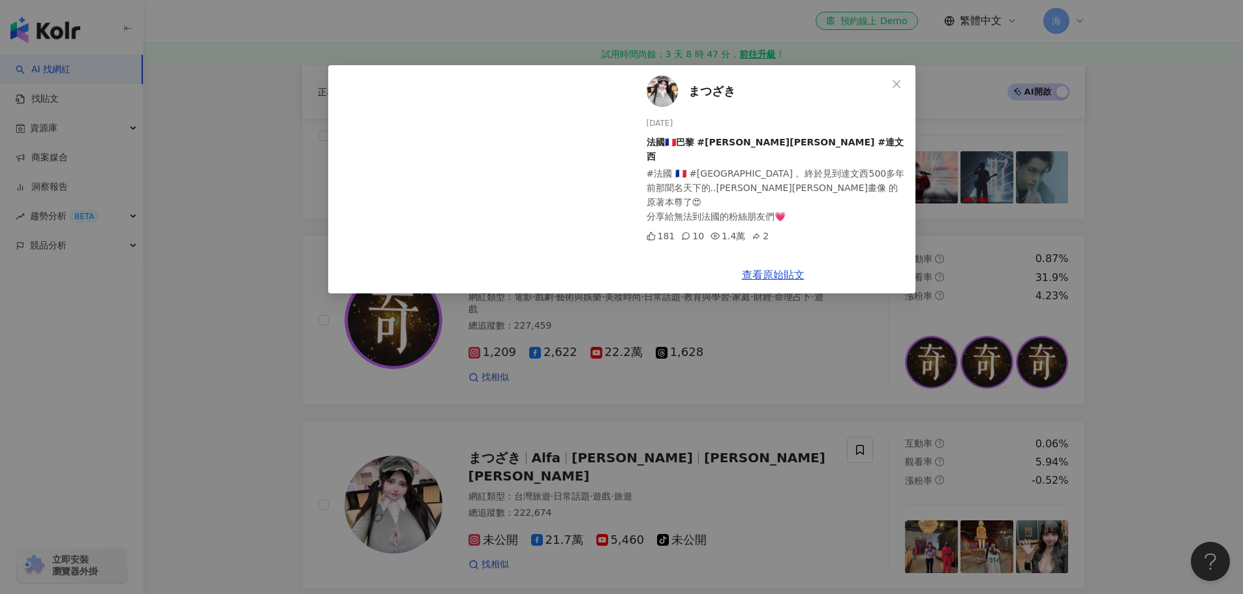
click at [1005, 191] on div "まつざき 2025/6/24 法國🇫🇷巴黎 #蒙娜麗莎 #達文西 #法國 🇫🇷 #巴黎 。終於見到達文西500多年前那聞名天下的..蒙娜麗莎畫像 的原著本尊了…" at bounding box center [621, 297] width 1243 height 594
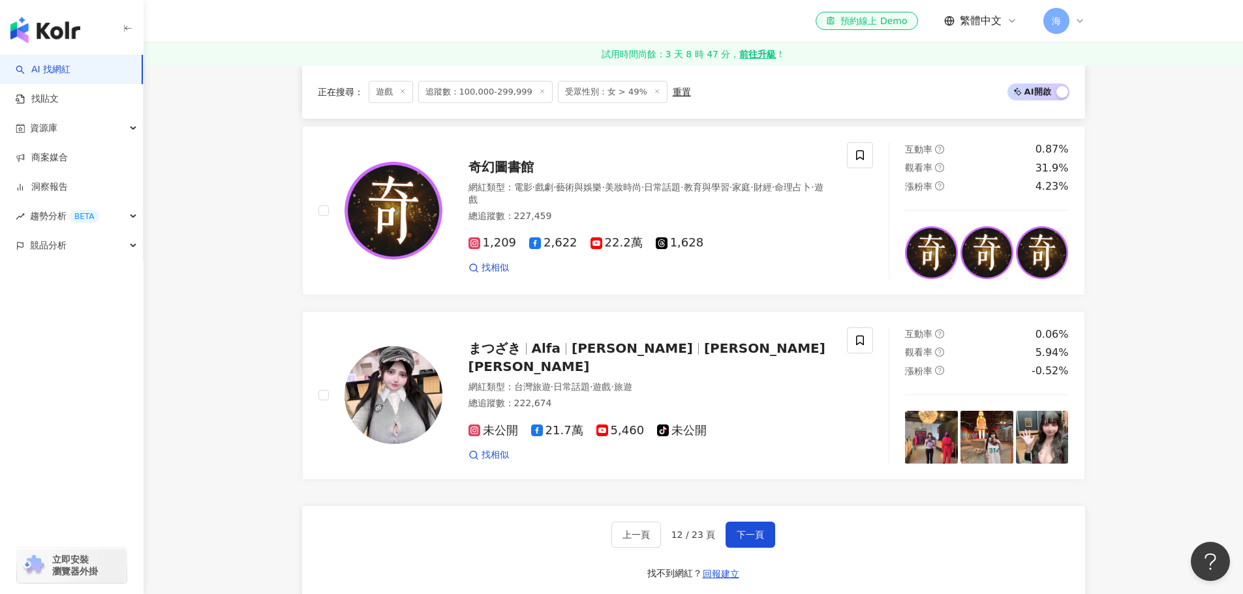
scroll to position [2530, 0]
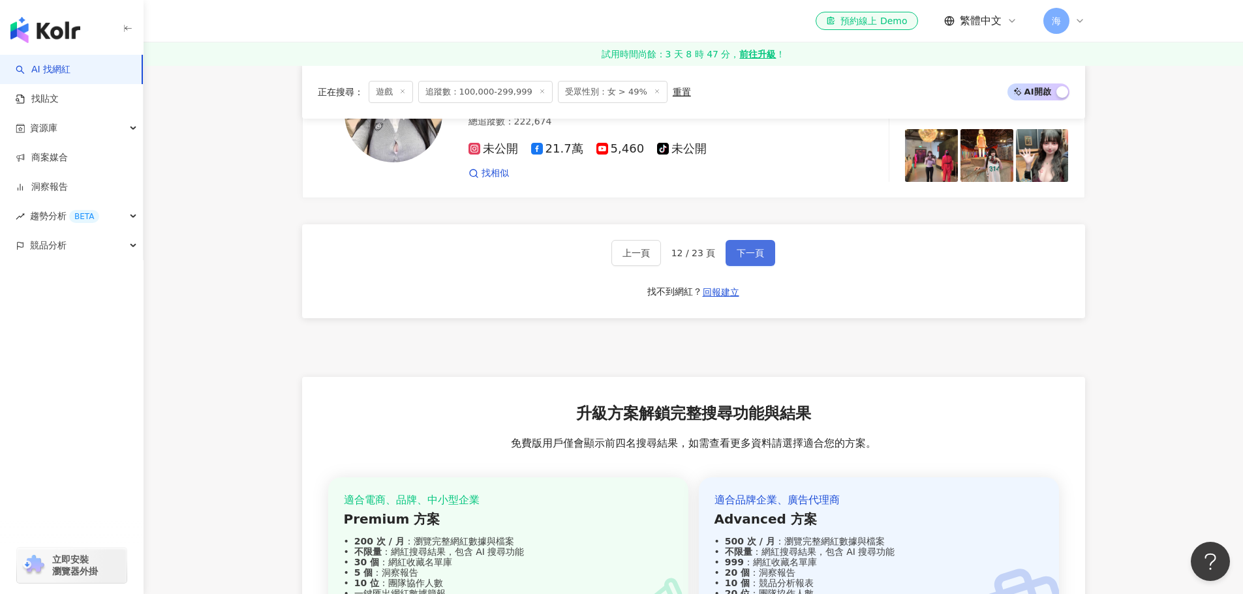
click at [770, 256] on button "下一頁" at bounding box center [751, 253] width 50 height 26
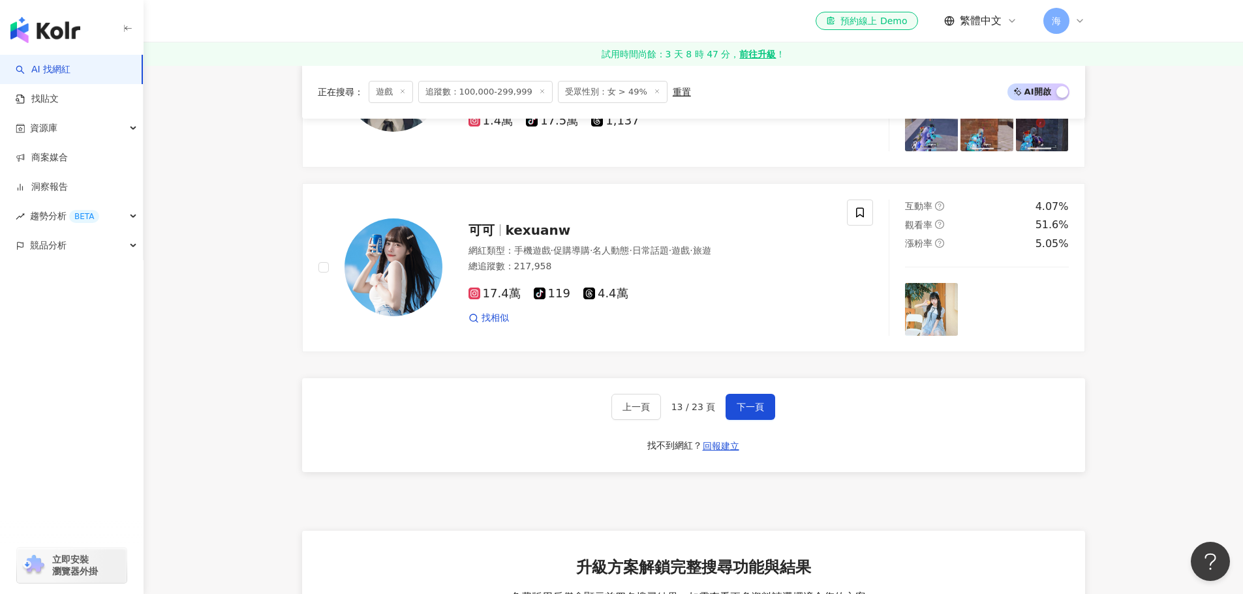
scroll to position [2595, 0]
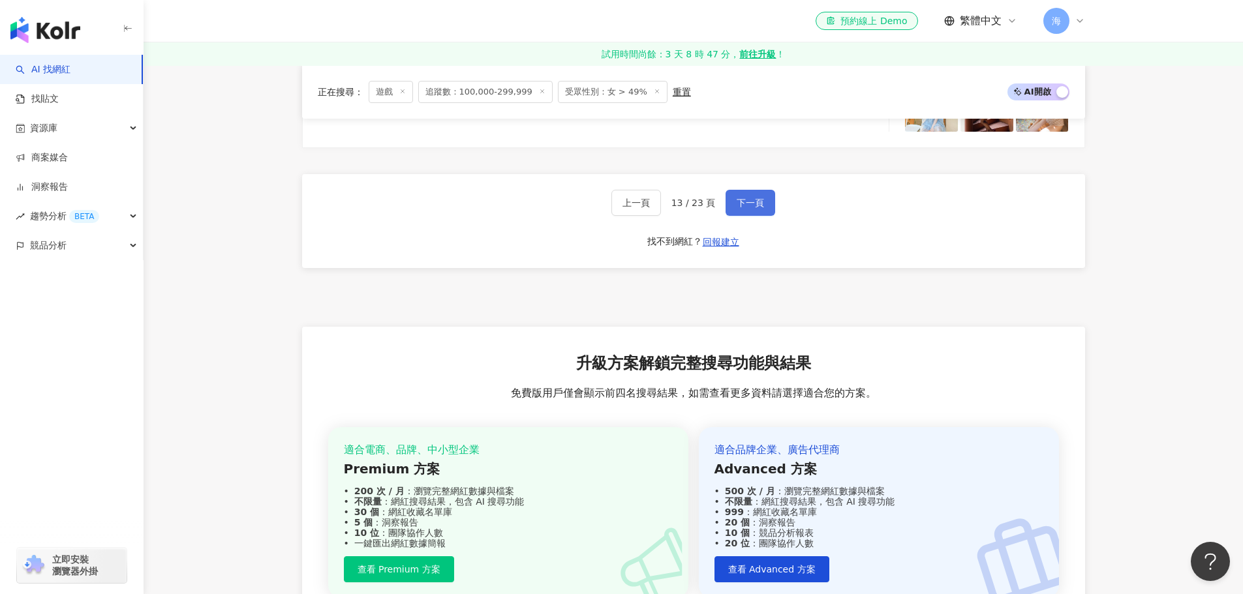
click at [744, 198] on span "下一頁" at bounding box center [750, 203] width 27 height 10
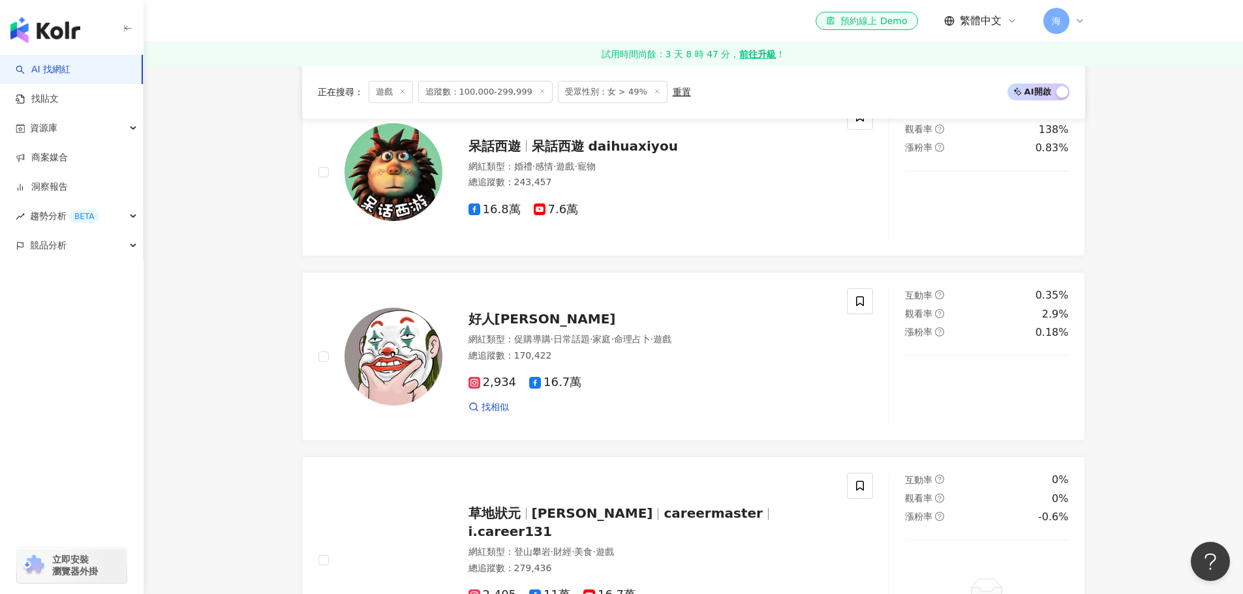
scroll to position [806, 0]
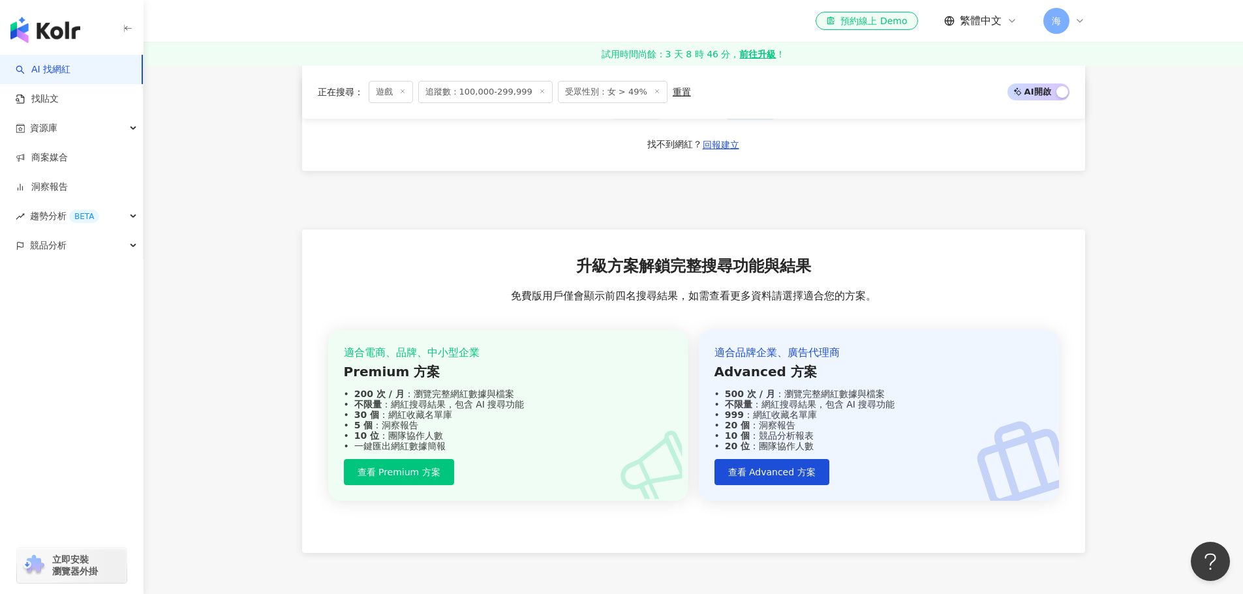
scroll to position [2502, 0]
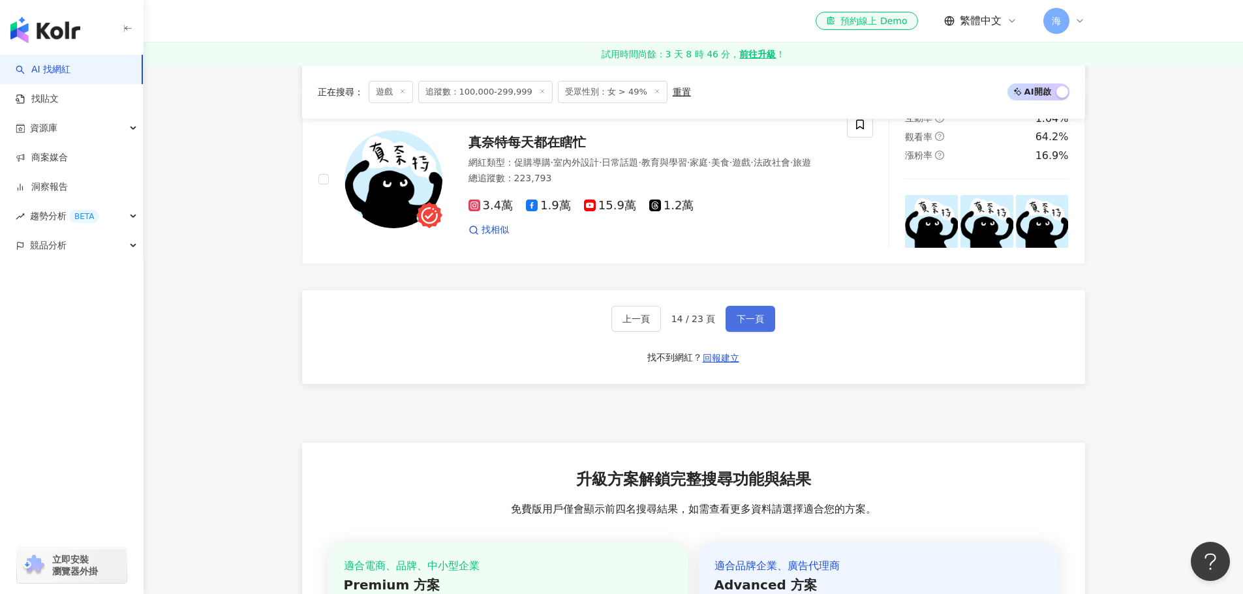
click at [749, 332] on button "下一頁" at bounding box center [751, 319] width 50 height 26
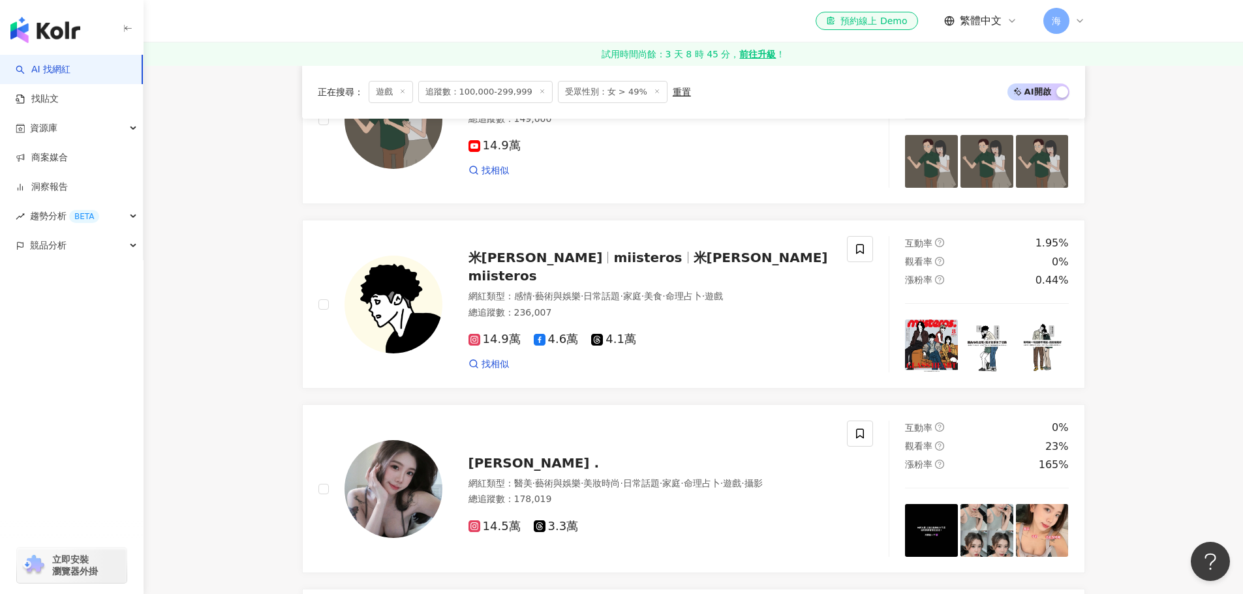
scroll to position [621, 0]
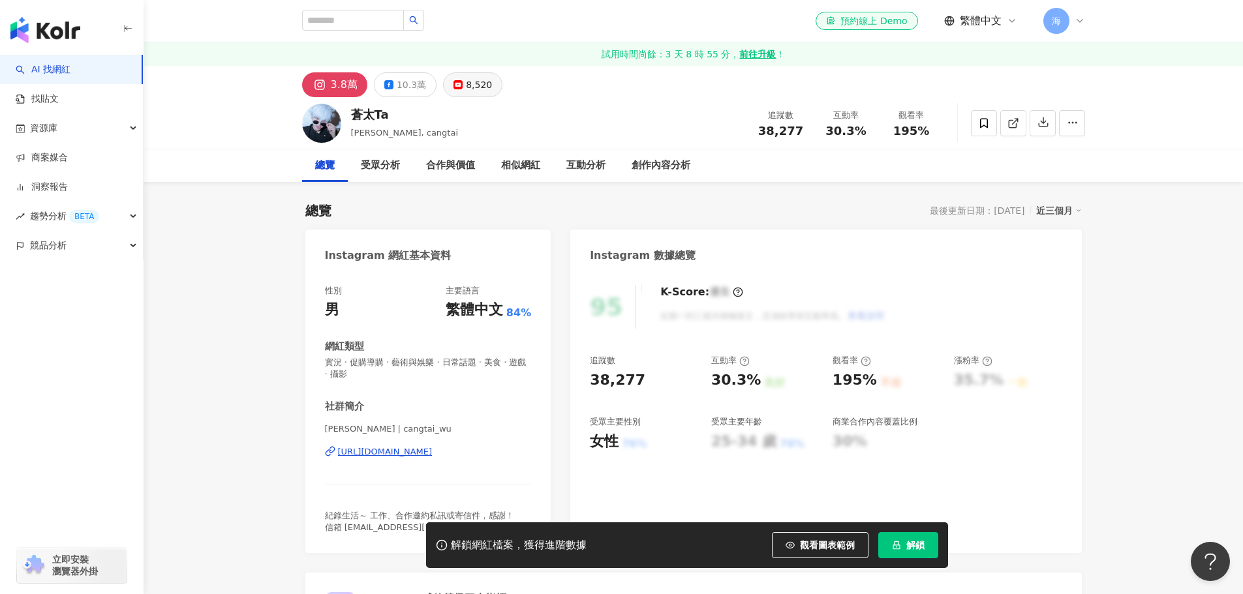
click at [482, 88] on div "8,520" at bounding box center [479, 85] width 26 height 18
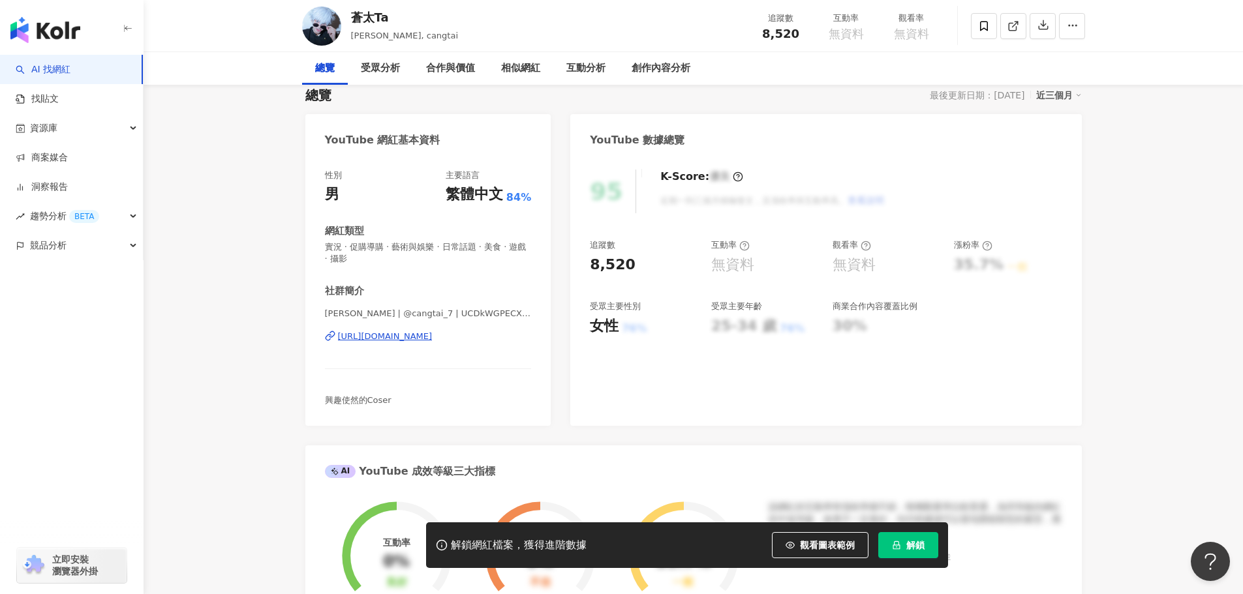
scroll to position [130, 0]
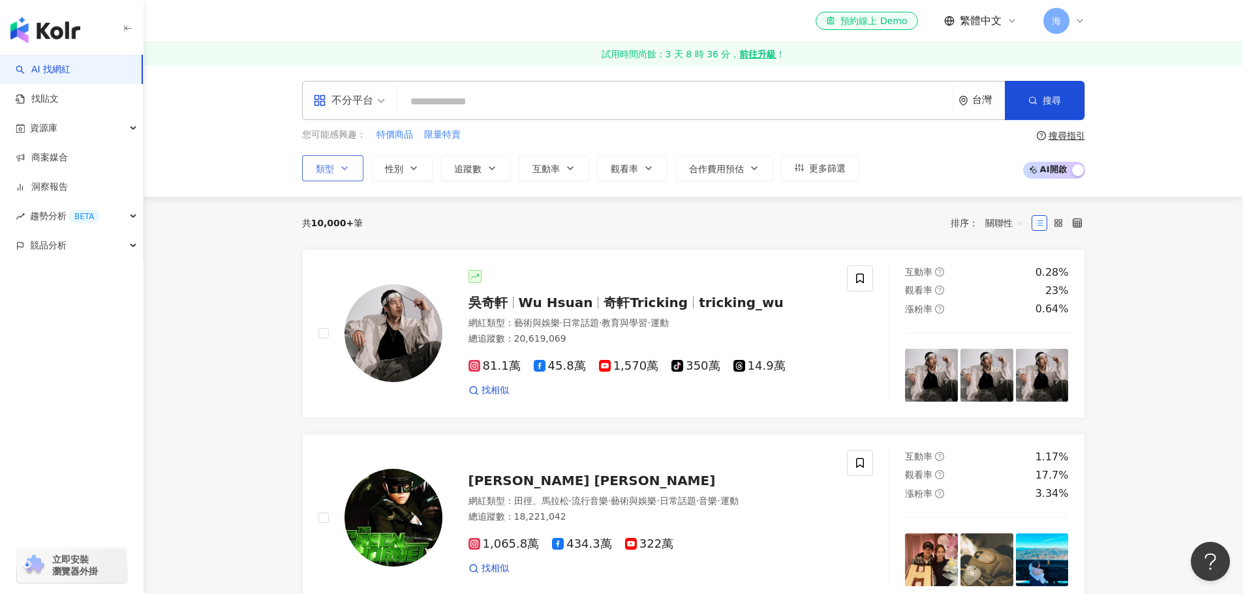
click at [340, 164] on icon "button" at bounding box center [344, 168] width 10 height 10
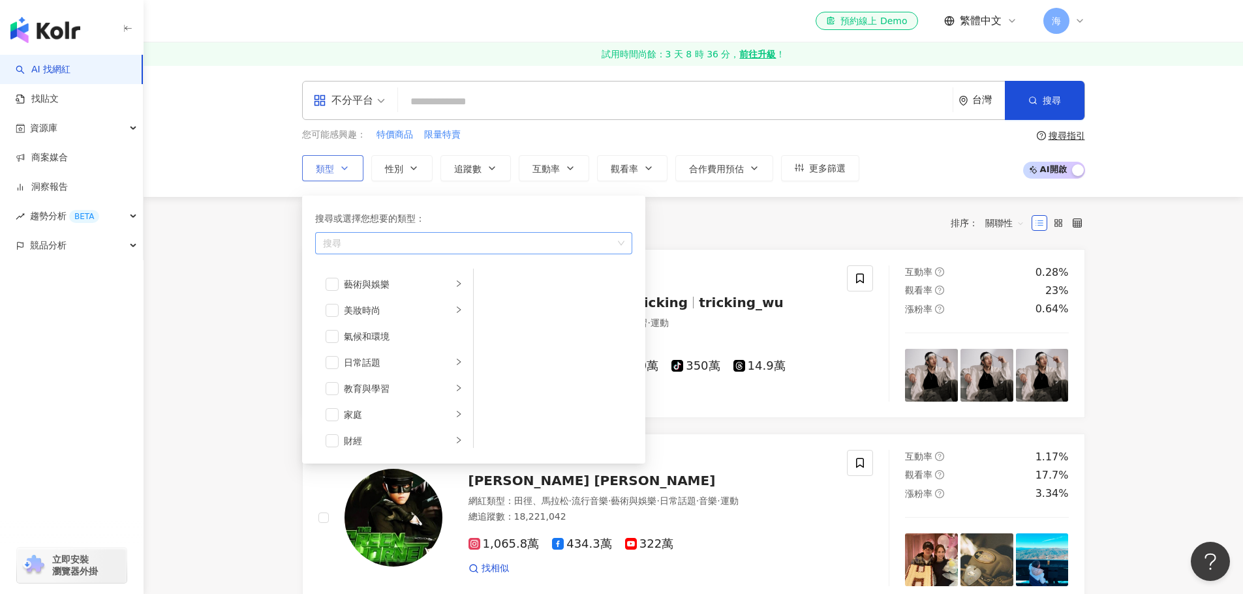
click at [418, 232] on div "搜尋" at bounding box center [473, 243] width 317 height 22
type input "**"
click at [397, 271] on div "影視娛樂 / 動漫" at bounding box center [474, 271] width 312 height 23
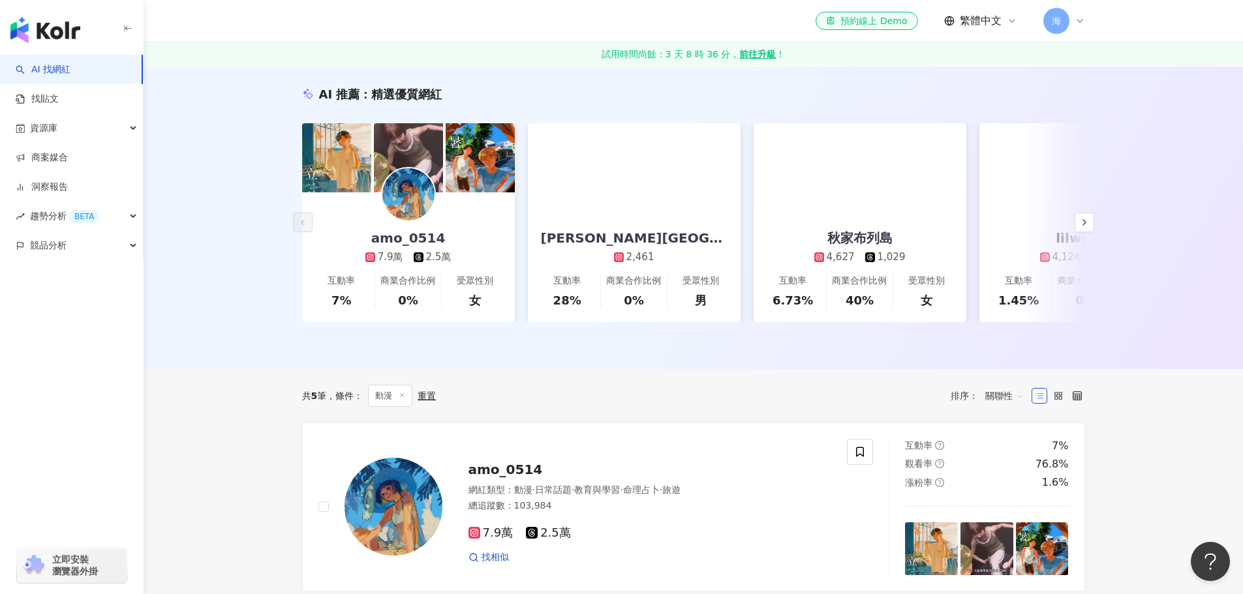
scroll to position [196, 0]
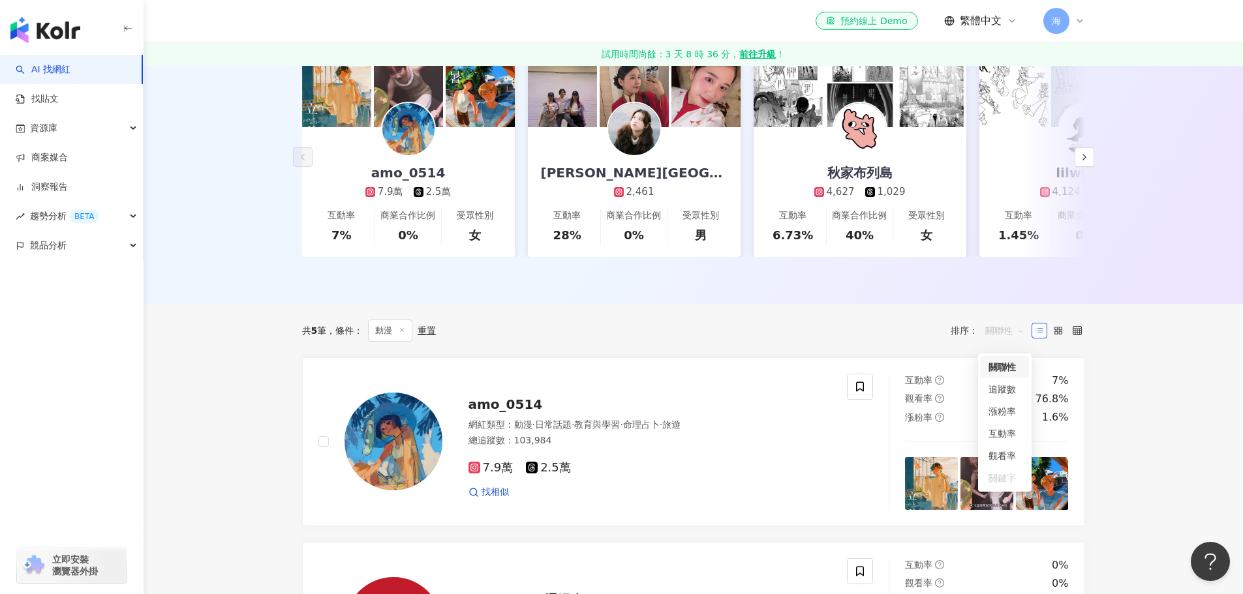
click at [1007, 333] on span "關聯性" at bounding box center [1004, 330] width 39 height 21
click at [1007, 387] on div "追蹤數" at bounding box center [1005, 389] width 33 height 14
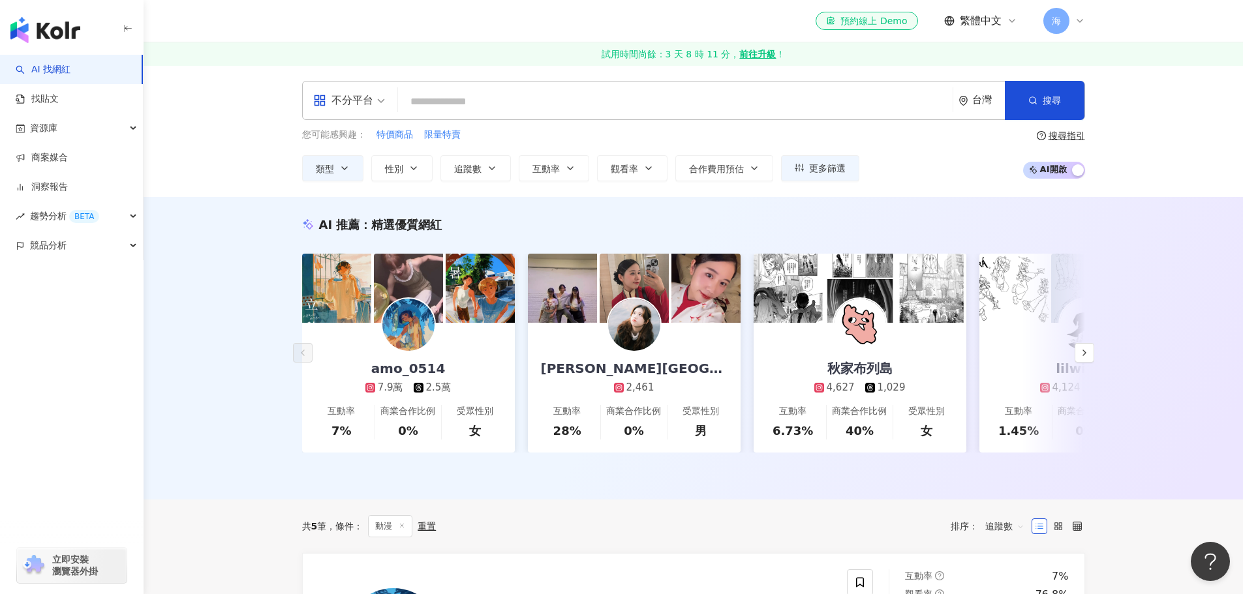
click at [569, 100] on input "search" at bounding box center [675, 101] width 544 height 25
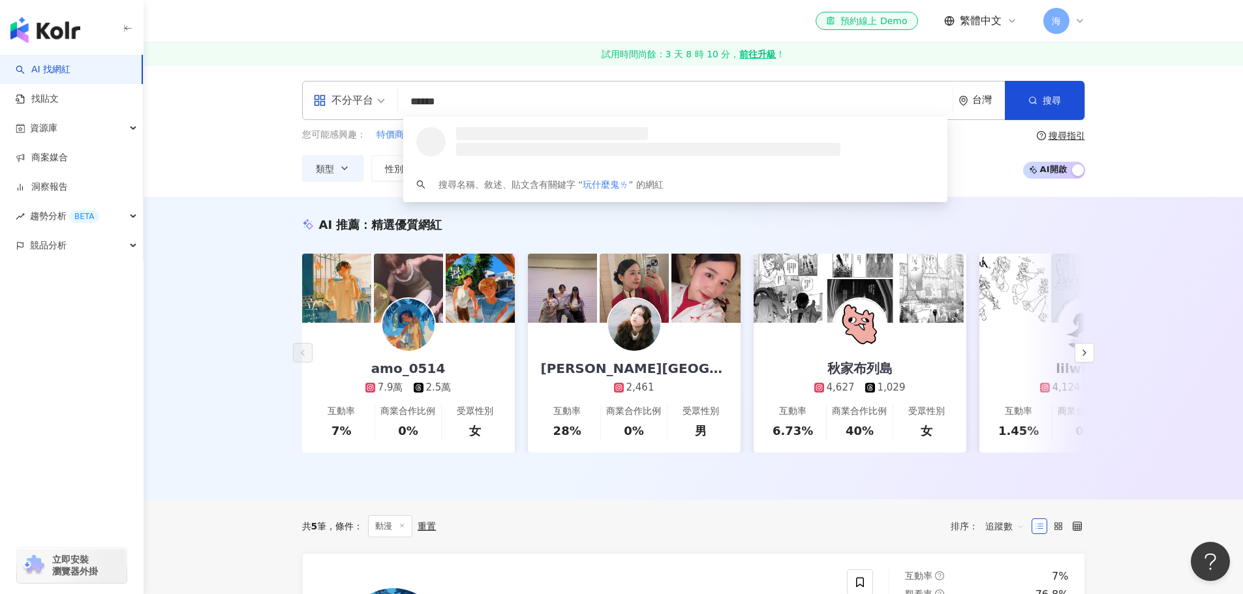
type input "*****"
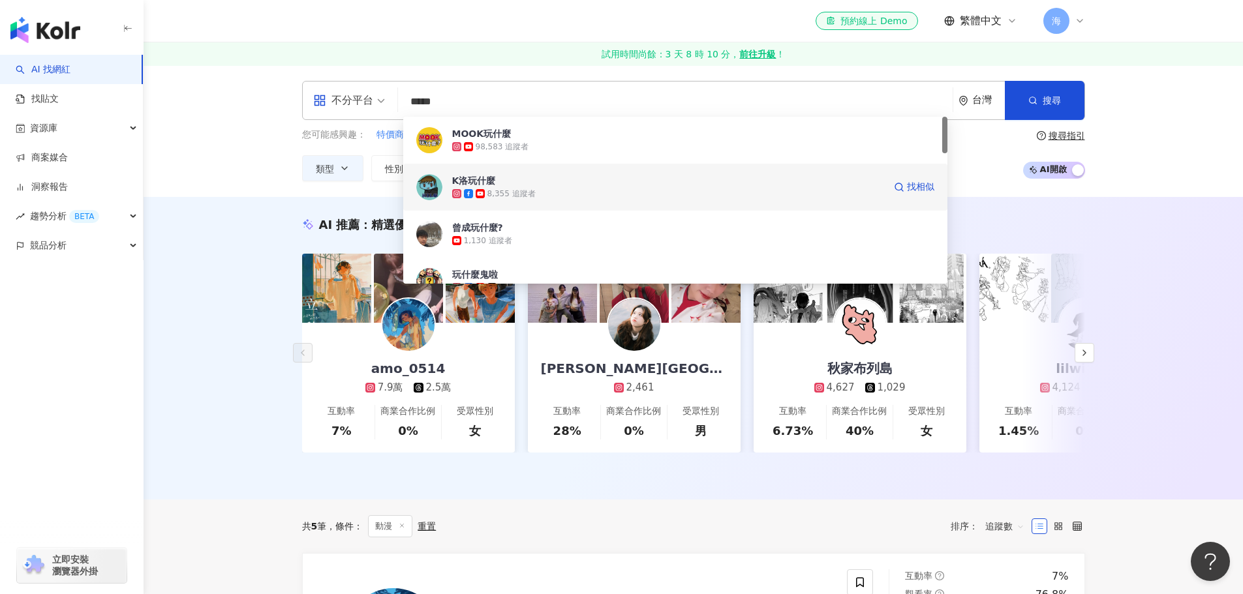
scroll to position [65, 0]
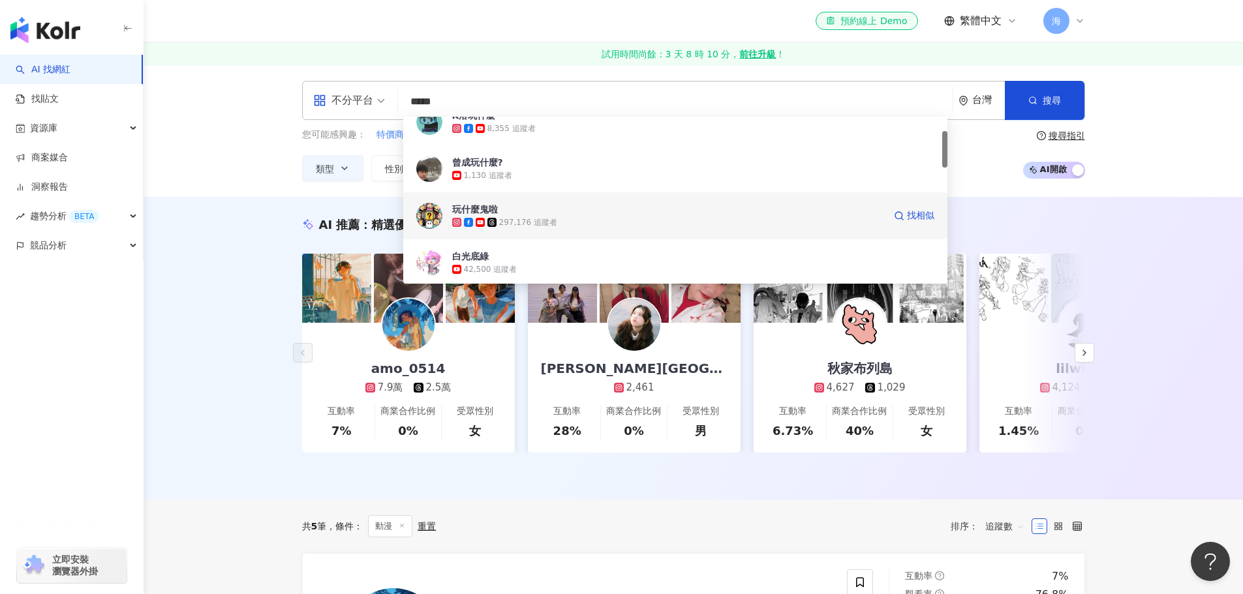
click at [524, 212] on span "玩什麼鬼啦" at bounding box center [668, 209] width 432 height 13
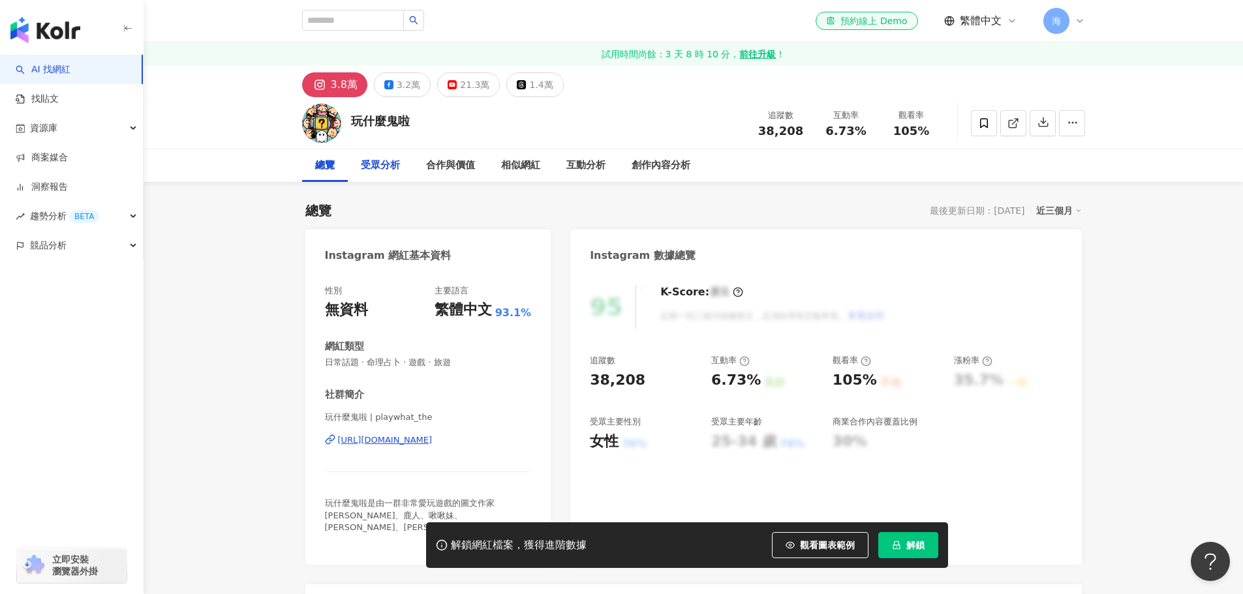
click at [376, 170] on div "受眾分析" at bounding box center [380, 166] width 39 height 16
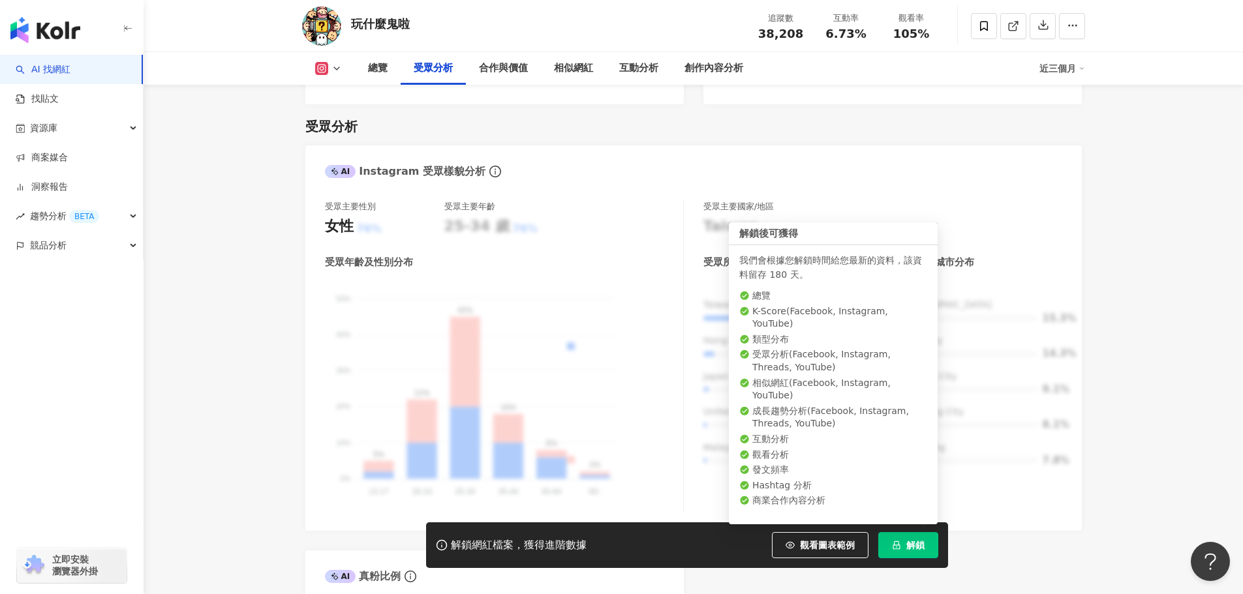
click at [910, 545] on span "解鎖" at bounding box center [915, 545] width 18 height 10
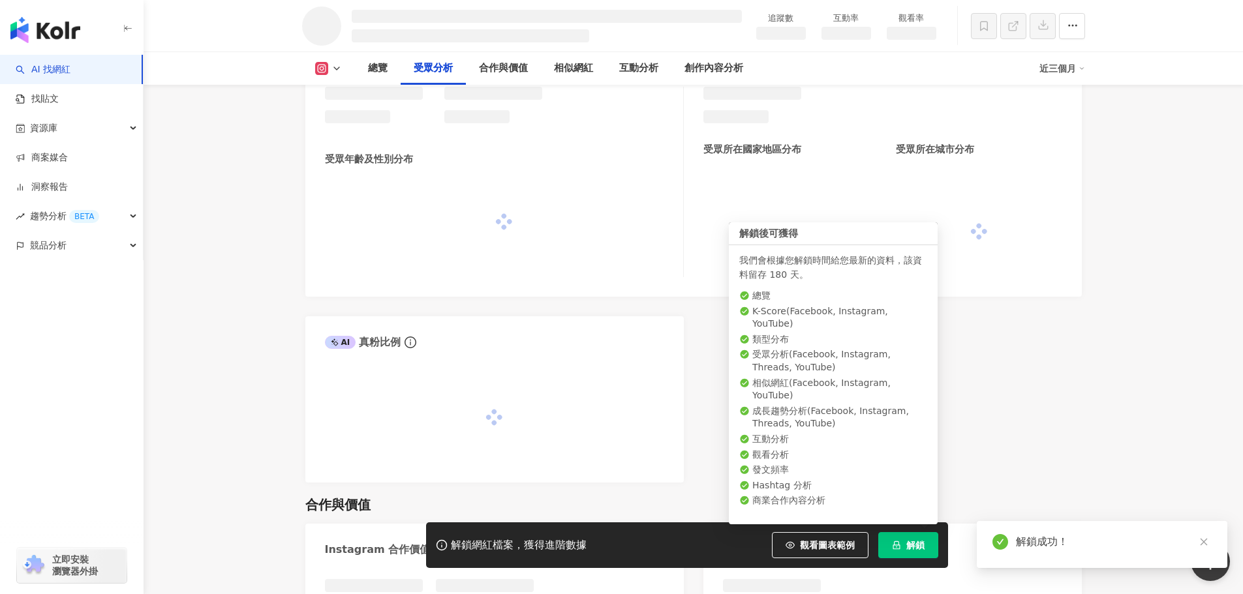
scroll to position [1099, 0]
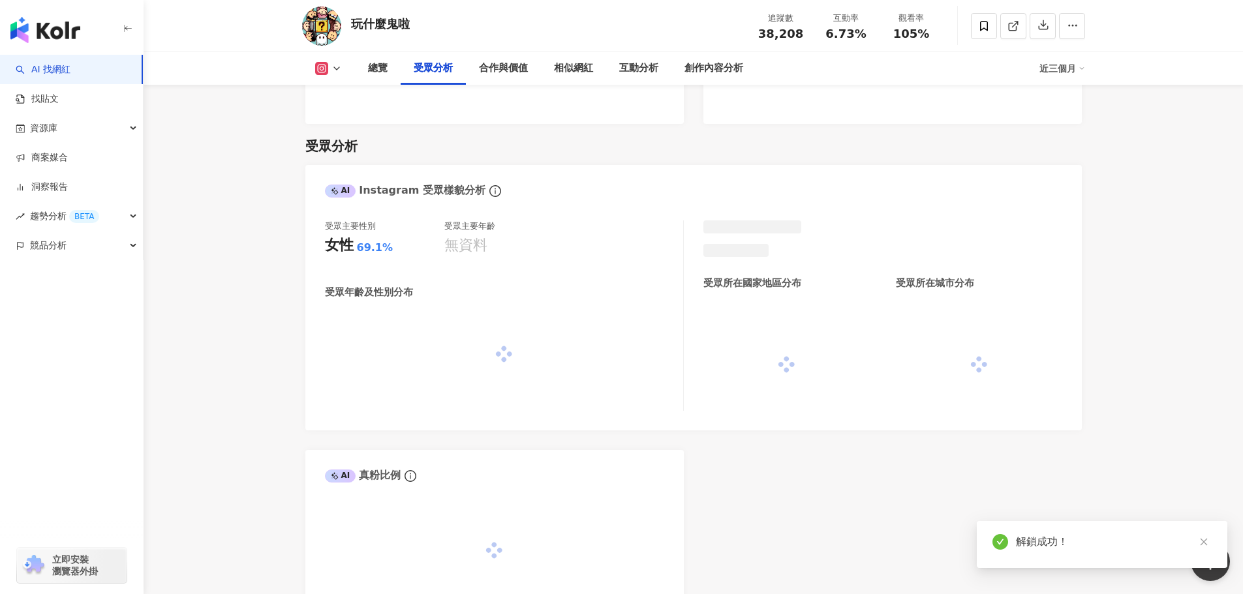
scroll to position [1233, 0]
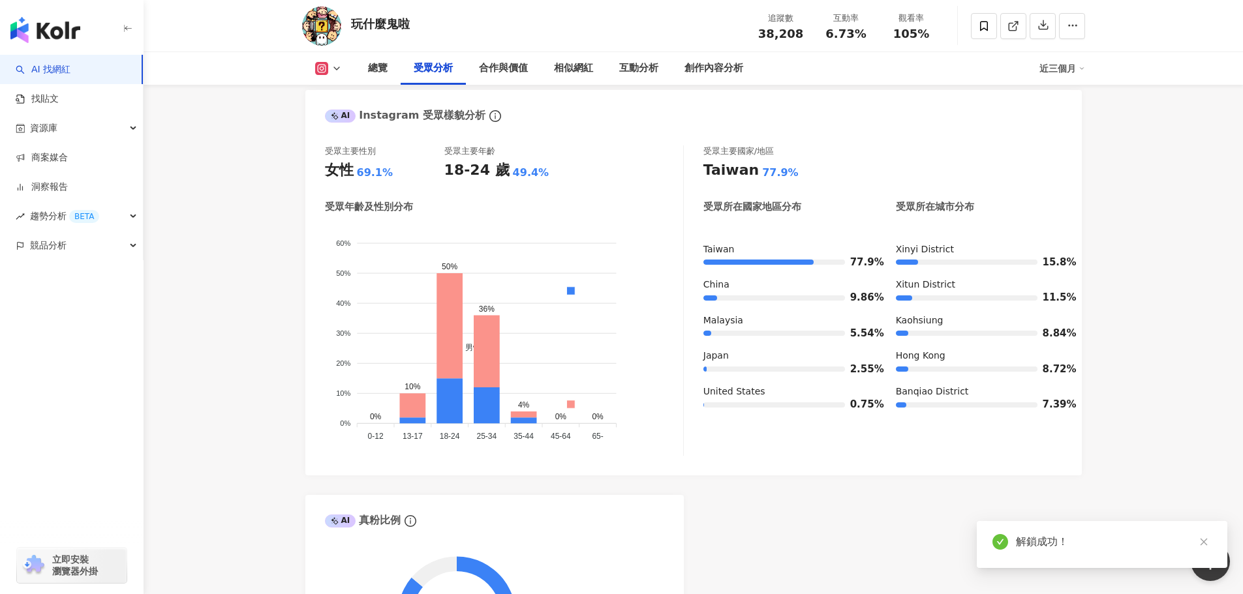
scroll to position [1167, 0]
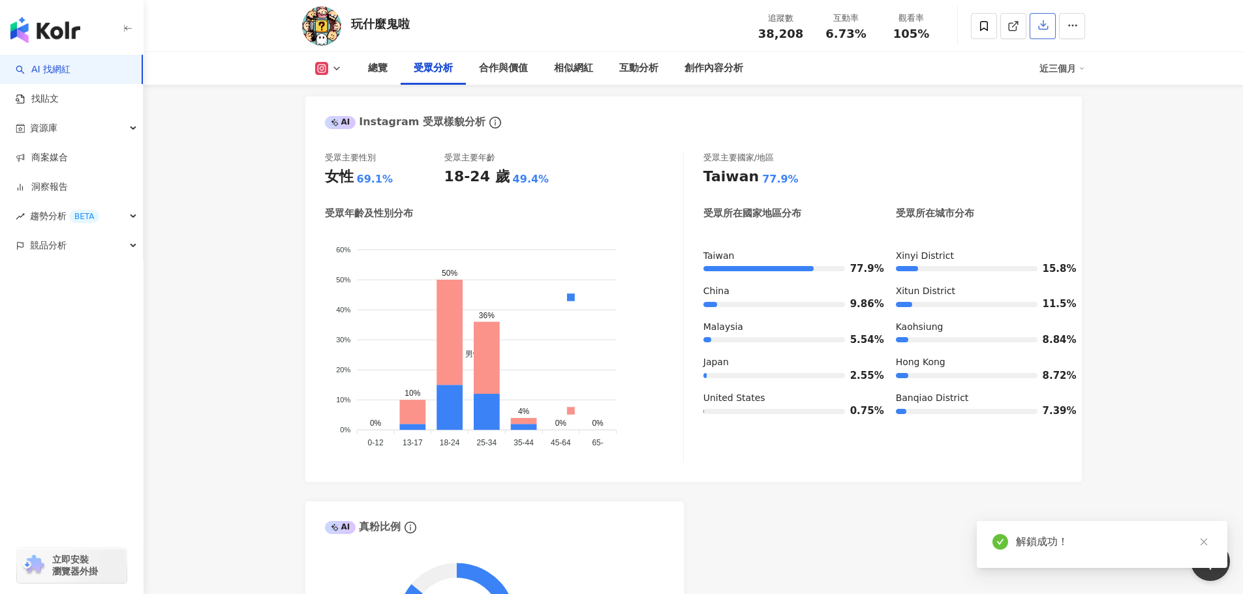
click at [1037, 23] on icon "button" at bounding box center [1043, 25] width 12 height 12
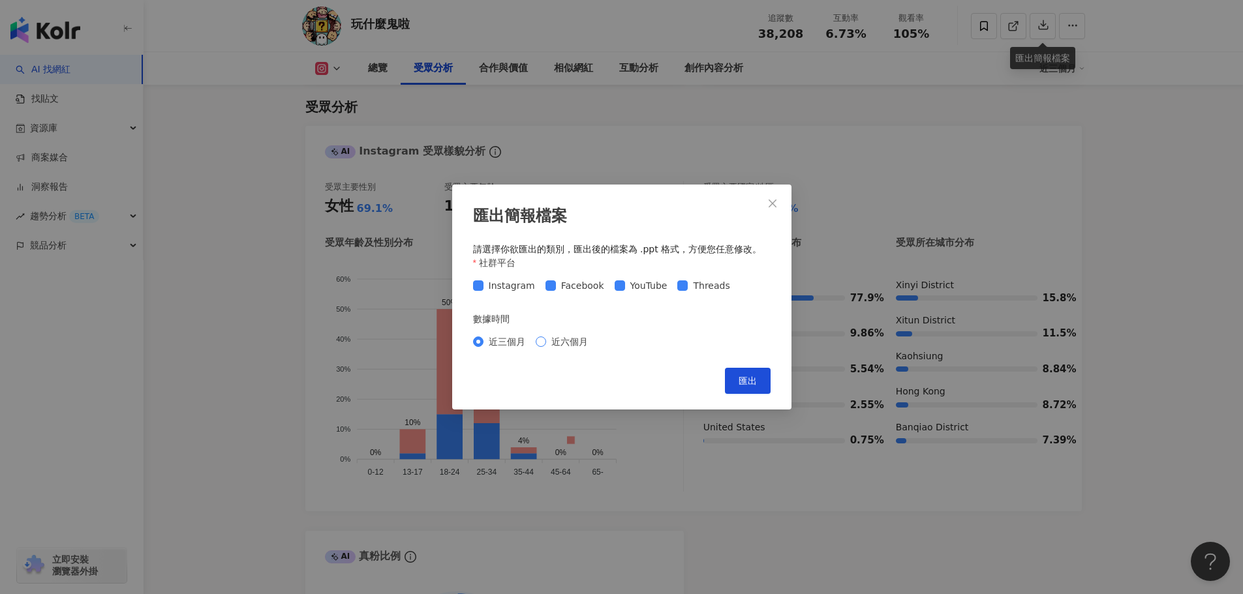
click at [559, 346] on span "近六個月" at bounding box center [569, 342] width 47 height 14
click at [745, 381] on span "匯出" at bounding box center [748, 381] width 18 height 10
click at [1139, 368] on div "匯出簡報檔案 請選擇你欲匯出的類別，匯出後的檔案為 .ppt 格式，方便您任意修改。 社群平台 Instagram Facebook YouTube Thre…" at bounding box center [621, 297] width 1243 height 594
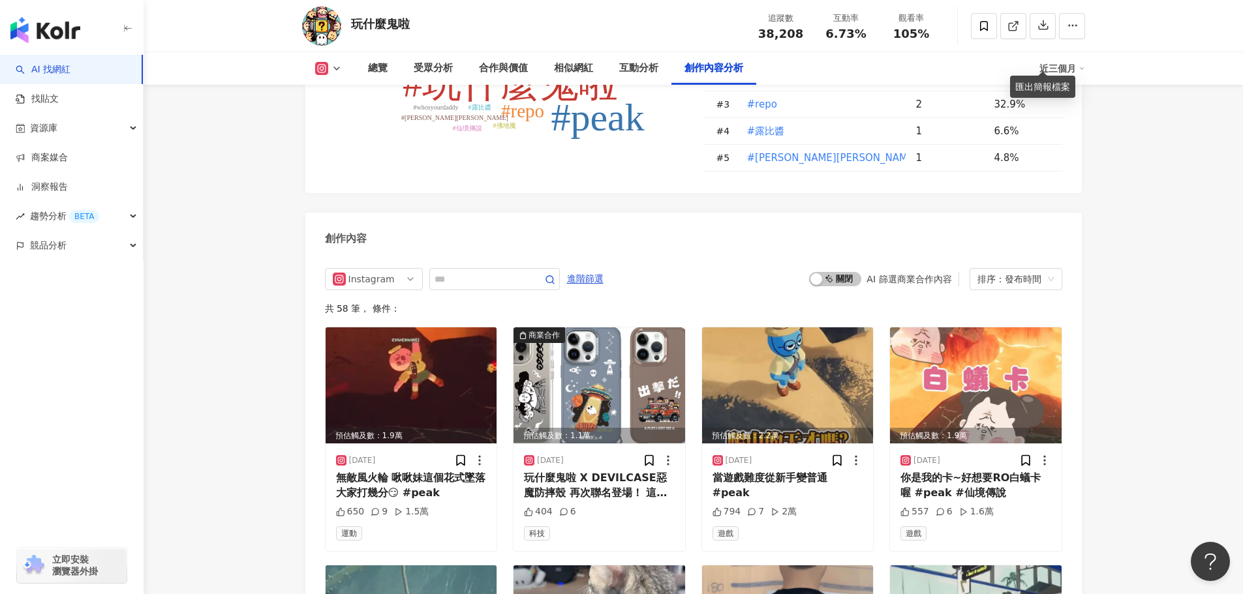
scroll to position [3878, 0]
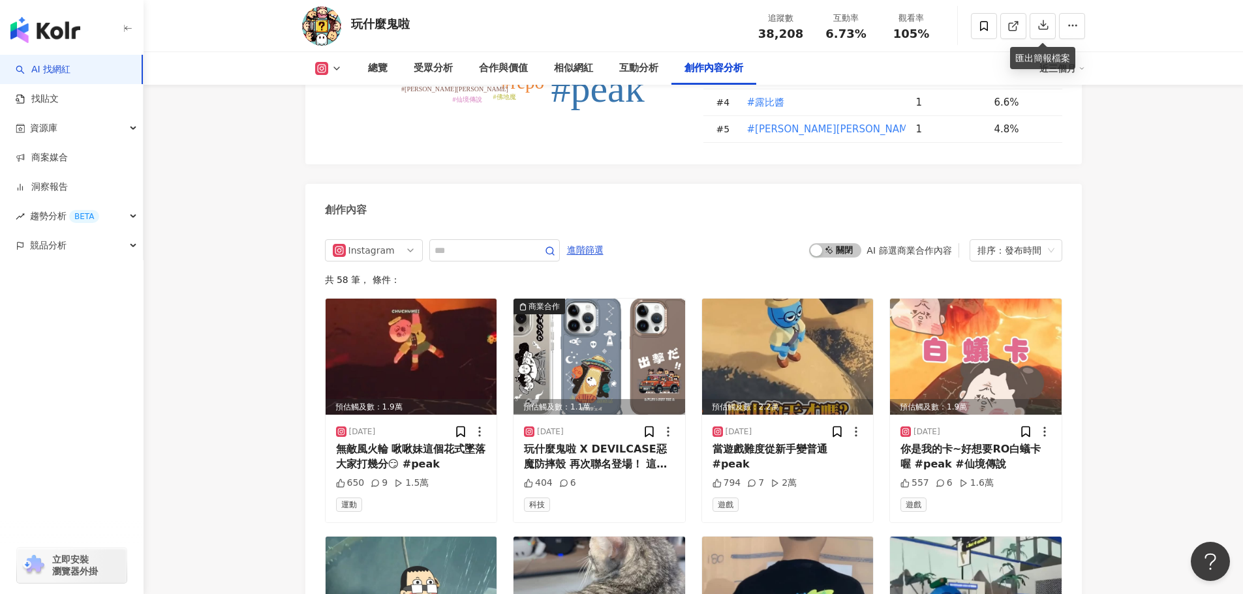
click at [331, 70] on icon at bounding box center [336, 68] width 10 height 10
click at [346, 146] on button "YouTube" at bounding box center [349, 153] width 78 height 18
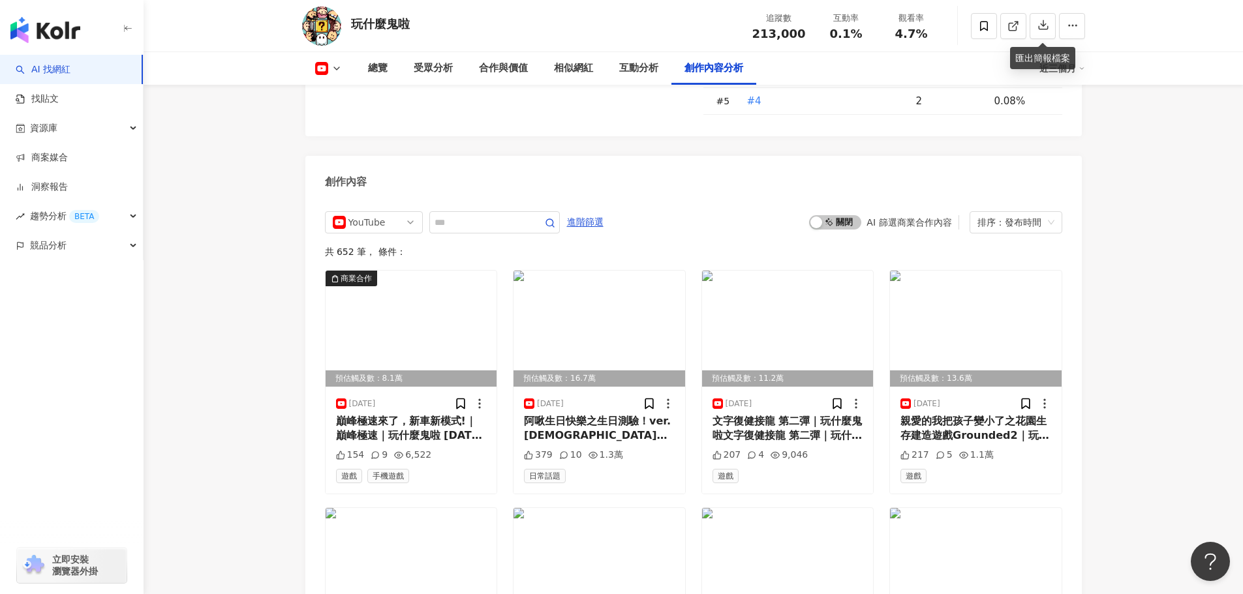
scroll to position [3507, 0]
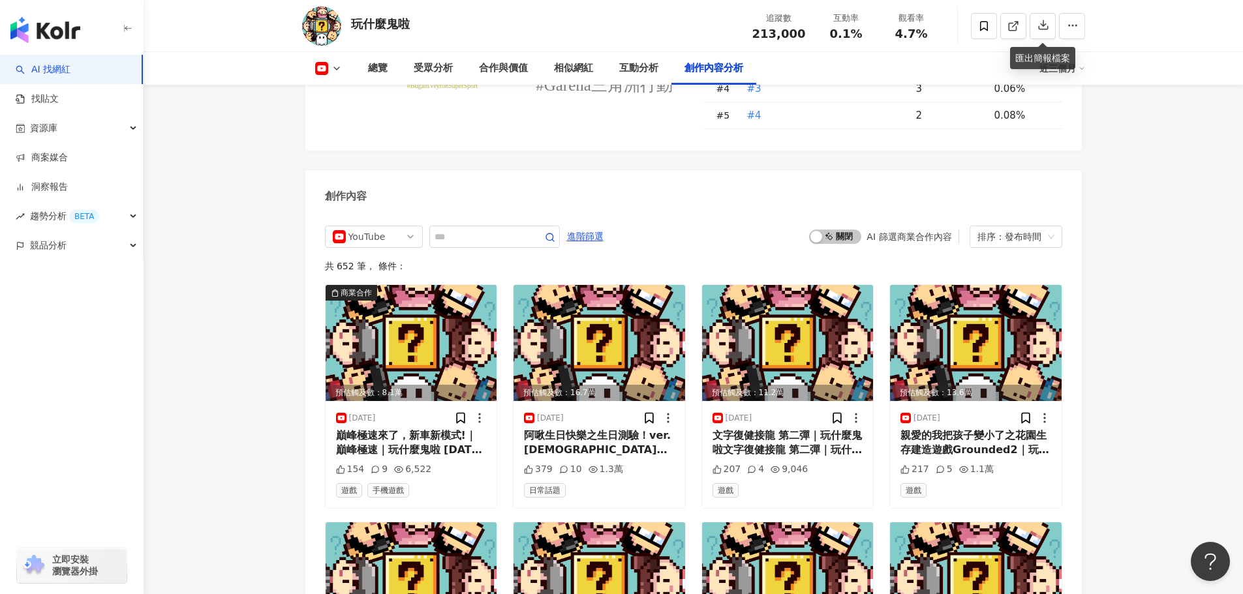
drag, startPoint x: 1058, startPoint y: 236, endPoint x: 1053, endPoint y: 230, distance: 8.0
click at [1051, 228] on div "排序：發布時間" at bounding box center [1016, 237] width 93 height 22
drag, startPoint x: 1139, startPoint y: 257, endPoint x: 888, endPoint y: 226, distance: 252.4
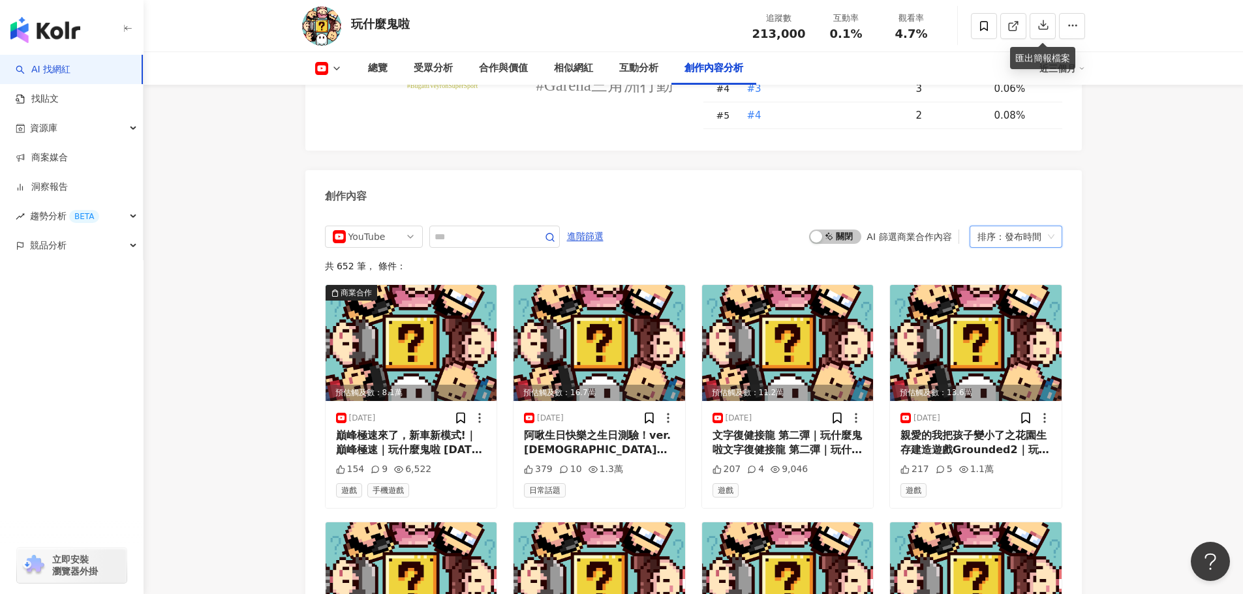
click at [604, 226] on span "進階篩選" at bounding box center [585, 236] width 37 height 21
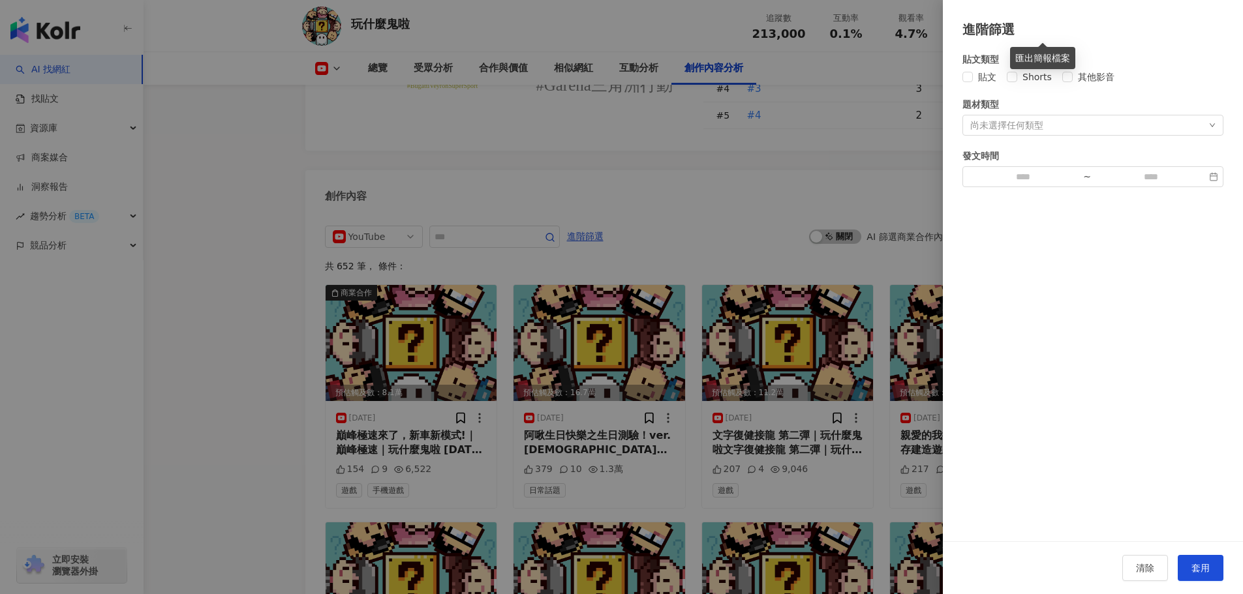
click at [1032, 130] on div "尚未選擇任何類型" at bounding box center [1006, 125] width 73 height 10
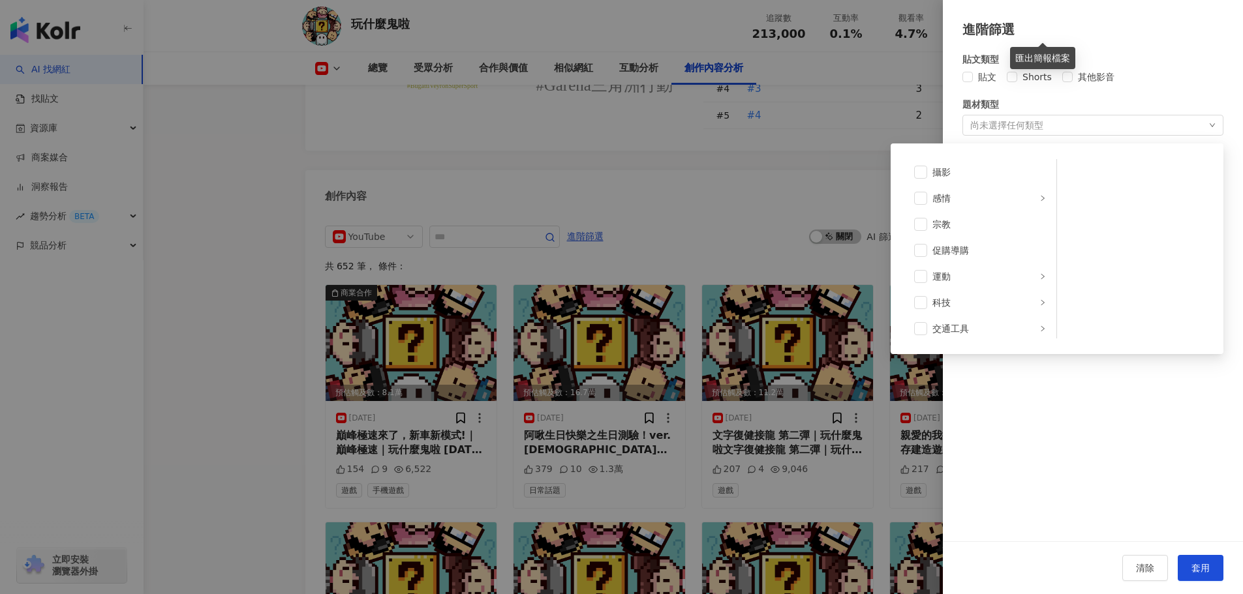
scroll to position [452, 0]
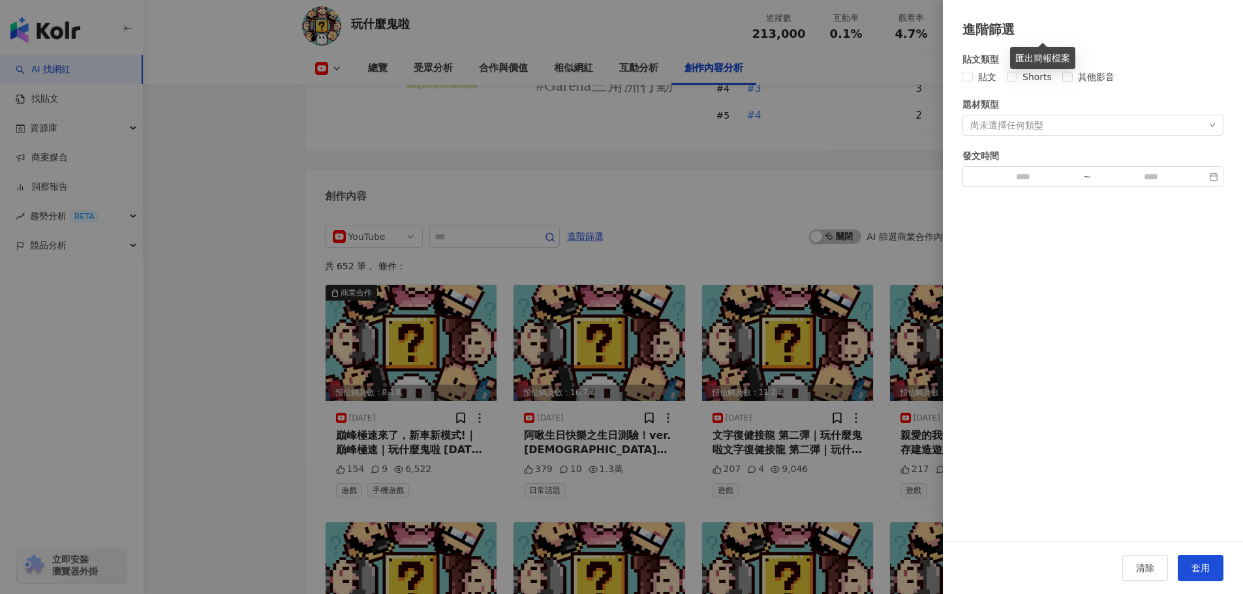
click at [1069, 359] on div "貼文類型 貼文 Shorts 其他影音 題材類型 尚未選擇任何類型 藝術與娛樂 美妝時尚 氣候和環境 日常話題 教育與學習 家庭 財經 美食 命理占卜 遊戲 …" at bounding box center [1093, 290] width 300 height 502
drag, startPoint x: 788, startPoint y: 307, endPoint x: 793, endPoint y: 298, distance: 10.5
click at [789, 307] on div at bounding box center [621, 297] width 1243 height 594
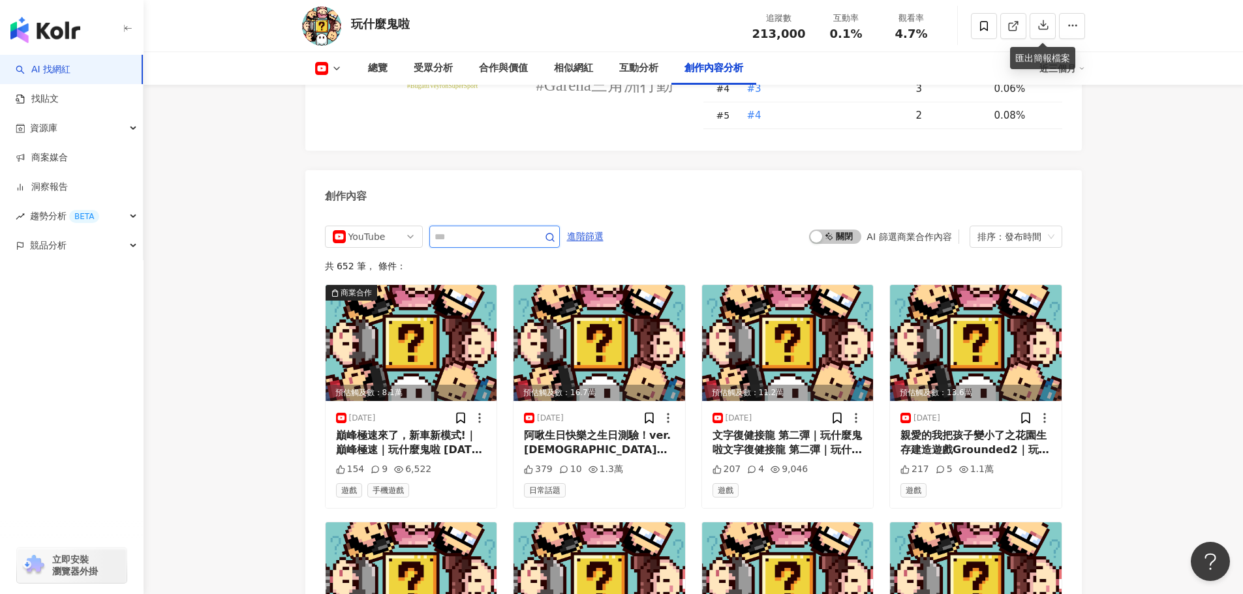
click at [474, 229] on input "text" at bounding box center [480, 237] width 91 height 16
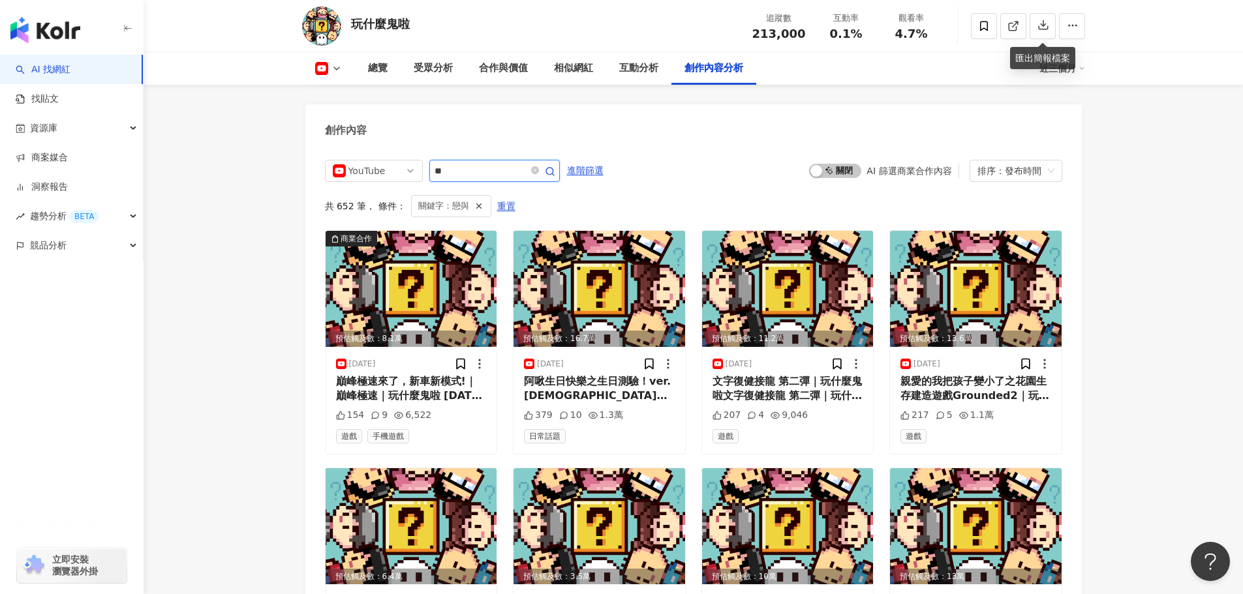
scroll to position [3444, 0]
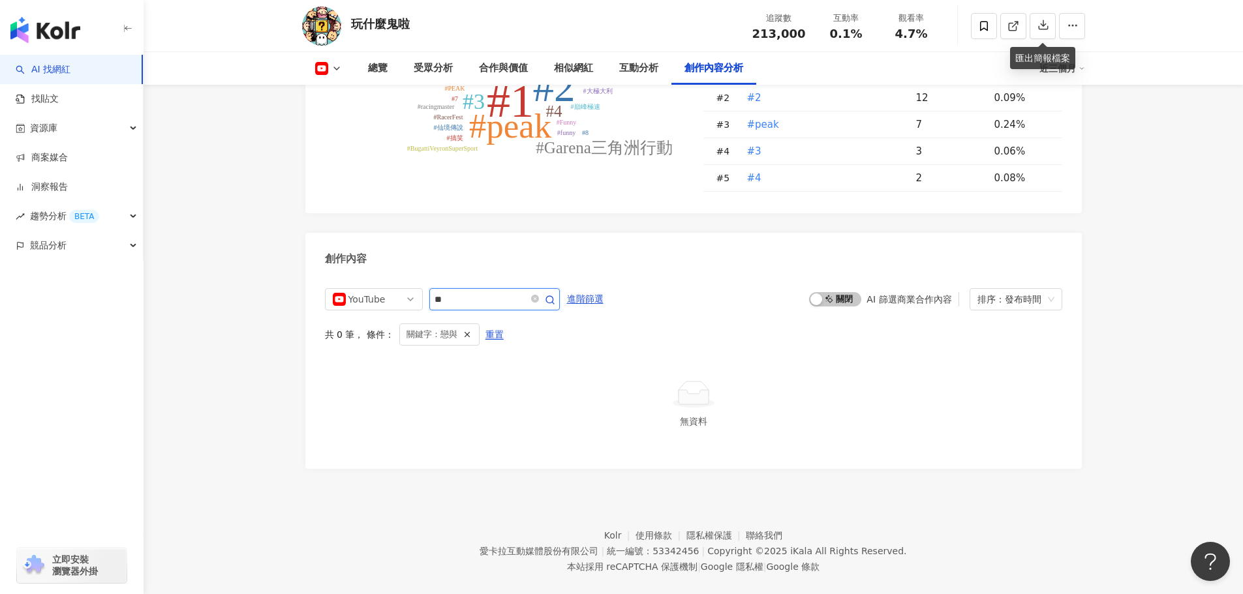
click at [526, 292] on input "**" at bounding box center [480, 300] width 91 height 16
type input "****"
click at [555, 295] on icon "button" at bounding box center [550, 300] width 10 height 10
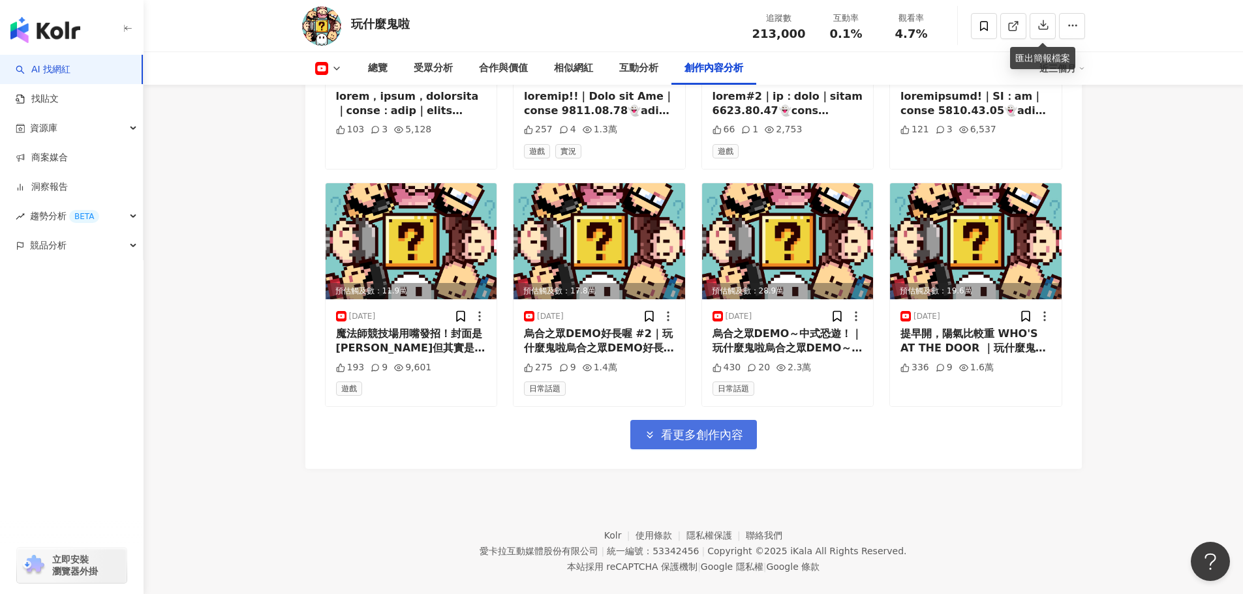
click at [672, 428] on span "看更多創作內容" at bounding box center [702, 435] width 82 height 14
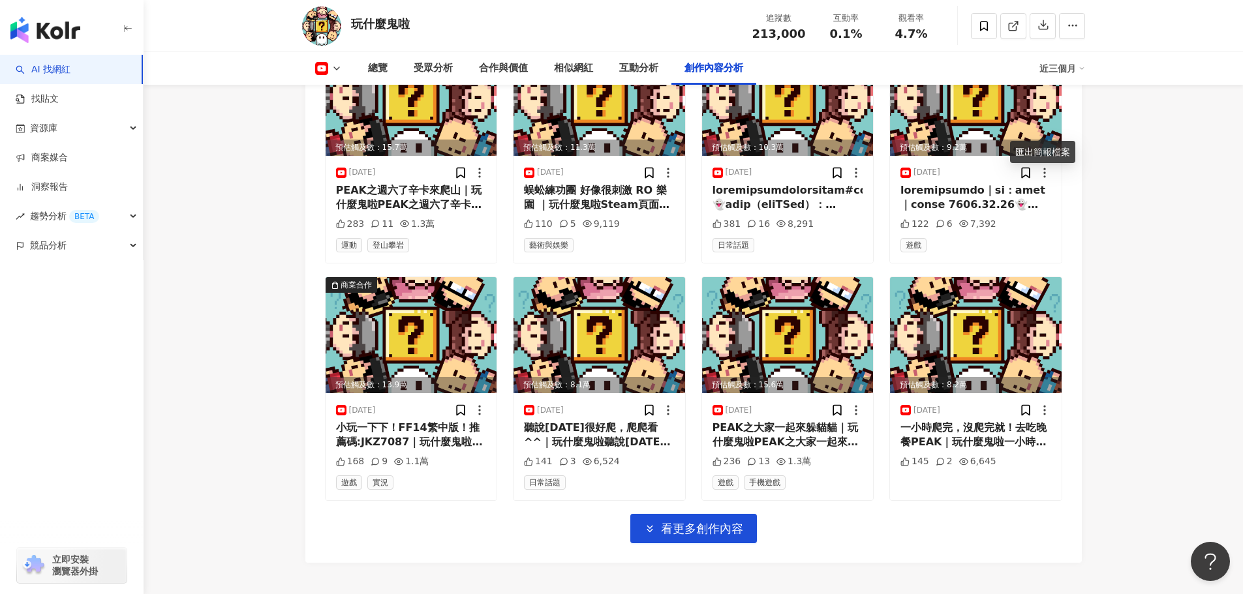
scroll to position [5511, 0]
